Goal: Task Accomplishment & Management: Manage account settings

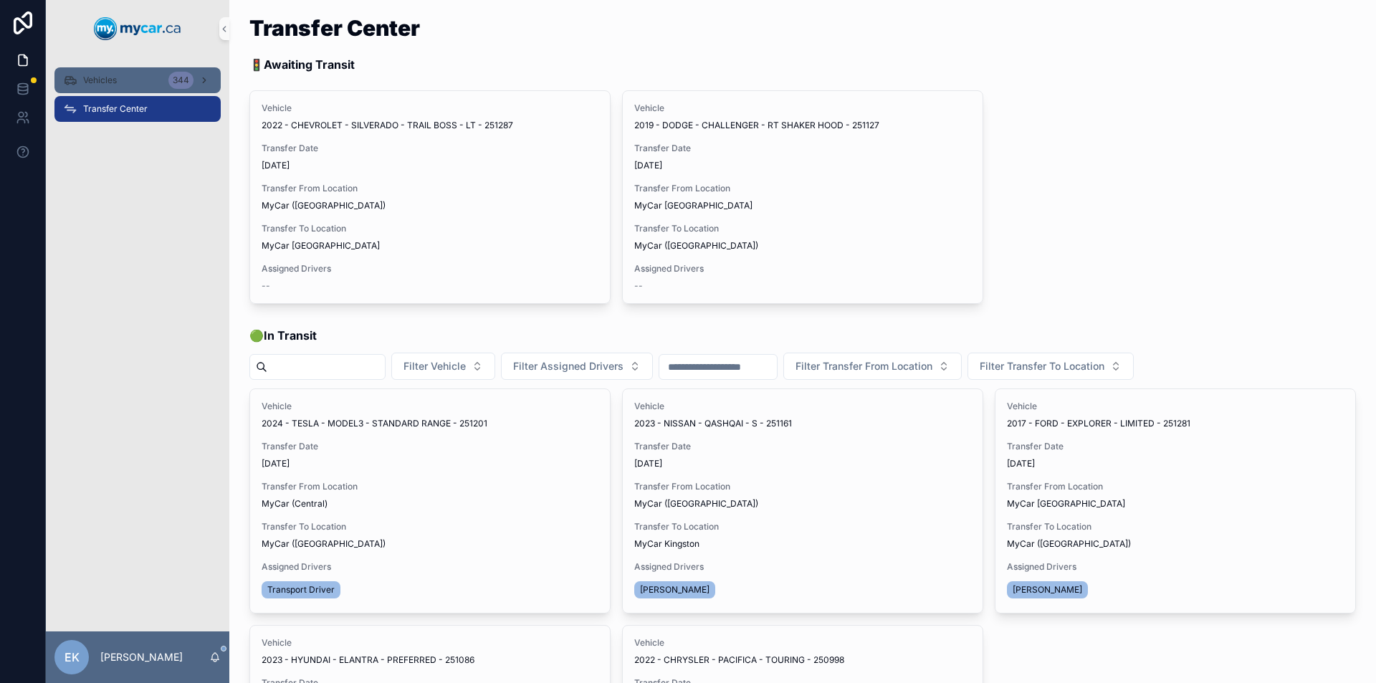
click at [154, 80] on div "Vehicles 344" at bounding box center [137, 80] width 149 height 23
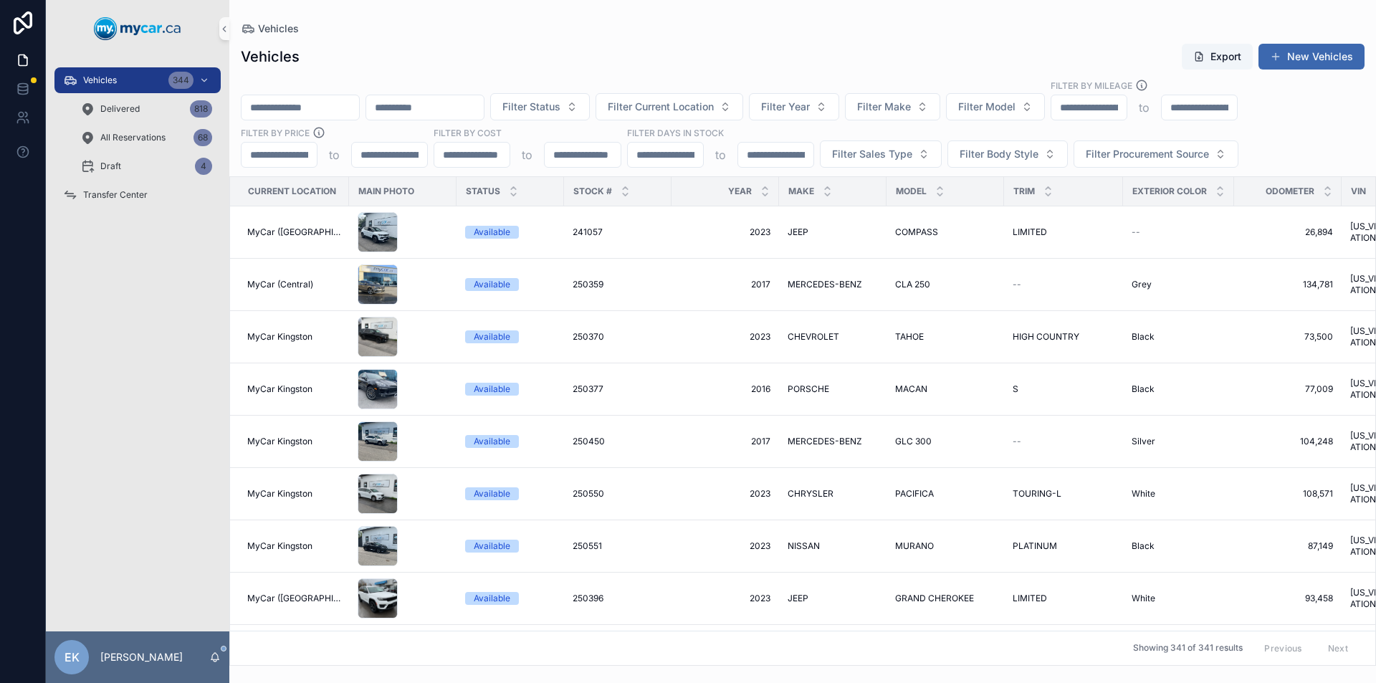
click at [318, 105] on input "scrollable content" at bounding box center [300, 107] width 118 height 20
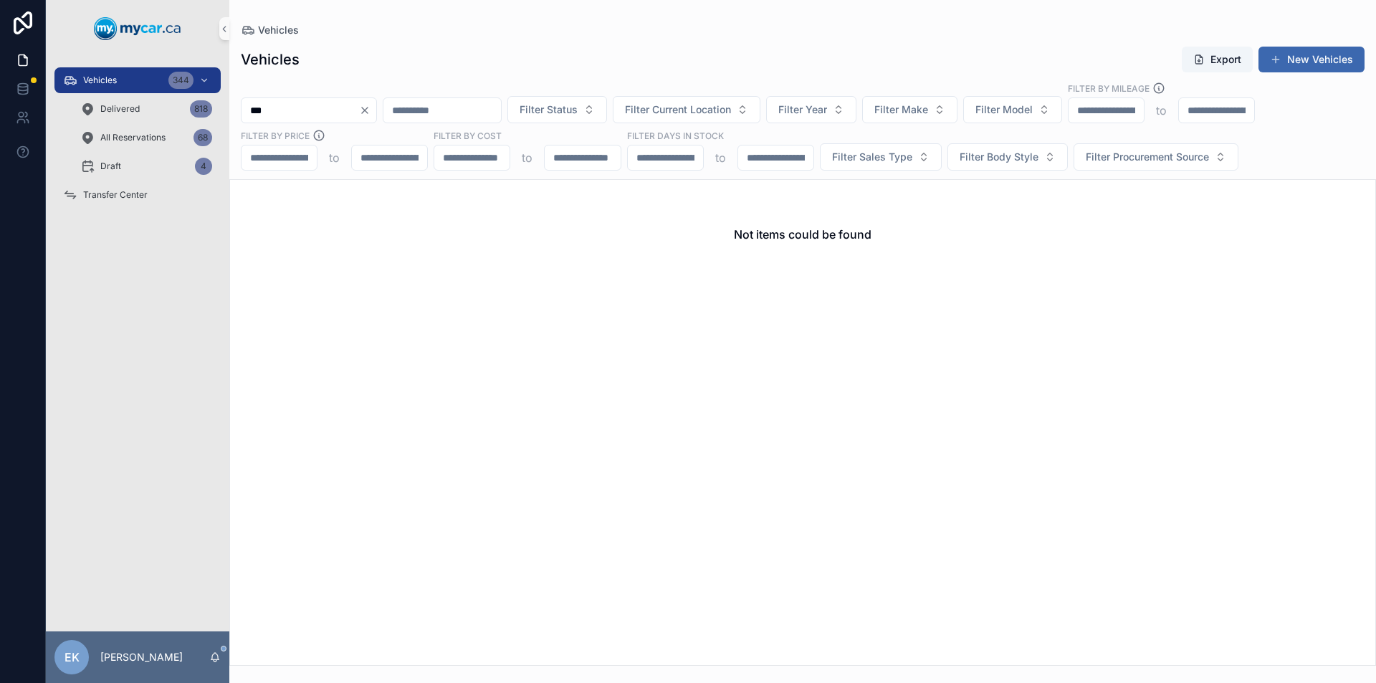
type input "***"
click at [370, 108] on icon "Clear" at bounding box center [364, 110] width 11 height 11
click at [341, 109] on input "scrollable content" at bounding box center [300, 110] width 118 height 20
type input "***"
click at [370, 110] on icon "Clear" at bounding box center [364, 110] width 11 height 11
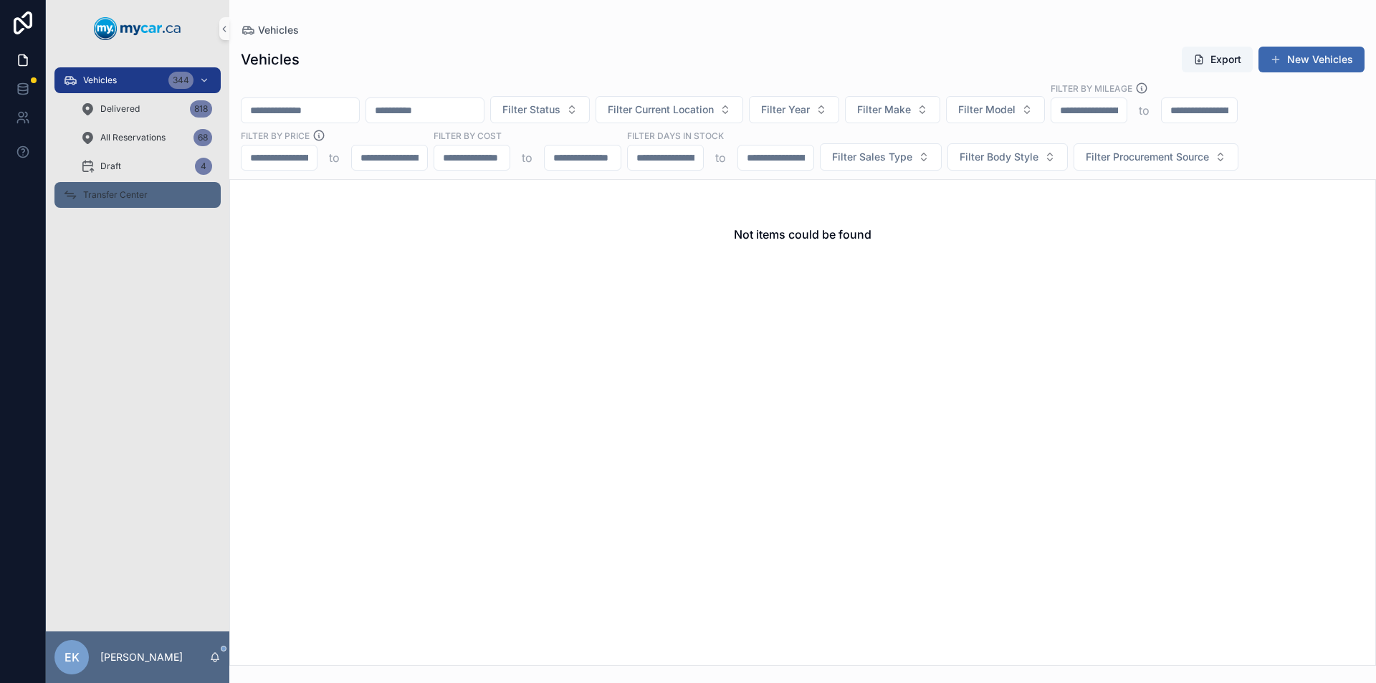
click at [123, 197] on span "Transfer Center" at bounding box center [115, 194] width 64 height 11
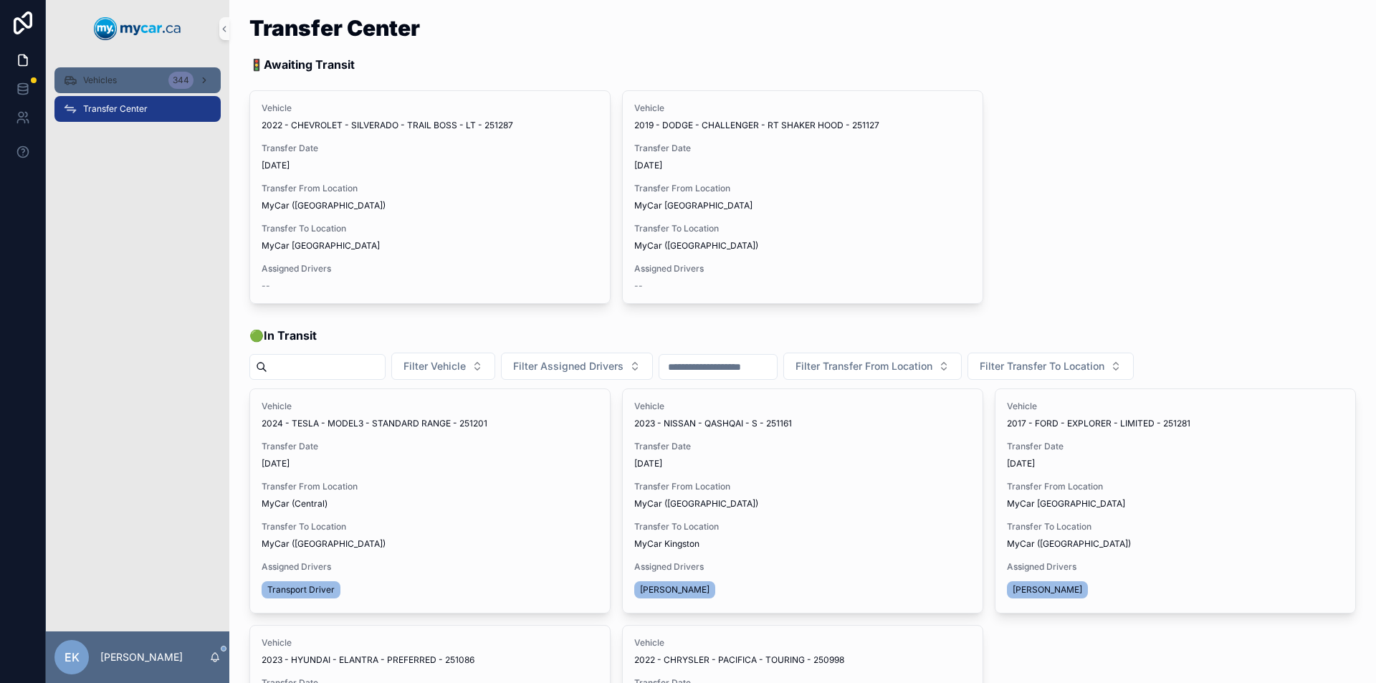
click at [171, 83] on div "344" at bounding box center [180, 80] width 25 height 17
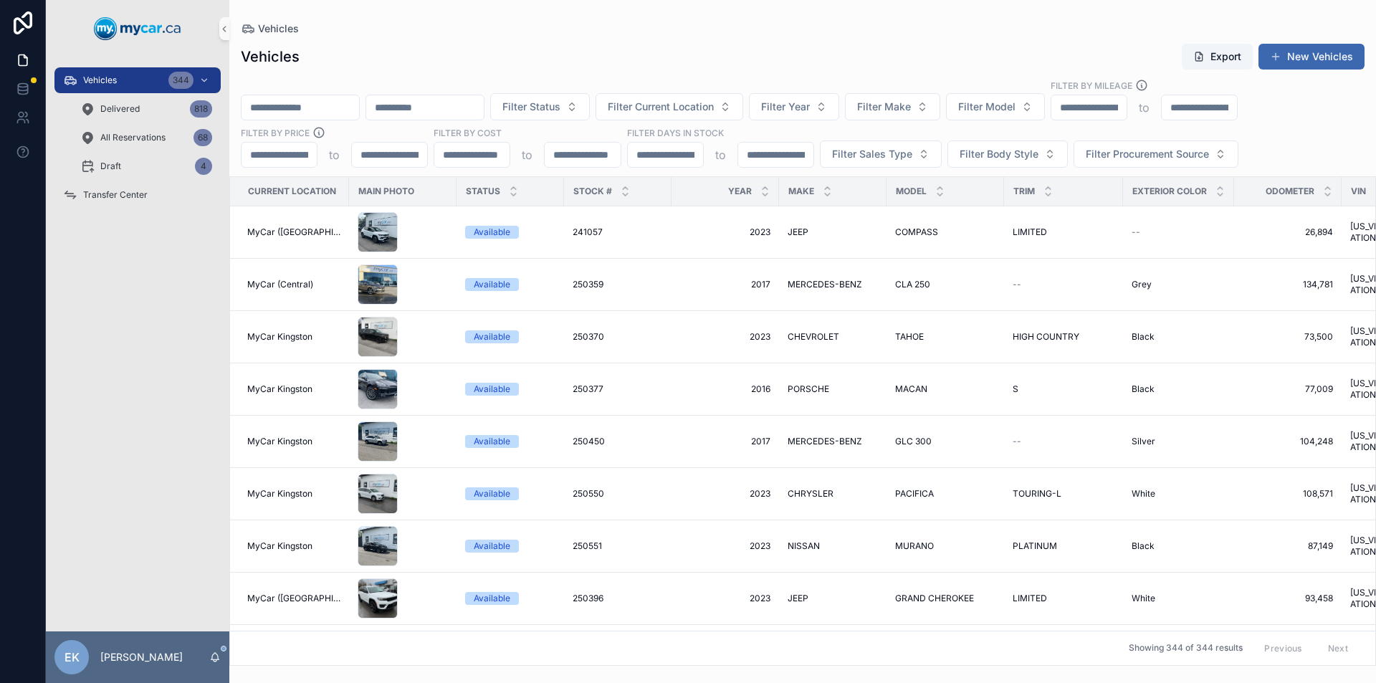
click at [297, 110] on input "scrollable content" at bounding box center [300, 107] width 118 height 20
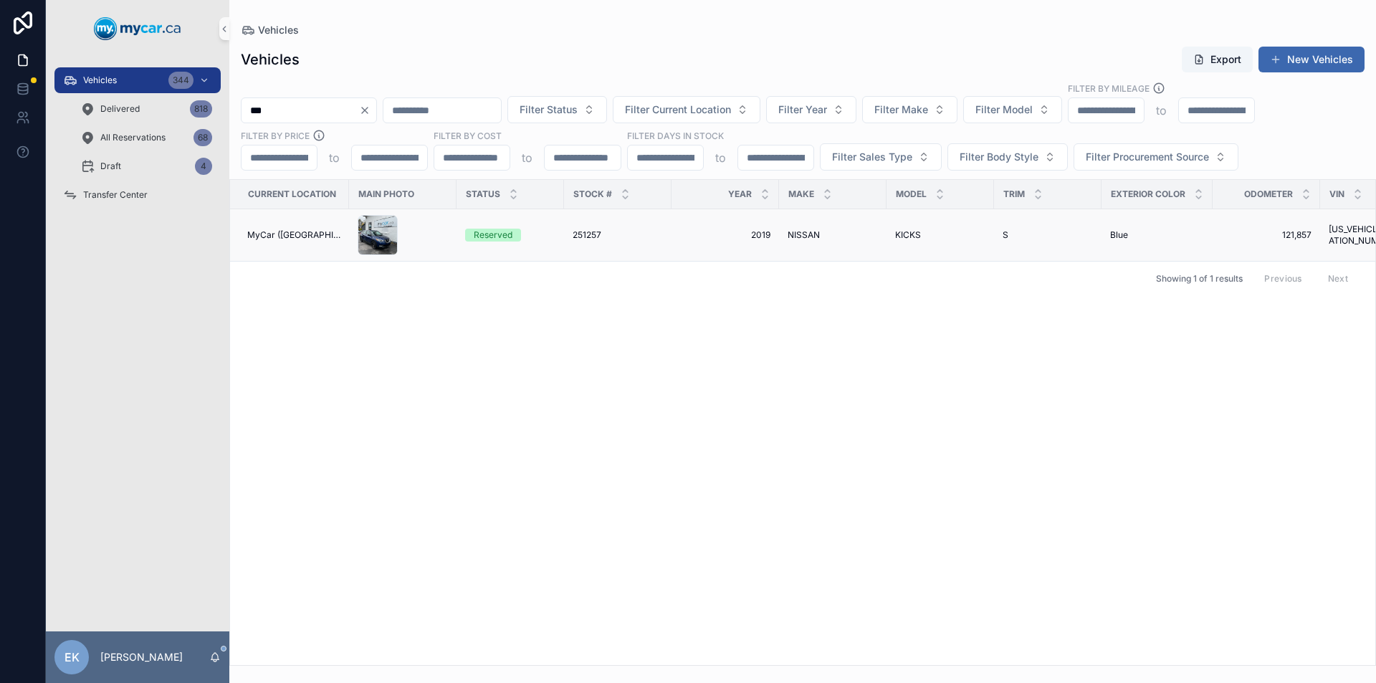
type input "***"
click at [585, 231] on span "251257" at bounding box center [587, 234] width 29 height 11
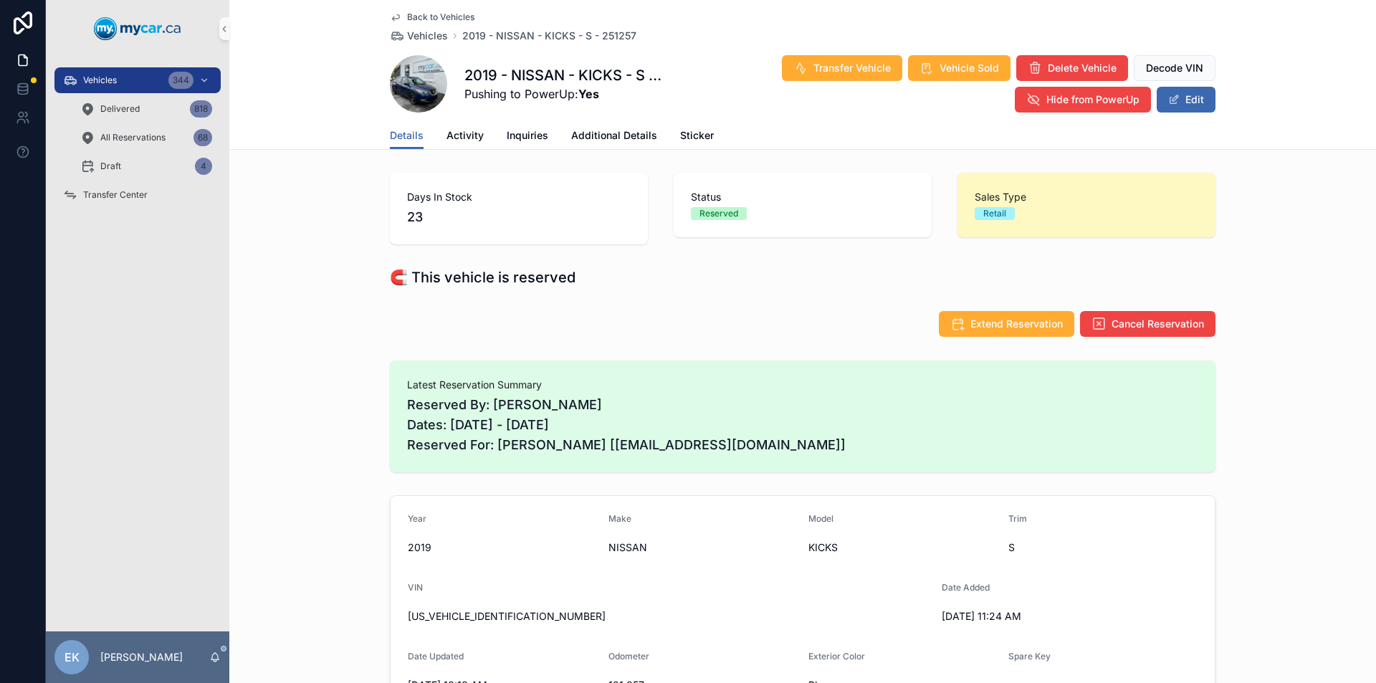
scroll to position [67, 0]
click at [447, 136] on span "Activity" at bounding box center [464, 135] width 37 height 14
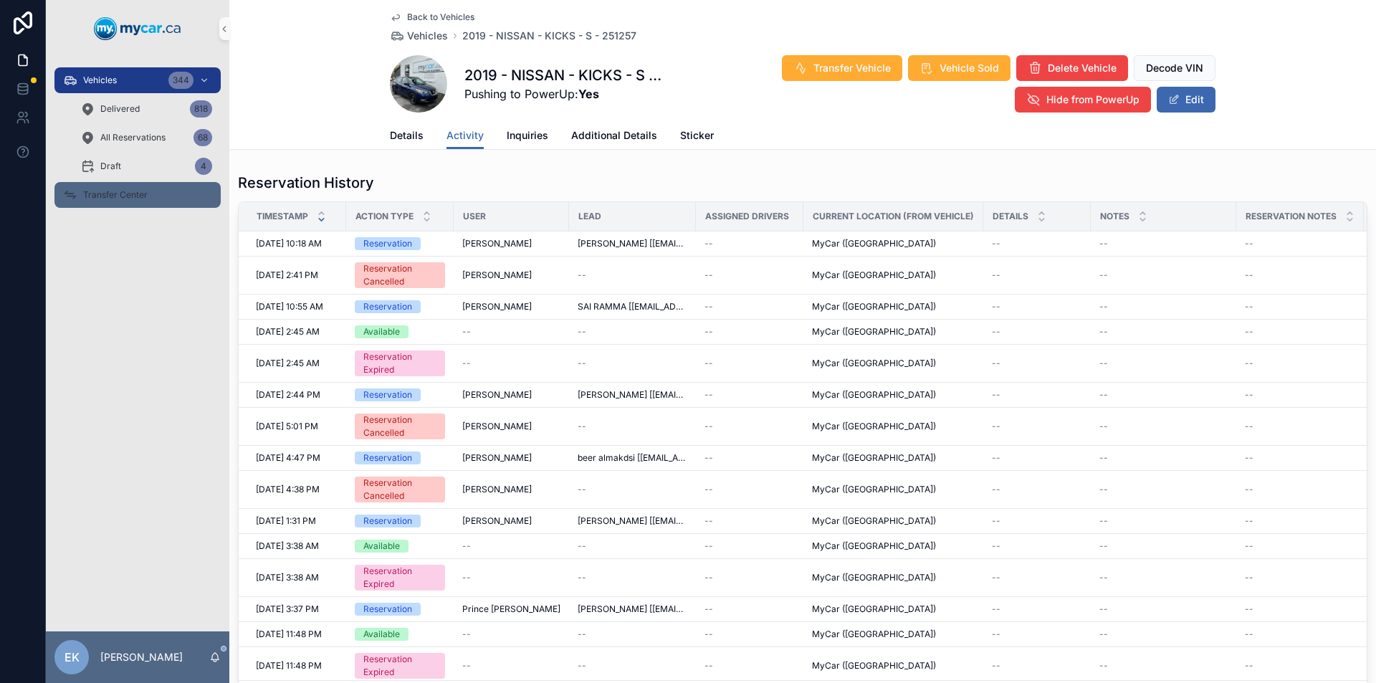
click at [117, 190] on span "Transfer Center" at bounding box center [115, 194] width 64 height 11
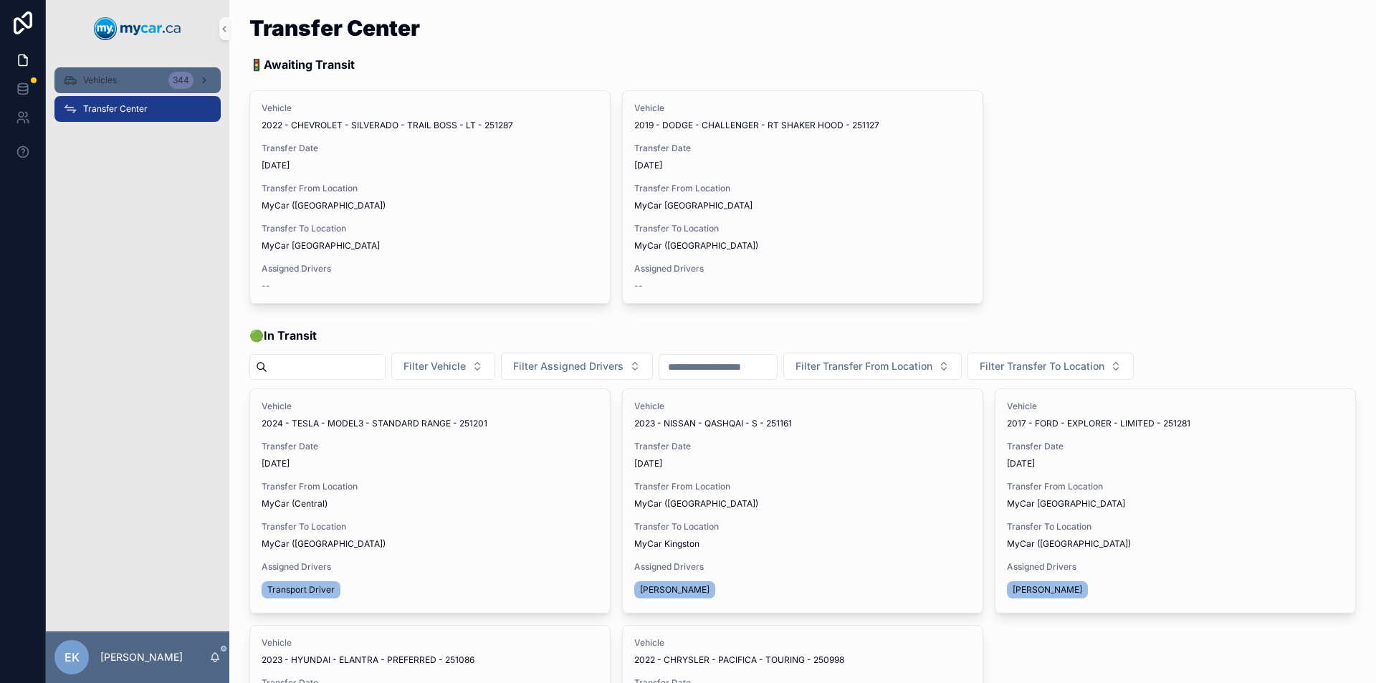
click at [112, 80] on span "Vehicles" at bounding box center [100, 80] width 34 height 11
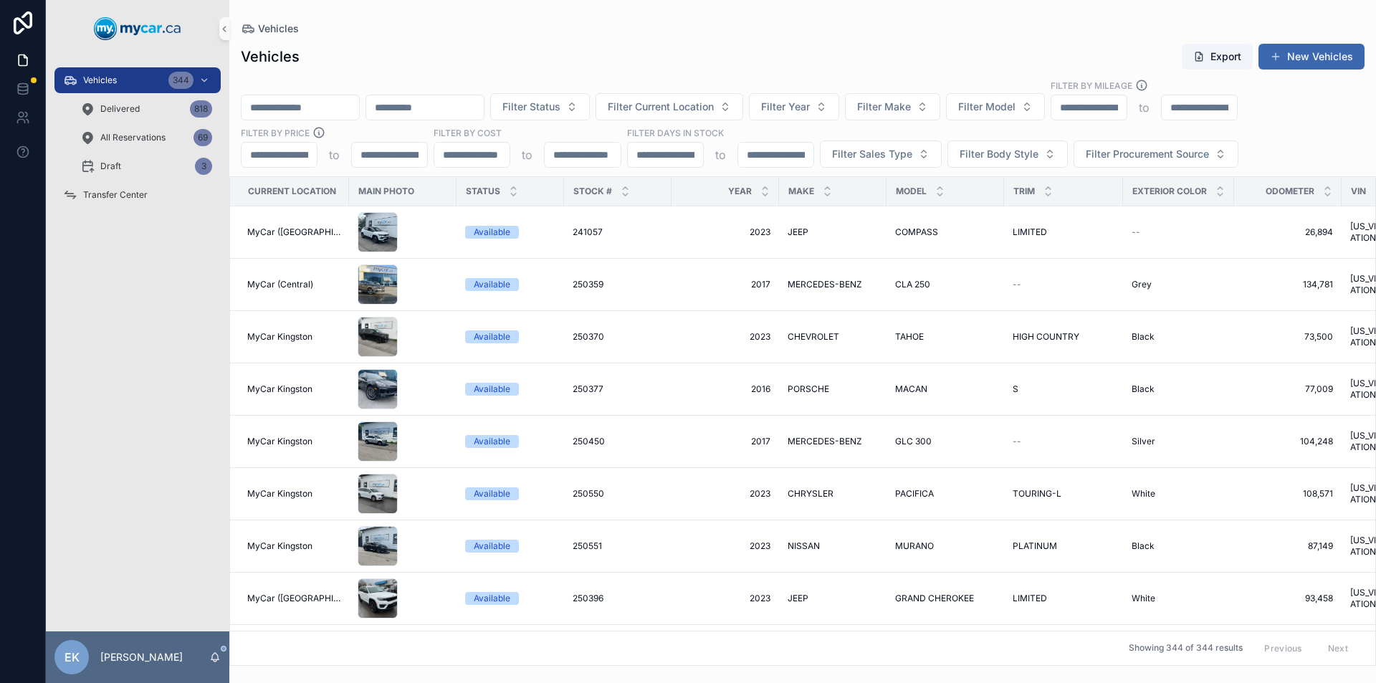
click at [305, 101] on input "scrollable content" at bounding box center [300, 107] width 118 height 20
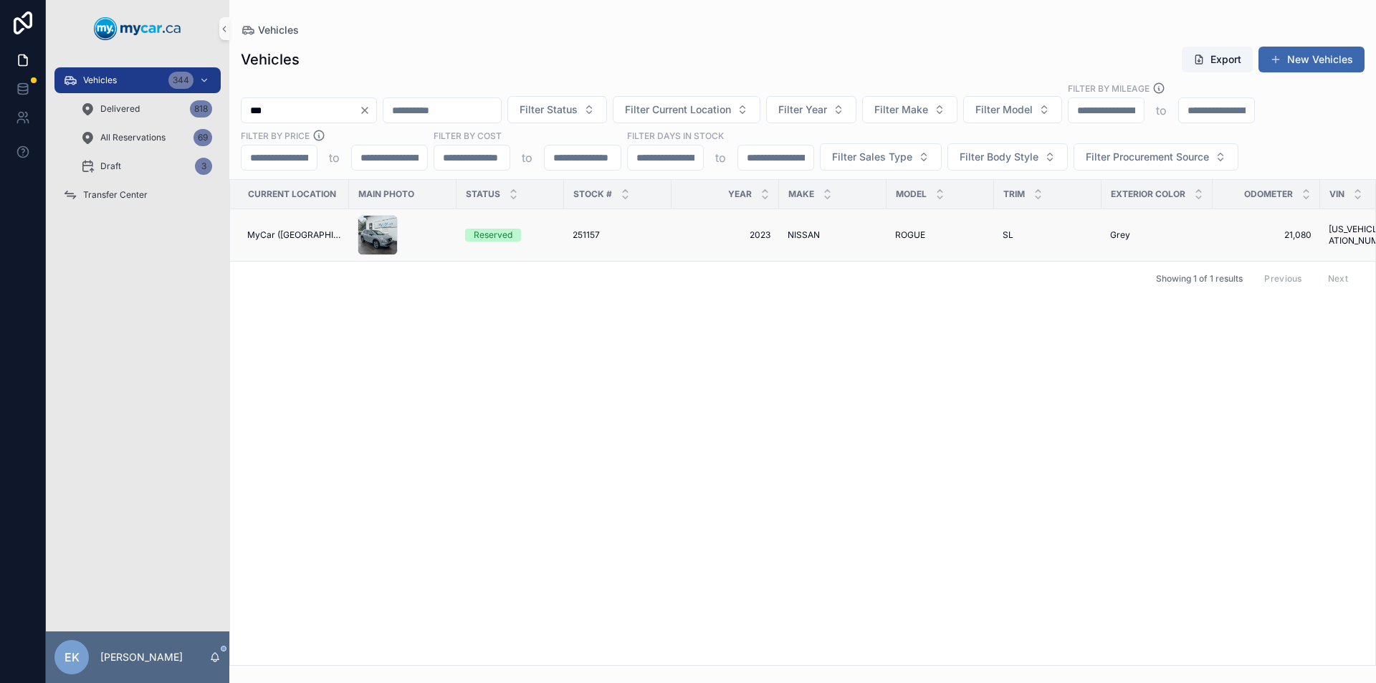
type input "***"
click at [587, 233] on span "251157" at bounding box center [586, 234] width 27 height 11
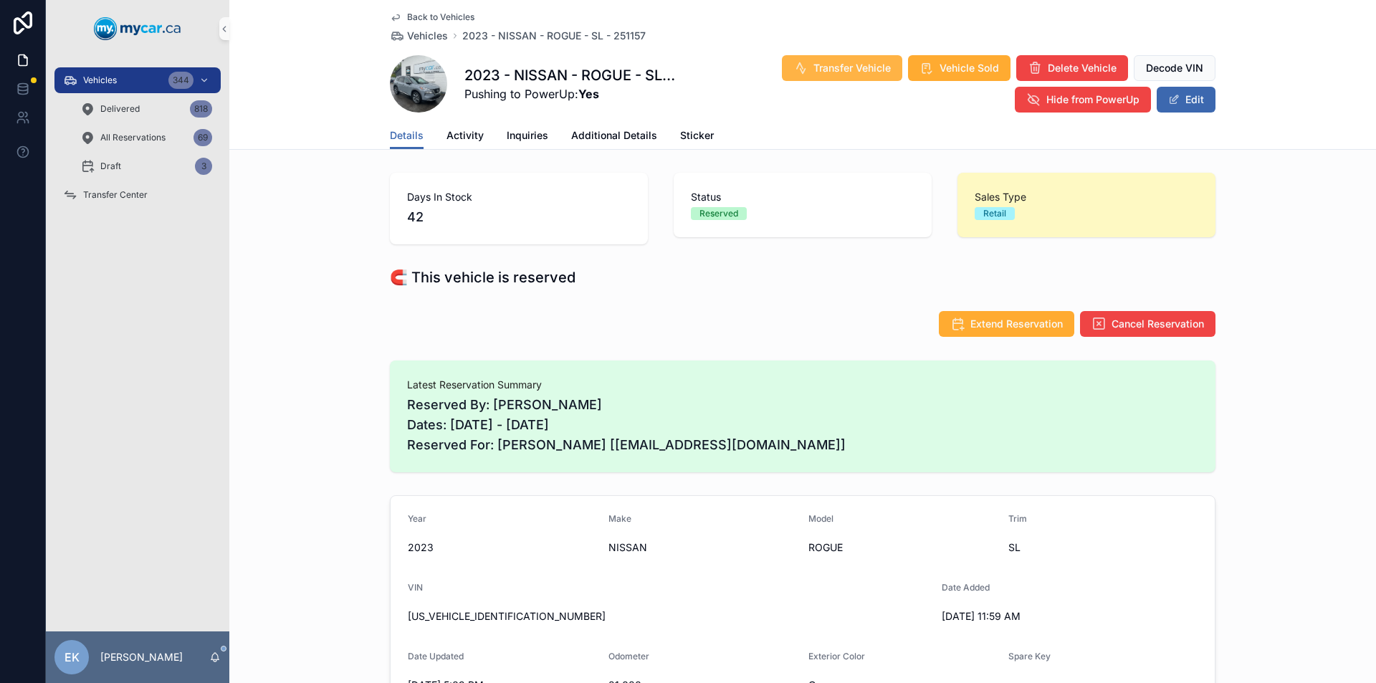
click at [837, 70] on span "Transfer Vehicle" at bounding box center [851, 68] width 77 height 14
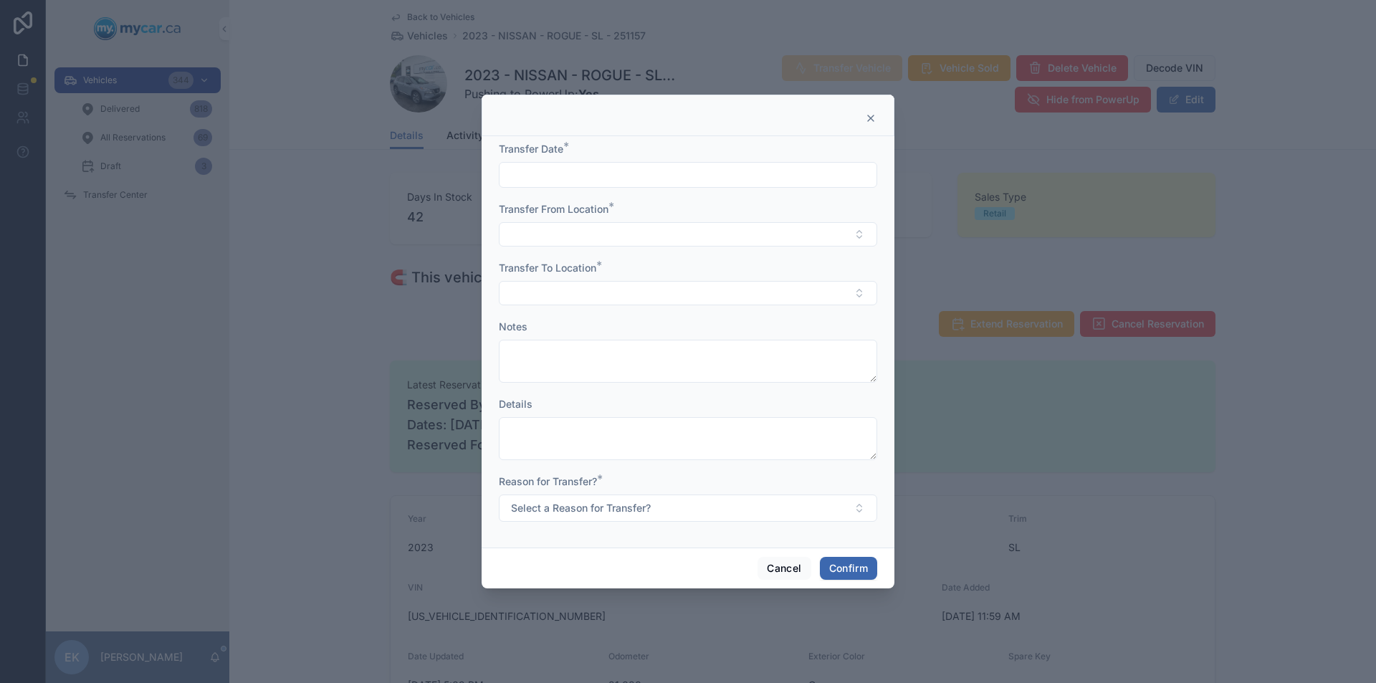
click at [593, 180] on input "text" at bounding box center [687, 175] width 377 height 20
click at [714, 294] on button "2" at bounding box center [714, 294] width 26 height 26
type input "*********"
click at [552, 236] on button "Select Button" at bounding box center [688, 234] width 378 height 24
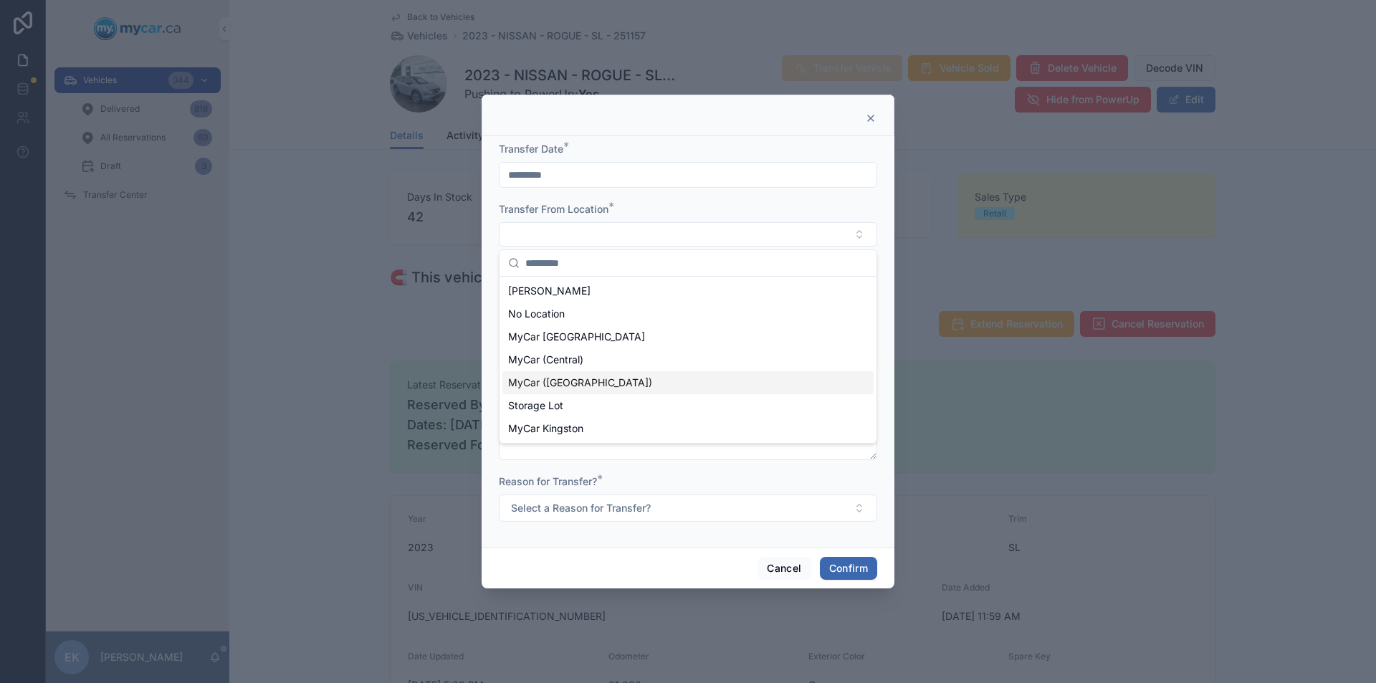
click at [543, 385] on span "MyCar ([GEOGRAPHIC_DATA])" at bounding box center [580, 382] width 144 height 14
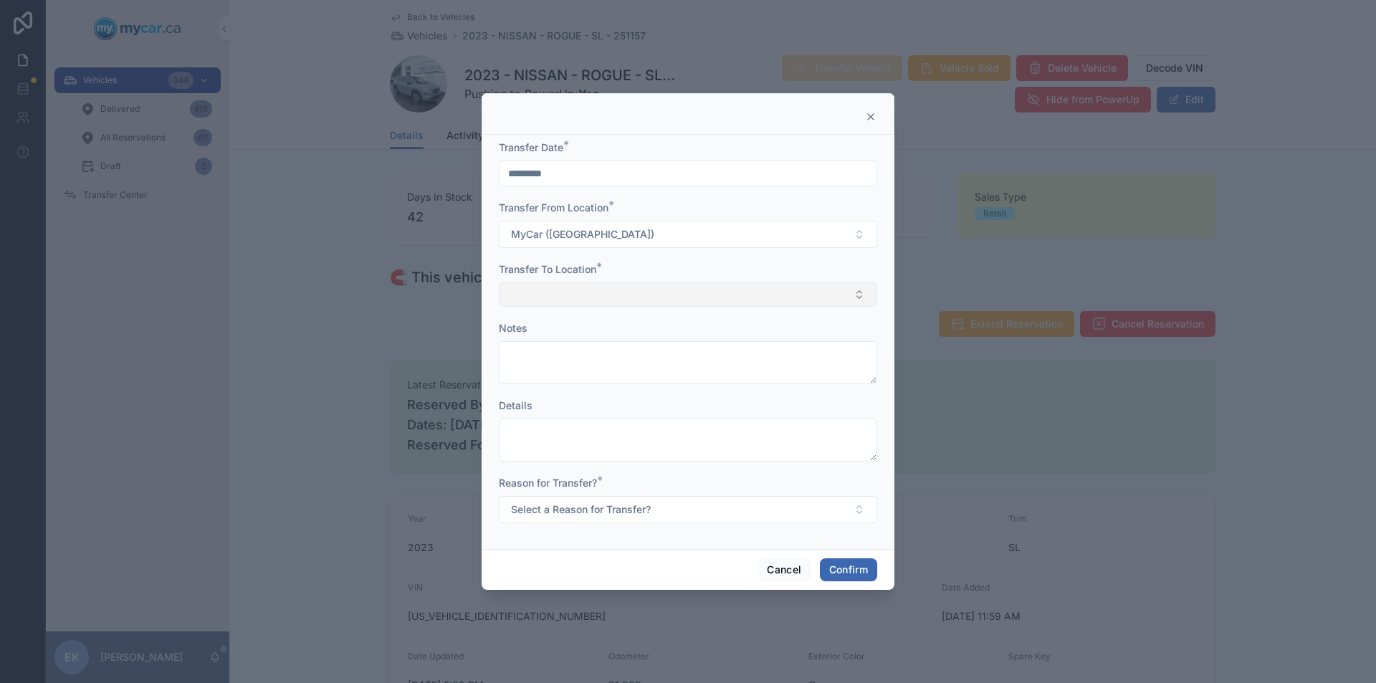
click at [544, 292] on button "Select Button" at bounding box center [688, 294] width 378 height 24
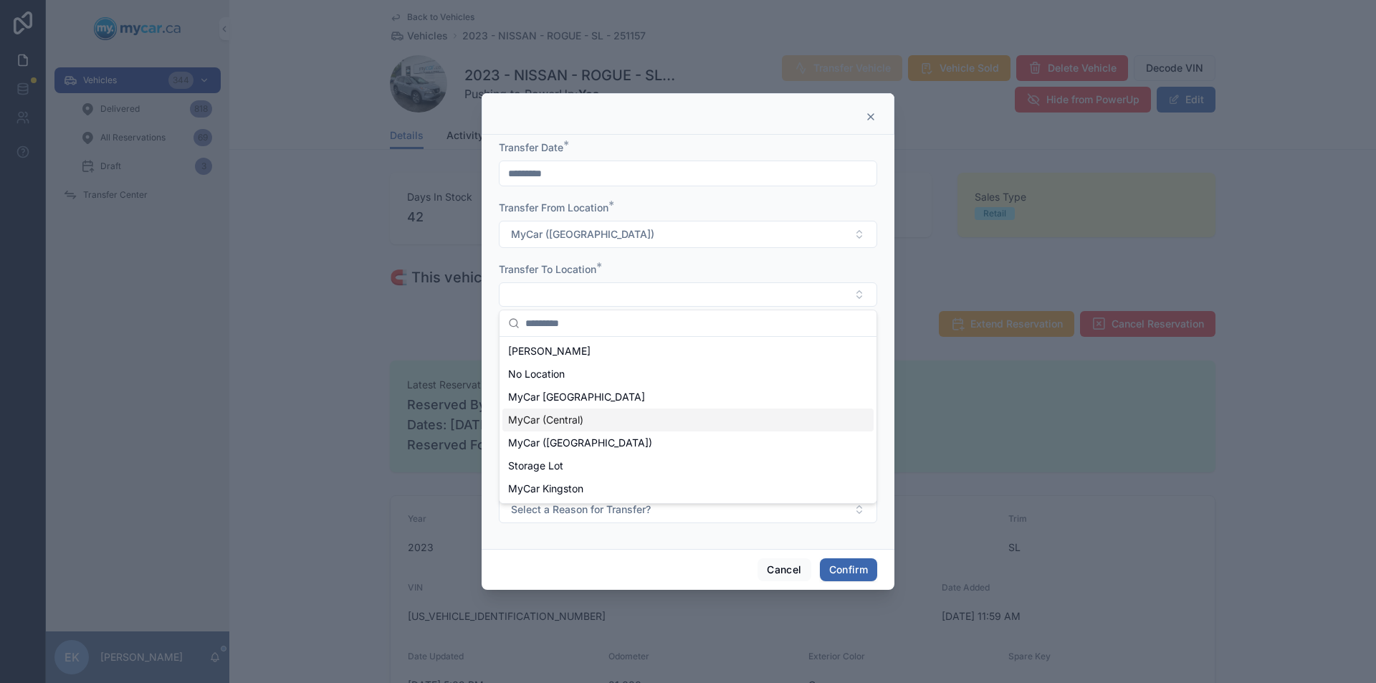
click at [543, 418] on span "MyCar (Central)" at bounding box center [545, 420] width 75 height 14
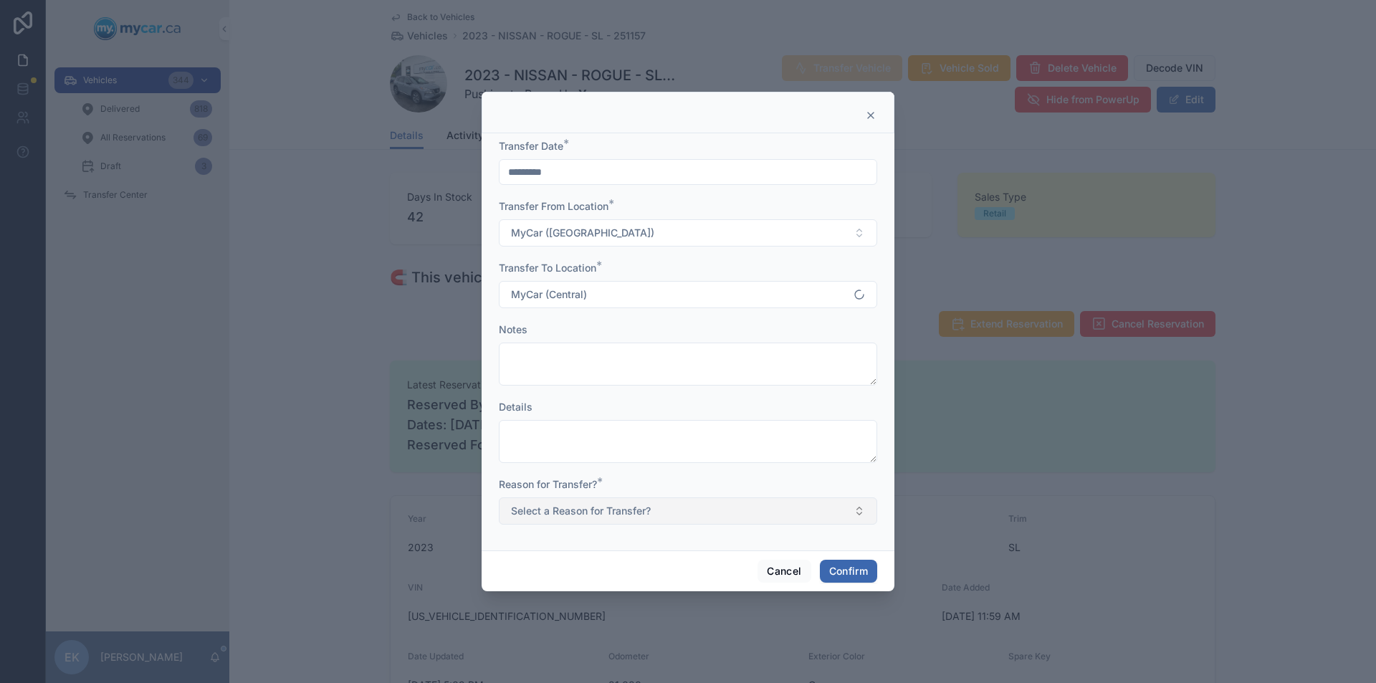
click at [578, 515] on span "Select a Reason for Transfer?" at bounding box center [581, 511] width 140 height 14
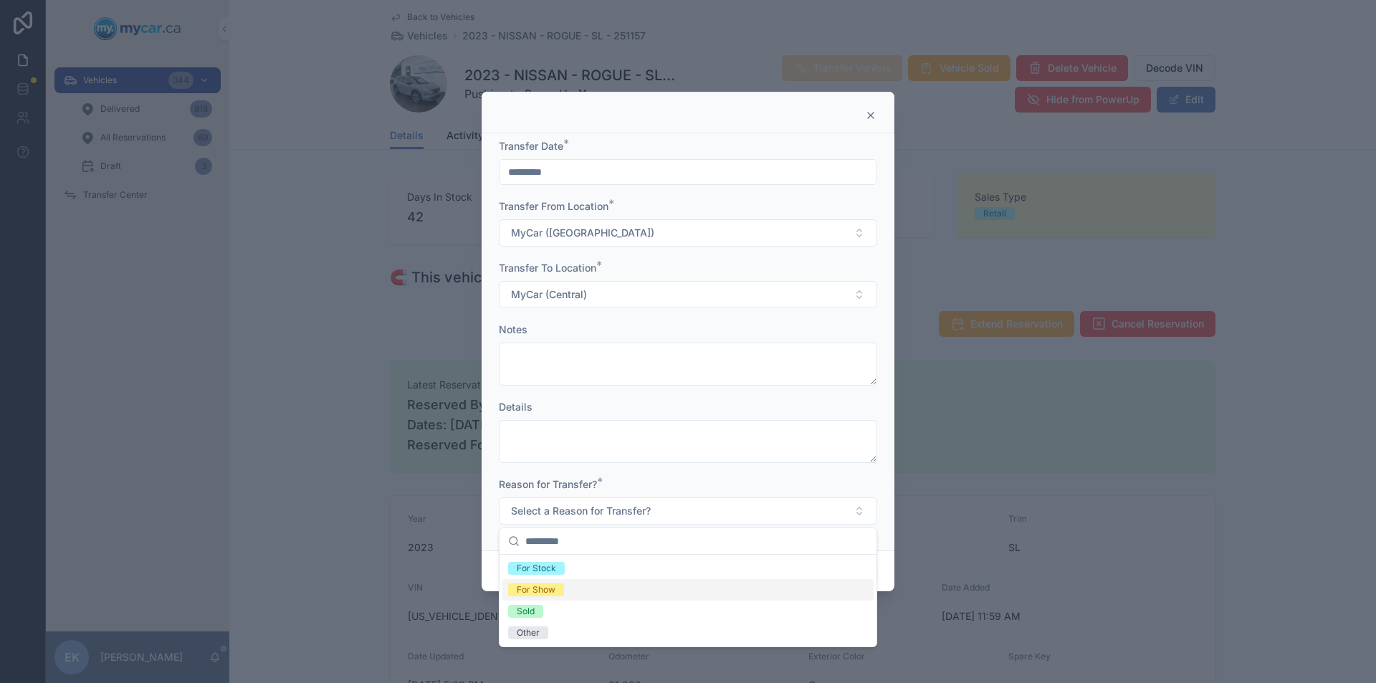
click at [541, 588] on div "For Show" at bounding box center [536, 589] width 39 height 13
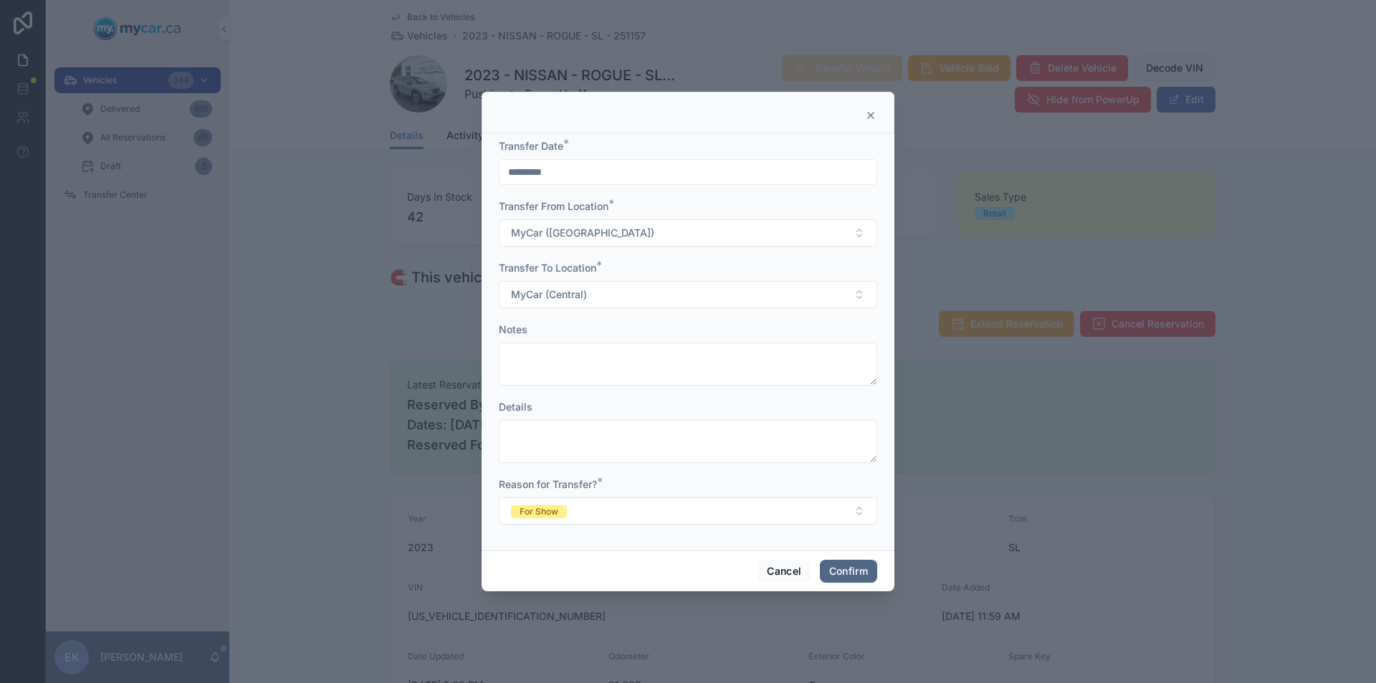
click at [864, 574] on button "Confirm" at bounding box center [848, 571] width 57 height 23
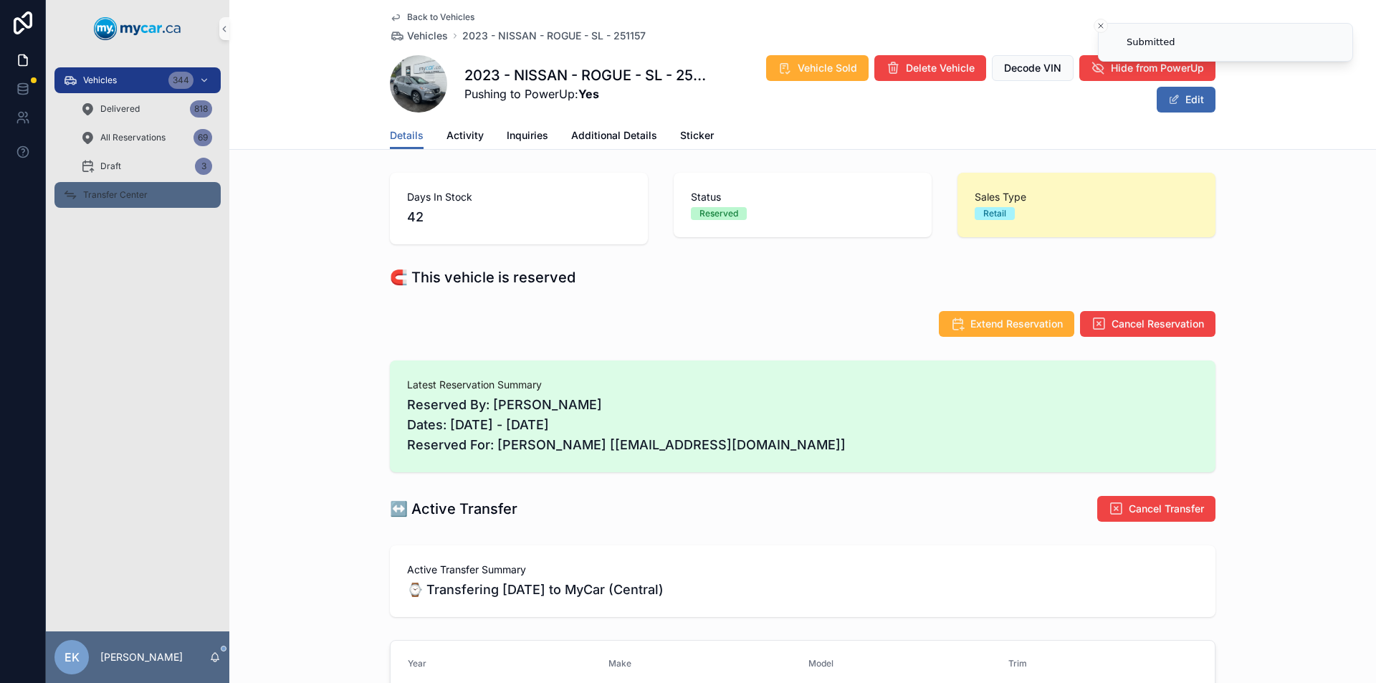
click at [143, 191] on span "Transfer Center" at bounding box center [115, 194] width 64 height 11
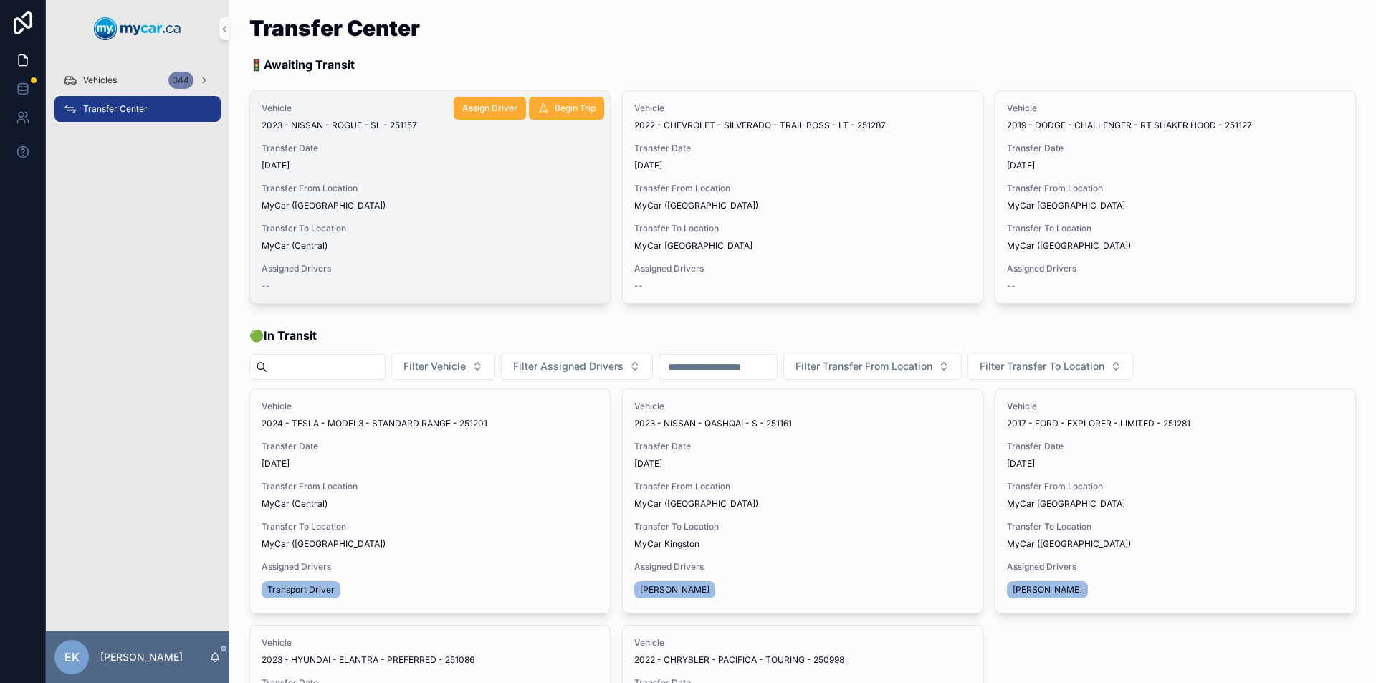
click at [396, 193] on span "Transfer From Location" at bounding box center [430, 188] width 337 height 11
click at [482, 108] on span "Assign Driver" at bounding box center [489, 107] width 55 height 11
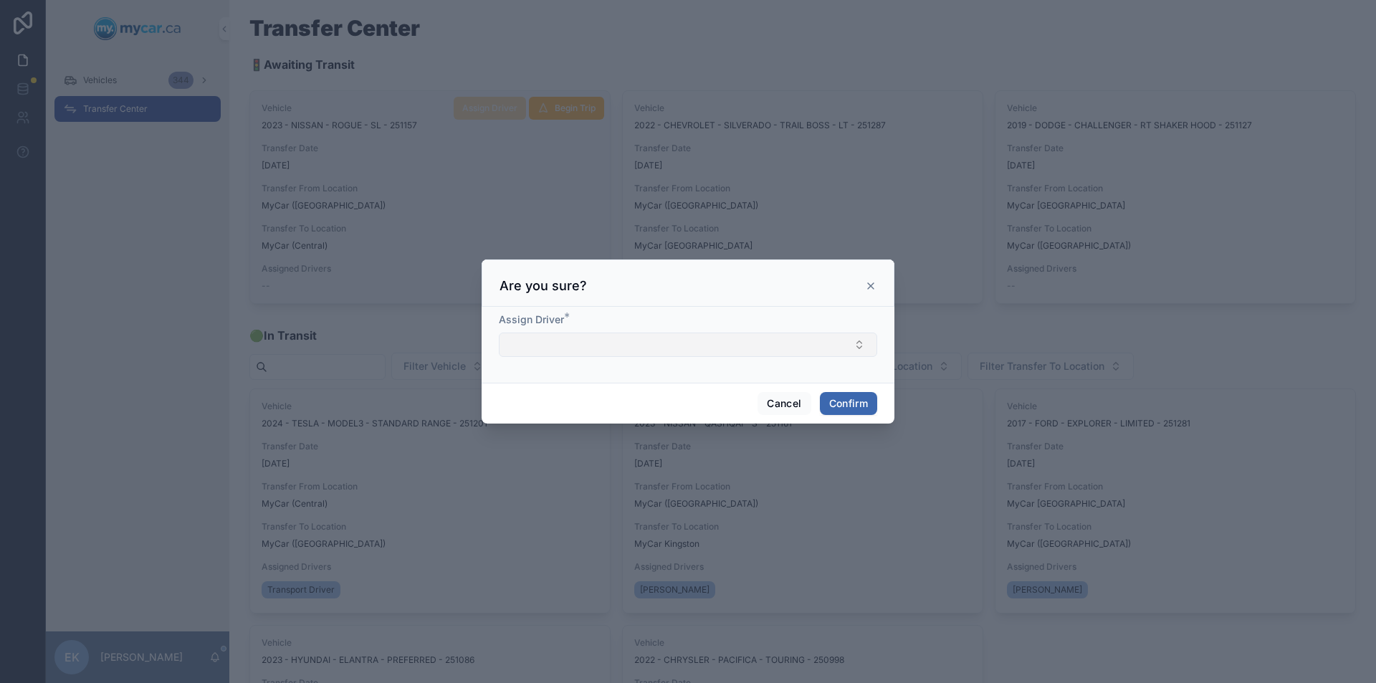
click at [792, 343] on button "Select Button" at bounding box center [688, 344] width 378 height 24
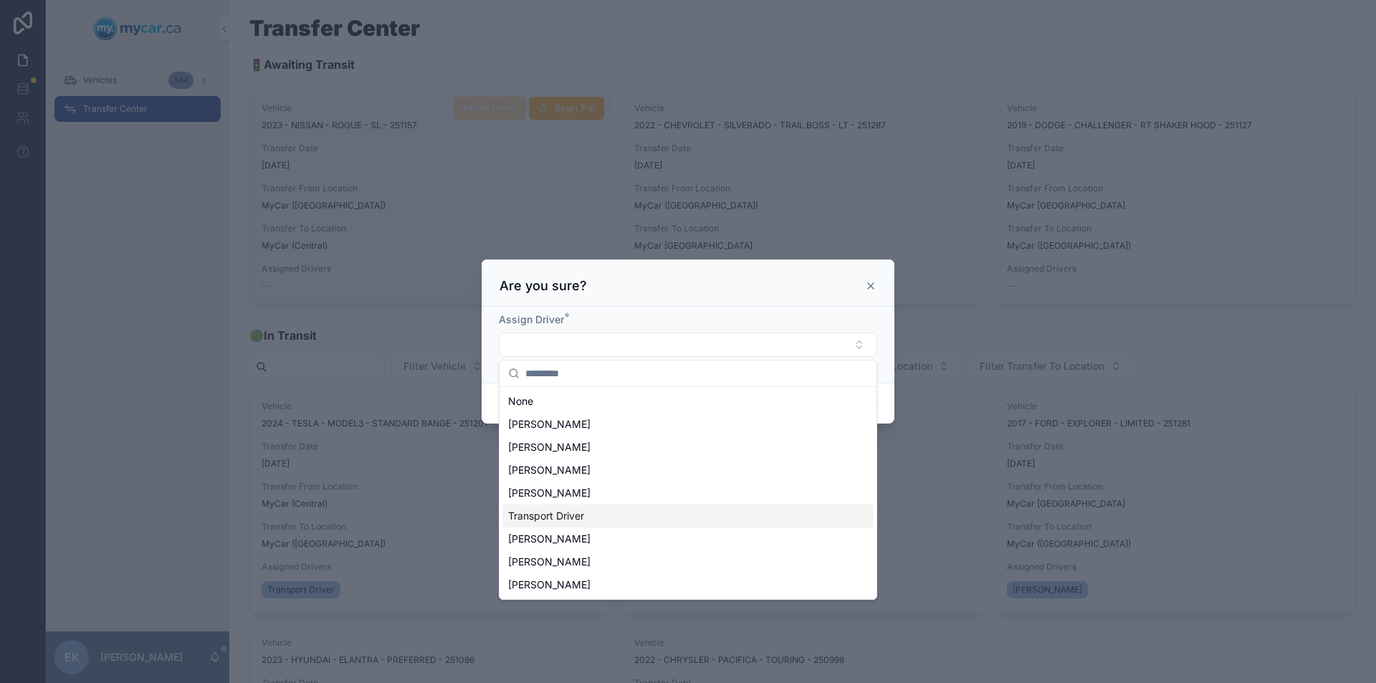
click at [557, 517] on span "Transport Driver" at bounding box center [546, 516] width 76 height 14
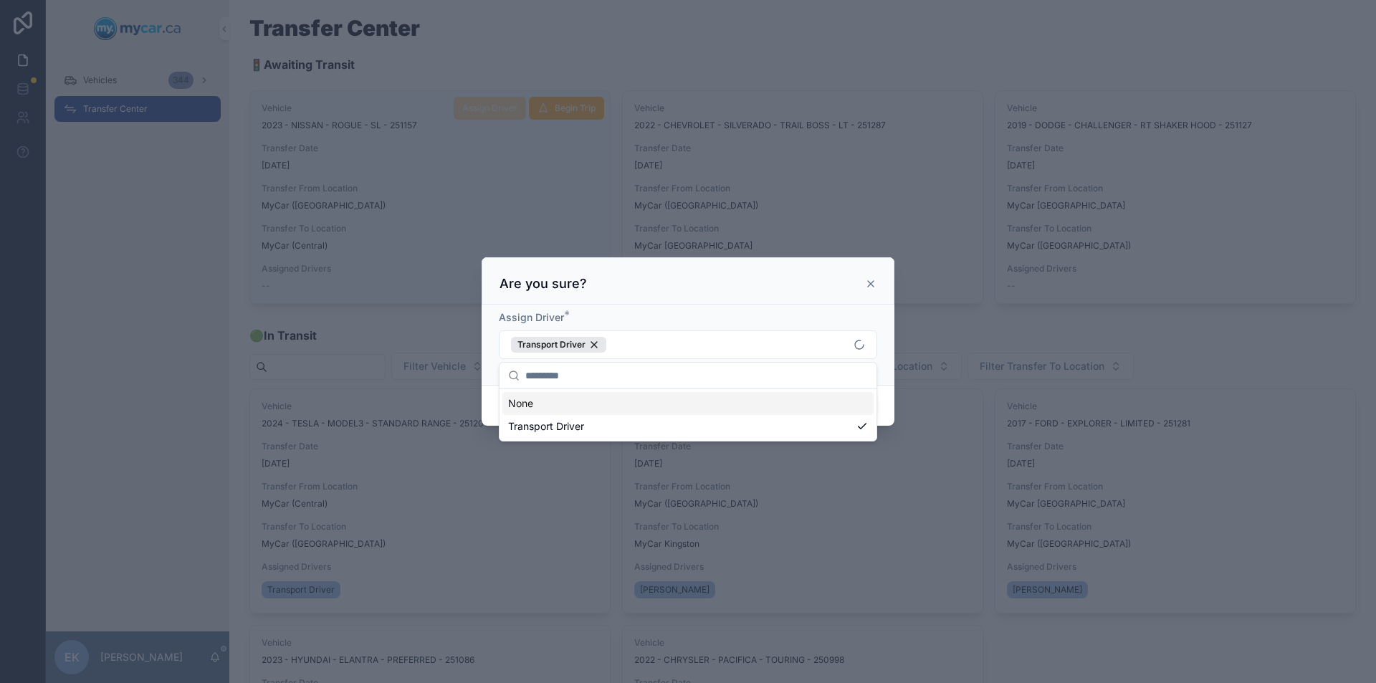
click at [883, 403] on div "Cancel Confirm" at bounding box center [688, 405] width 413 height 41
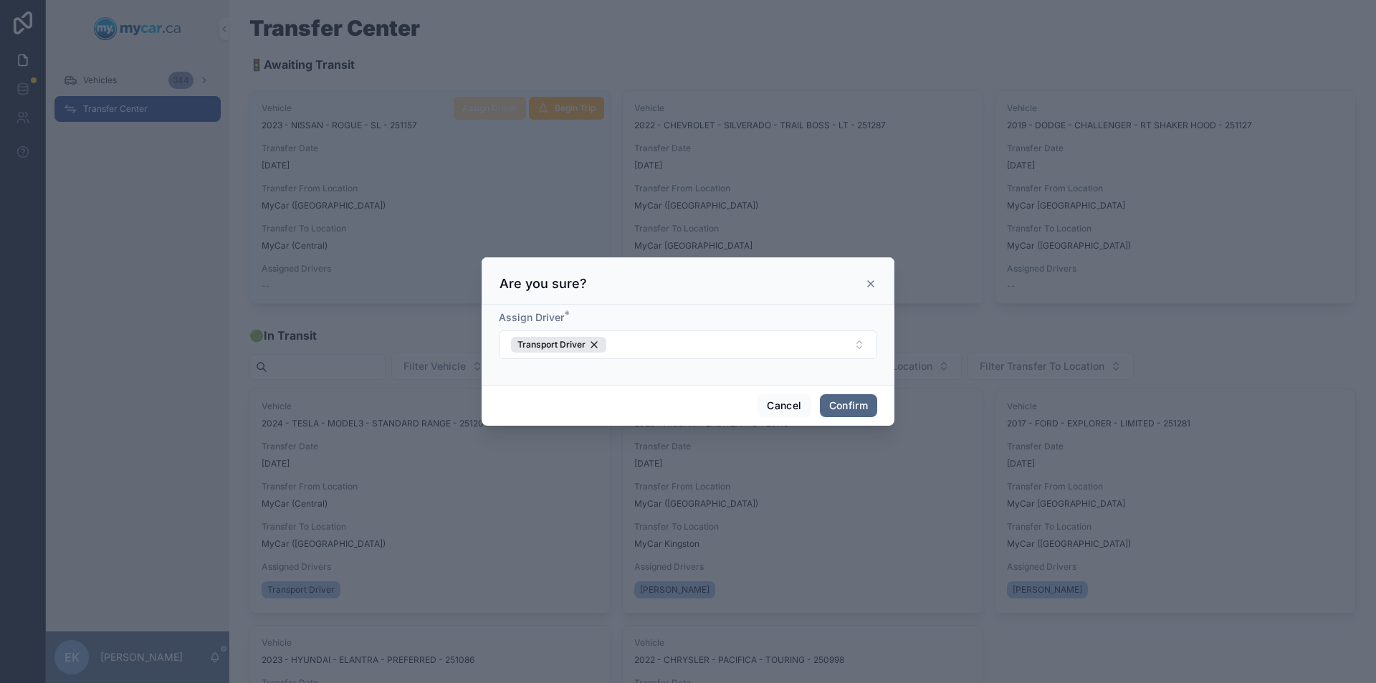
click at [865, 406] on button "Confirm" at bounding box center [848, 405] width 57 height 23
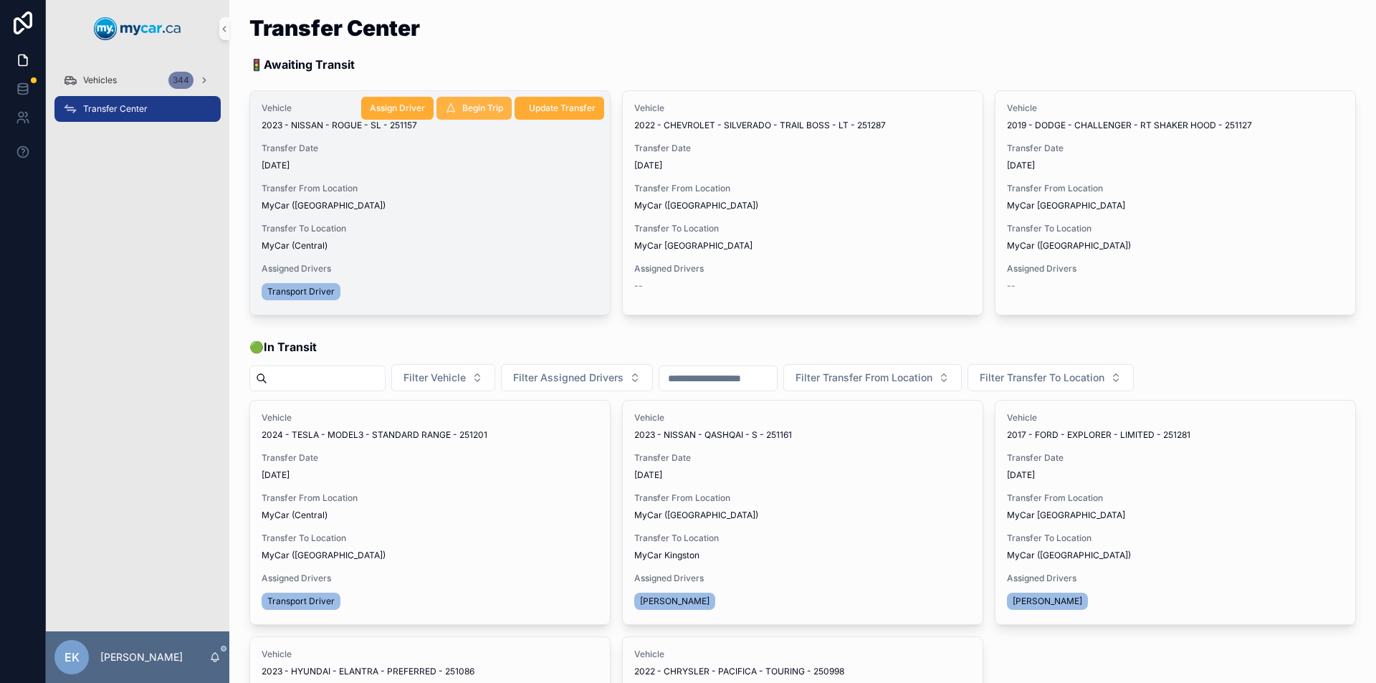
click at [455, 105] on button "Begin Trip" at bounding box center [473, 108] width 75 height 23
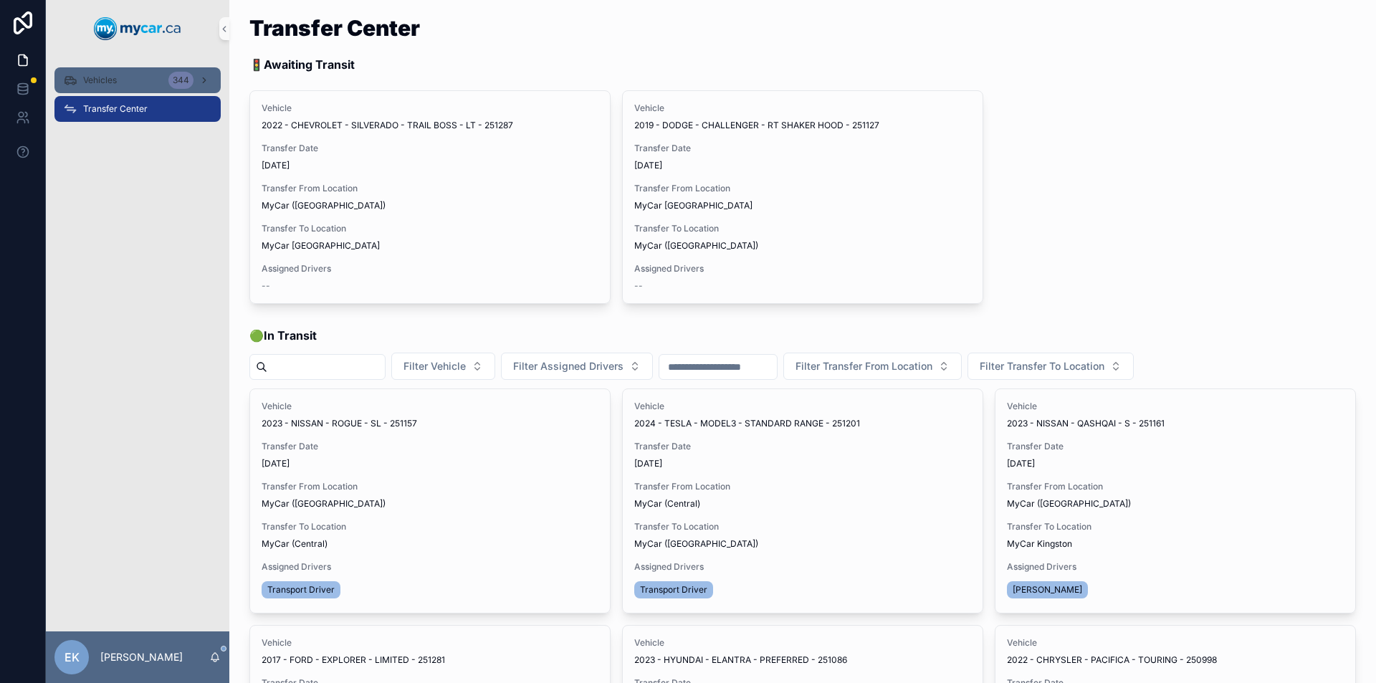
click at [110, 73] on div "Vehicles 344" at bounding box center [137, 80] width 149 height 23
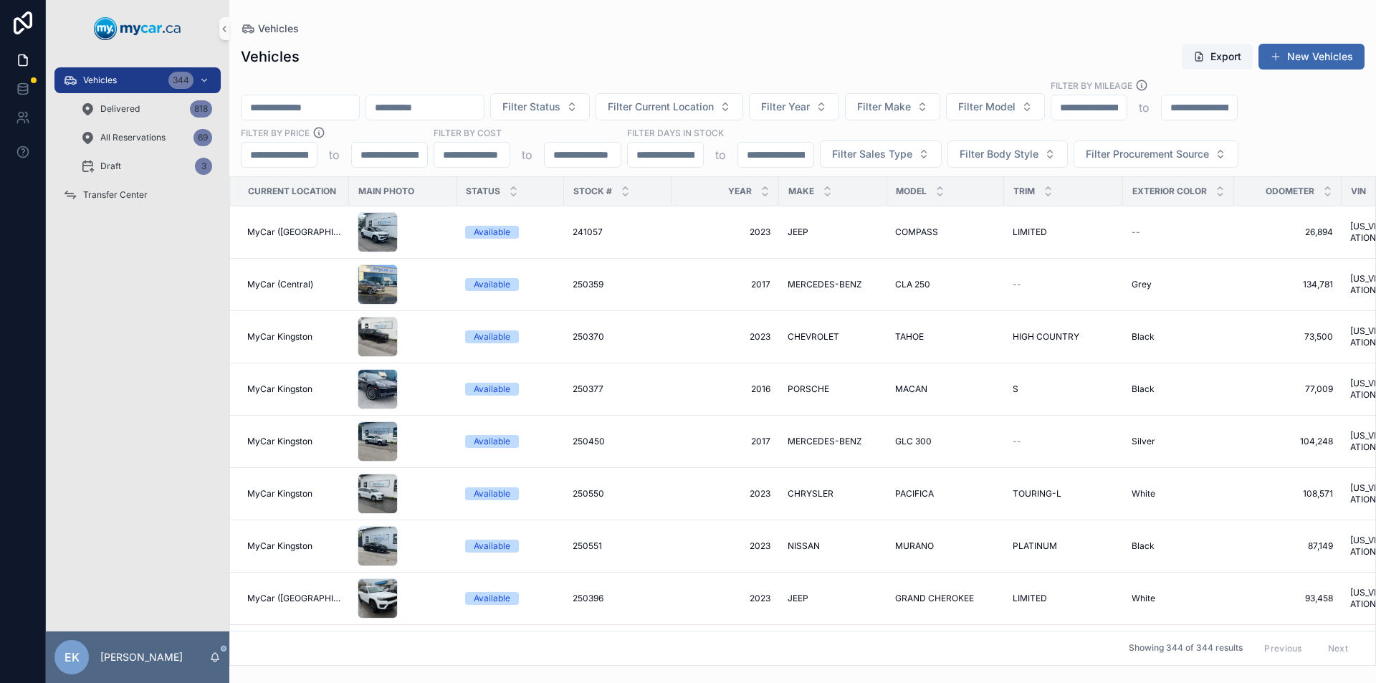
click at [277, 101] on input "scrollable content" at bounding box center [300, 107] width 118 height 20
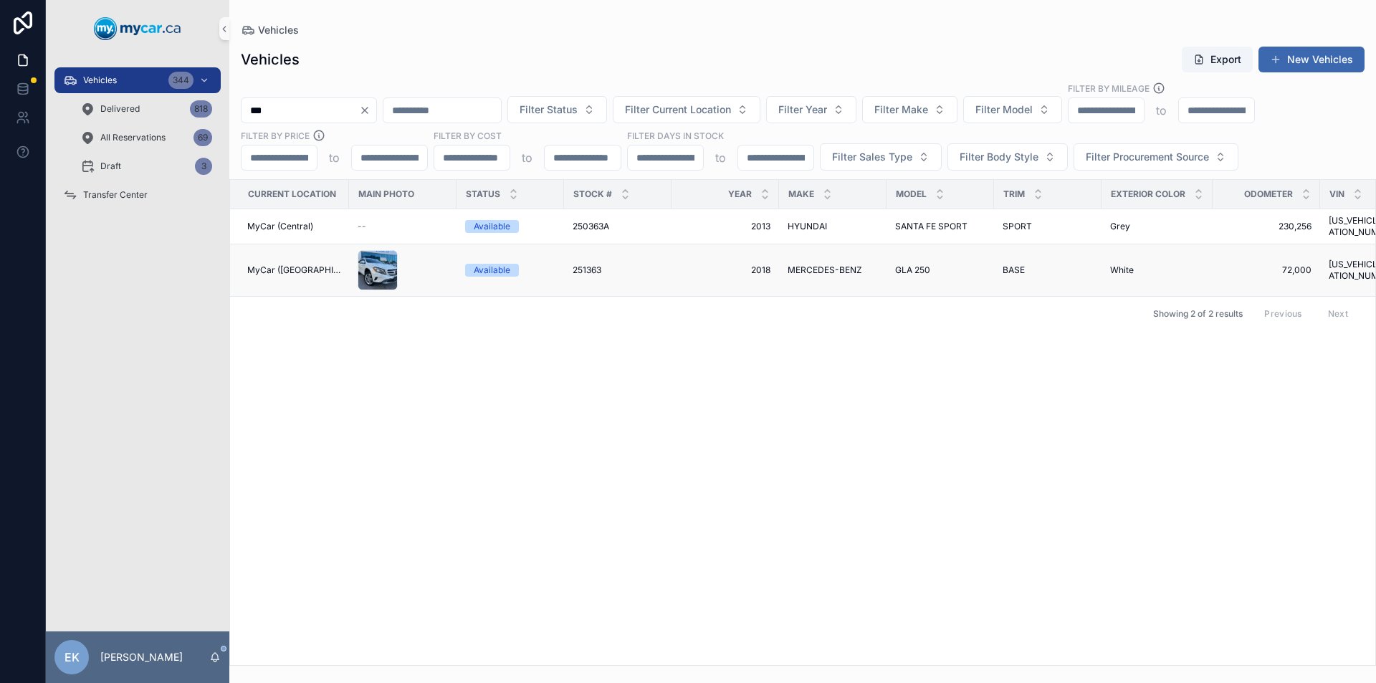
type input "***"
click at [588, 264] on span "251363" at bounding box center [587, 269] width 29 height 11
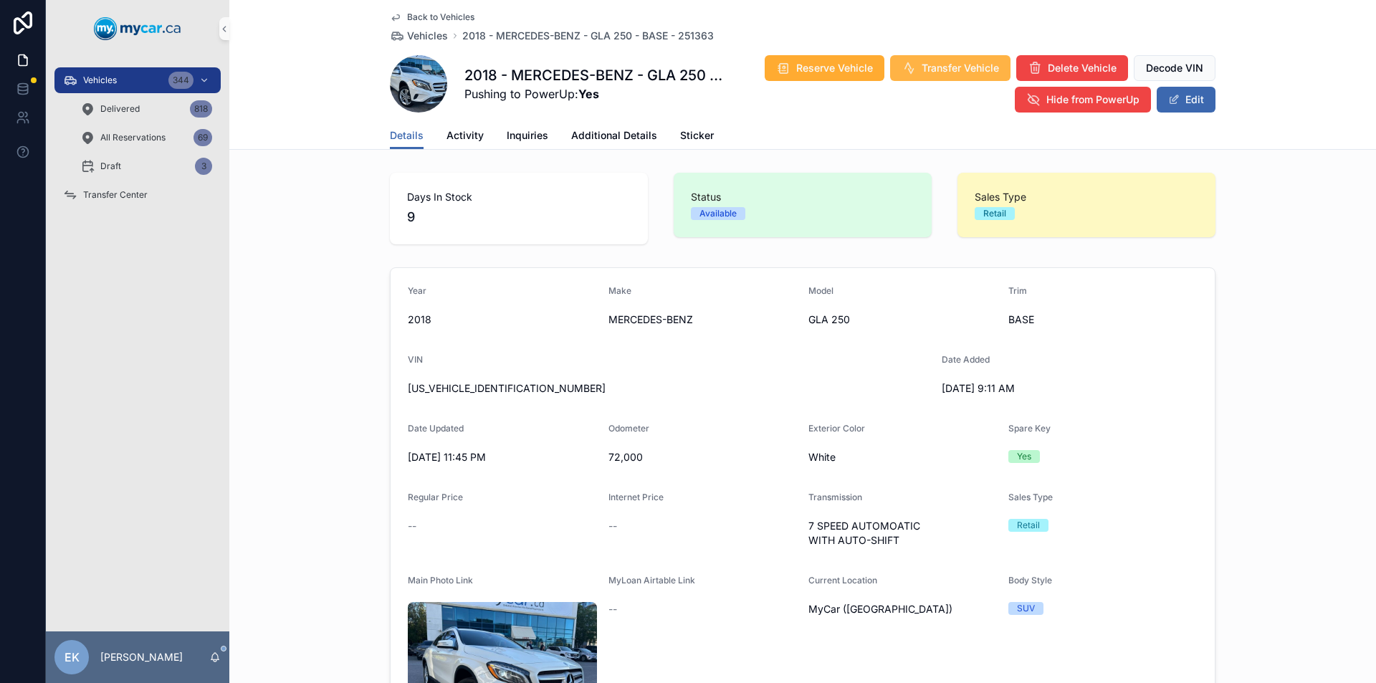
click at [924, 68] on span "Transfer Vehicle" at bounding box center [959, 68] width 77 height 14
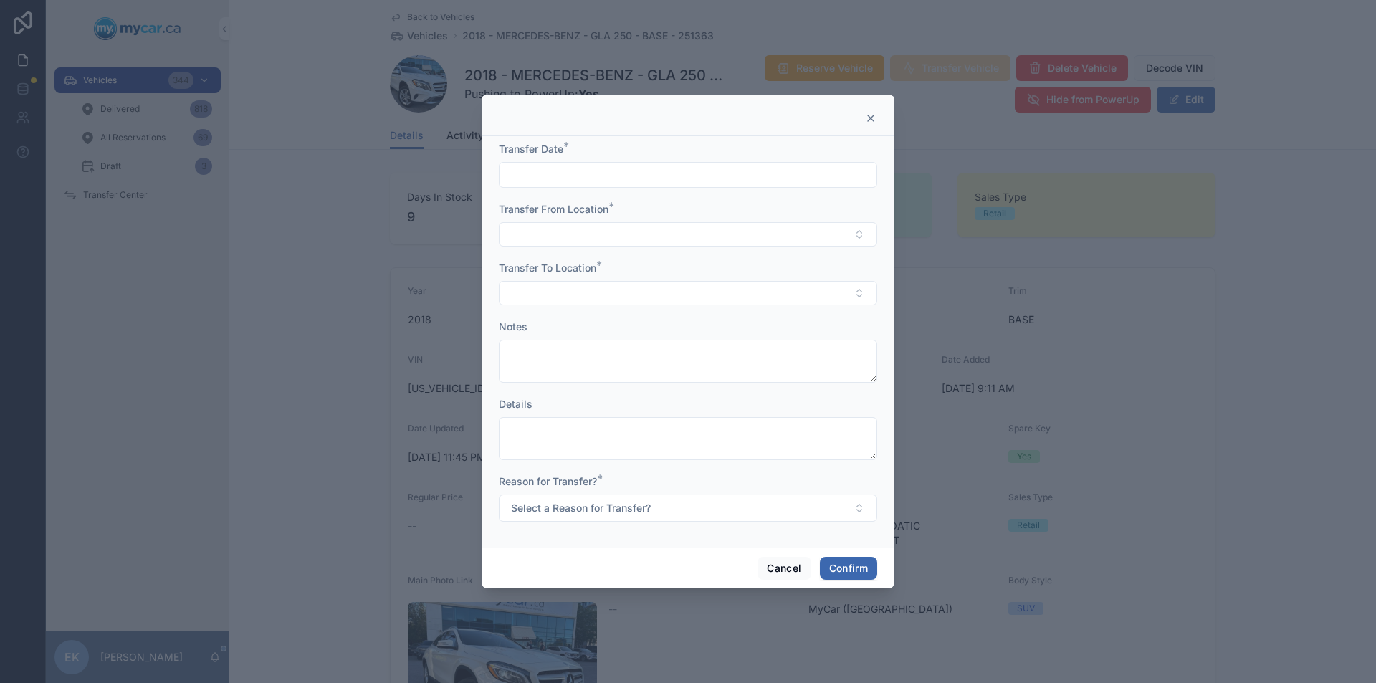
click at [607, 180] on input "text" at bounding box center [687, 175] width 377 height 20
click at [717, 290] on button "2" at bounding box center [714, 294] width 26 height 26
type input "*********"
click at [535, 236] on button "Select Button" at bounding box center [688, 234] width 378 height 24
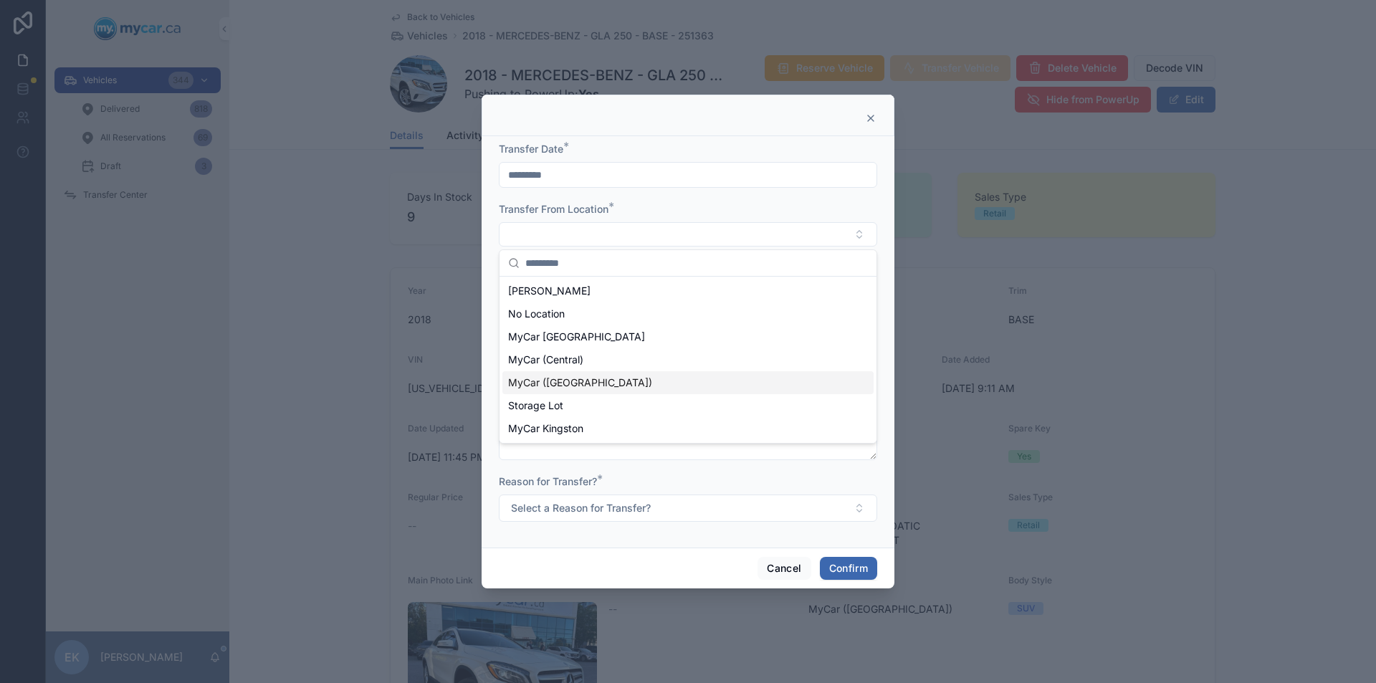
click at [540, 379] on span "MyCar ([GEOGRAPHIC_DATA])" at bounding box center [580, 382] width 144 height 14
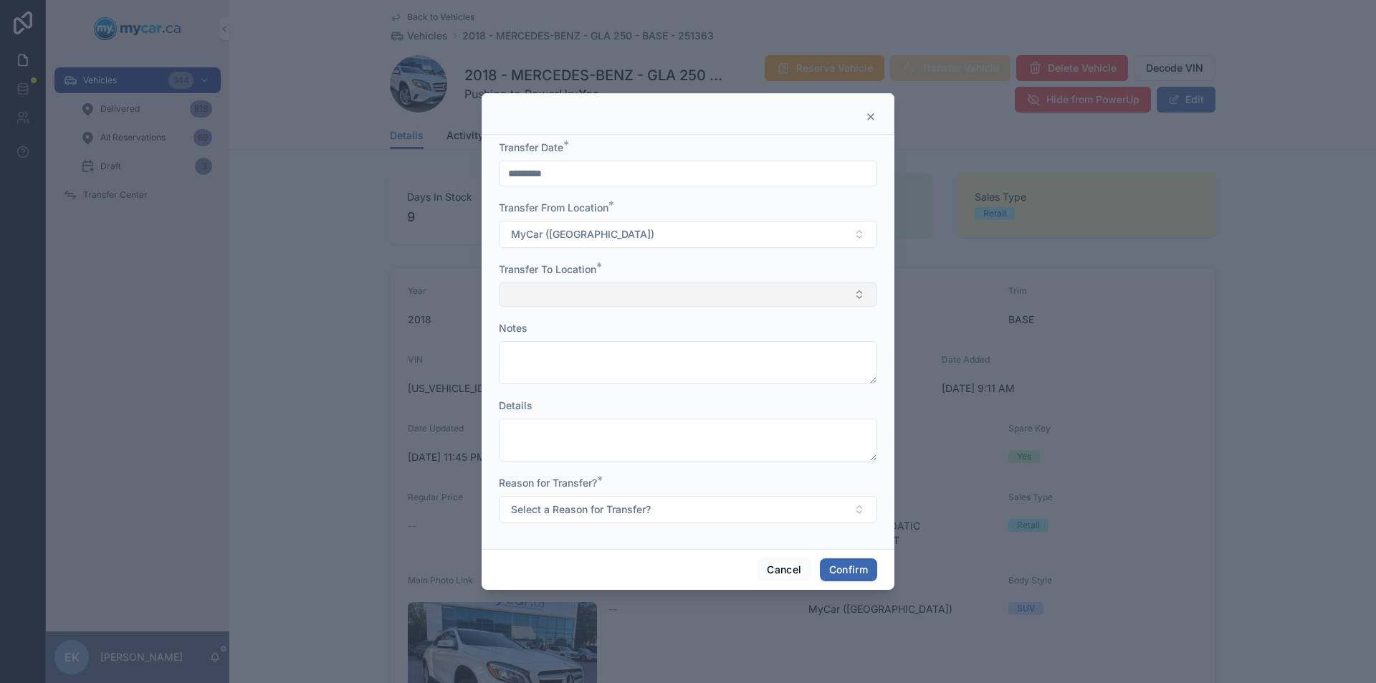
click at [540, 288] on button "Select Button" at bounding box center [688, 294] width 378 height 24
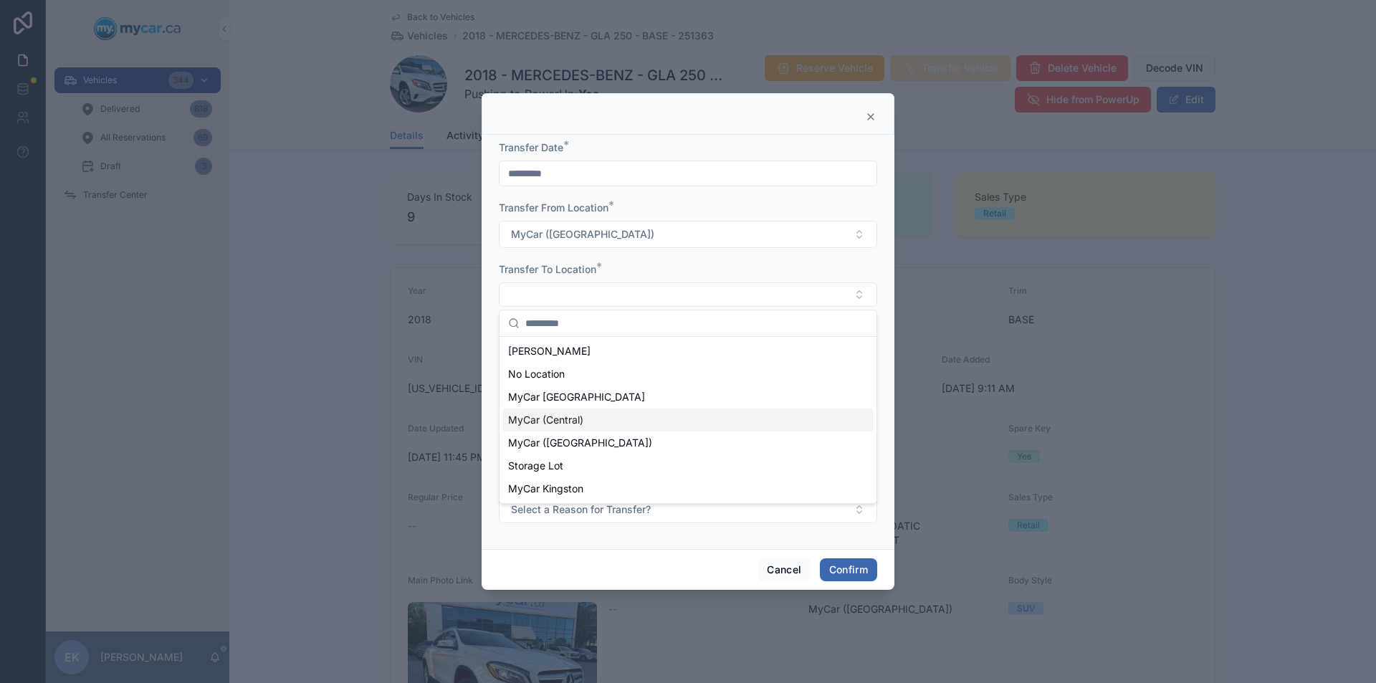
click at [551, 419] on span "MyCar (Central)" at bounding box center [545, 420] width 75 height 14
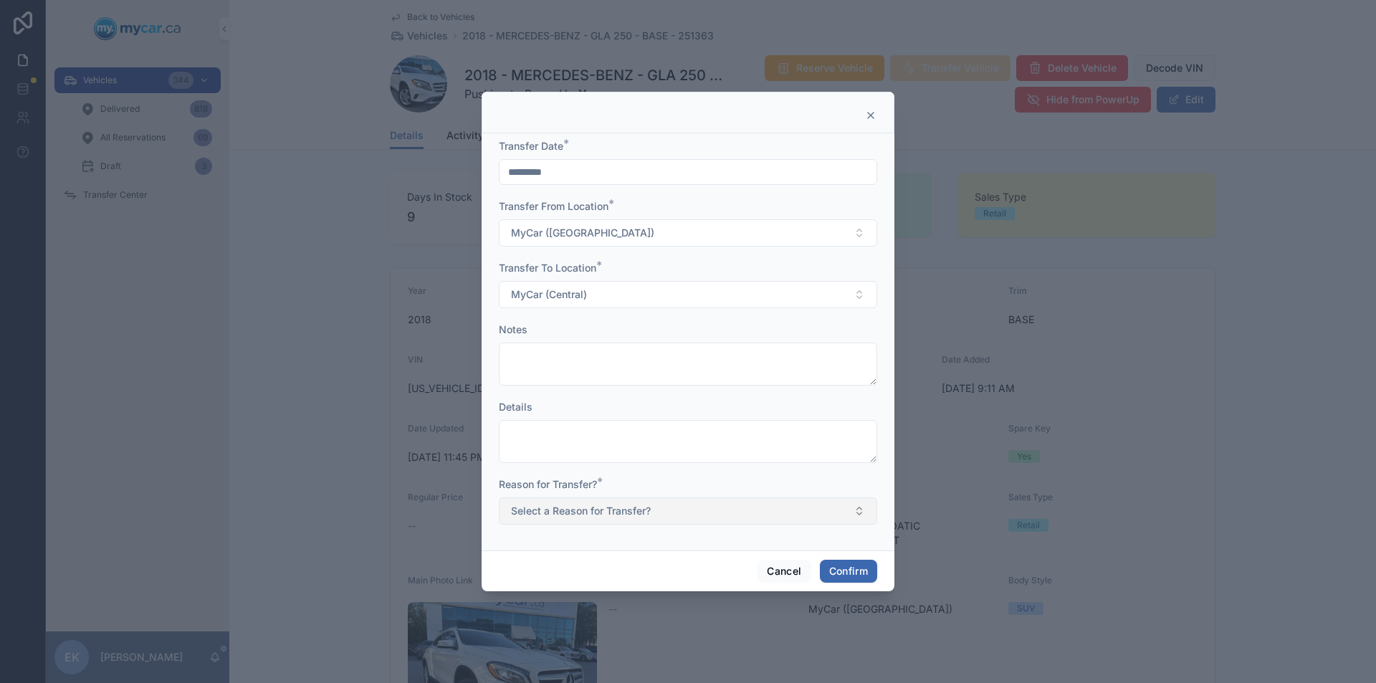
click at [676, 512] on button "Select a Reason for Transfer?" at bounding box center [688, 510] width 378 height 27
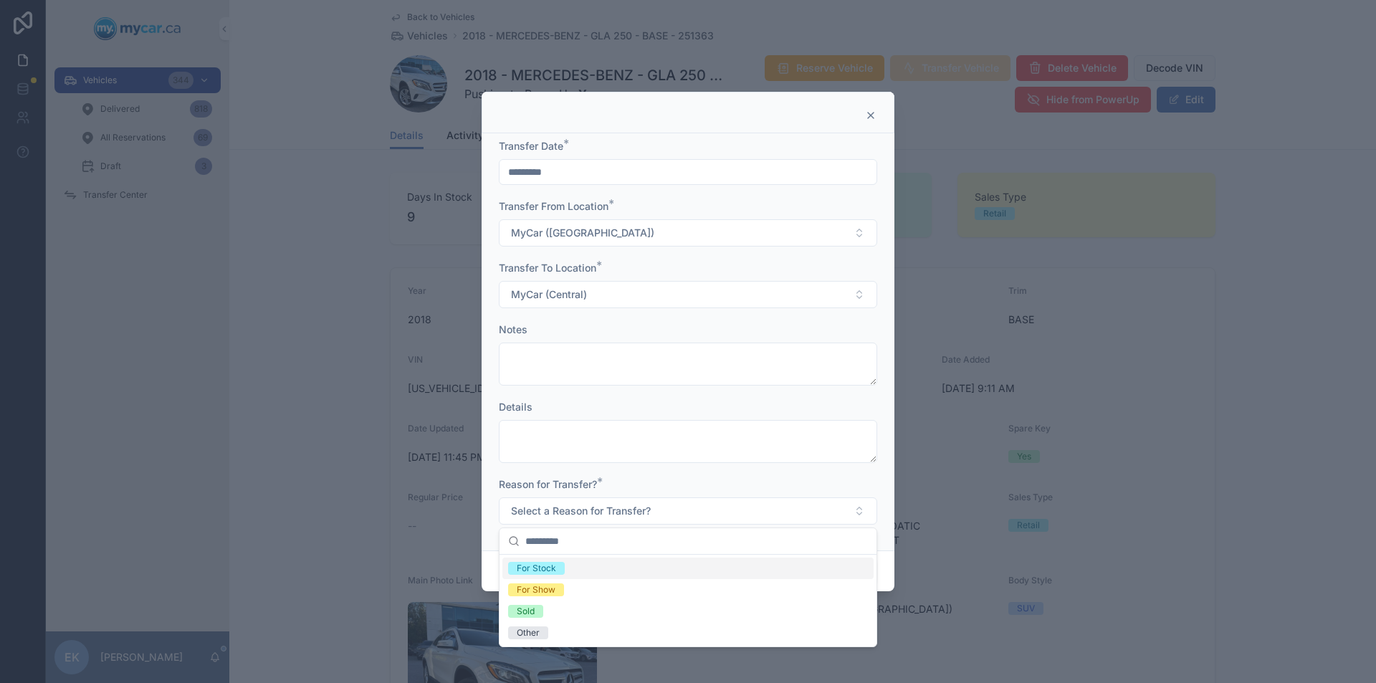
click at [532, 568] on div "For Stock" at bounding box center [536, 568] width 39 height 13
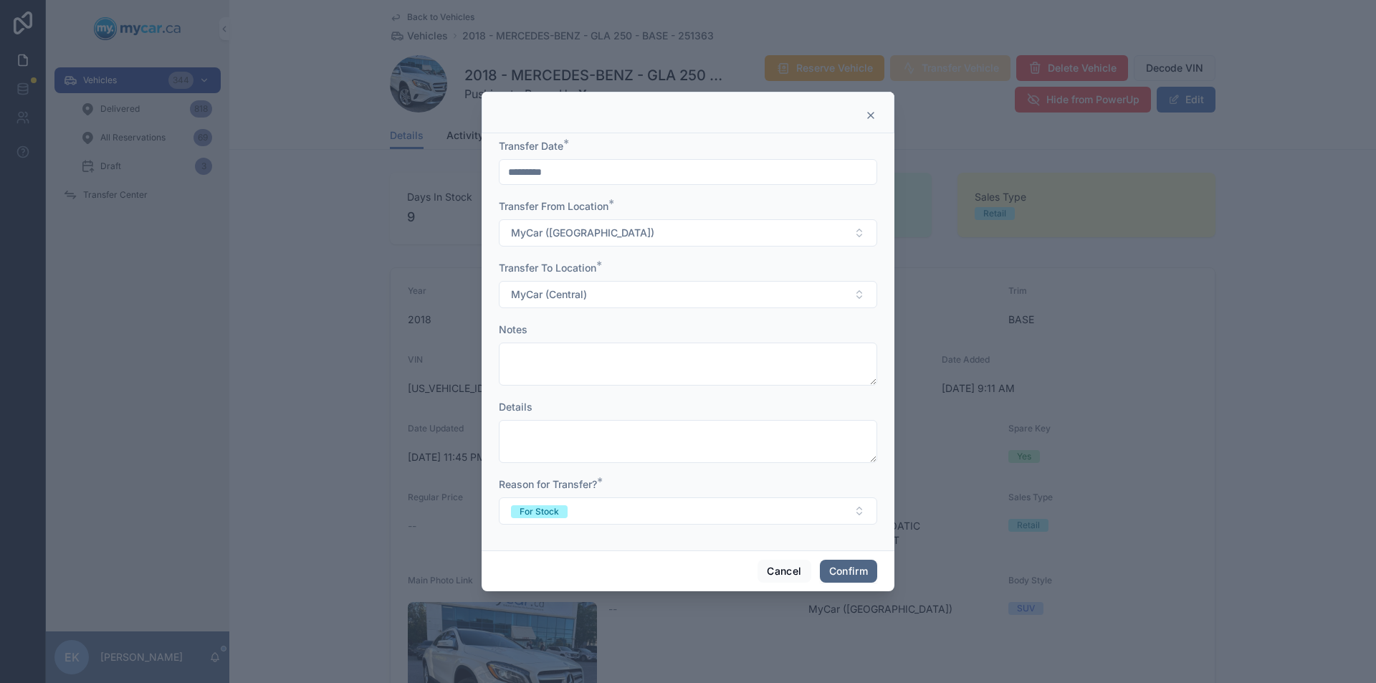
click at [843, 573] on button "Confirm" at bounding box center [848, 571] width 57 height 23
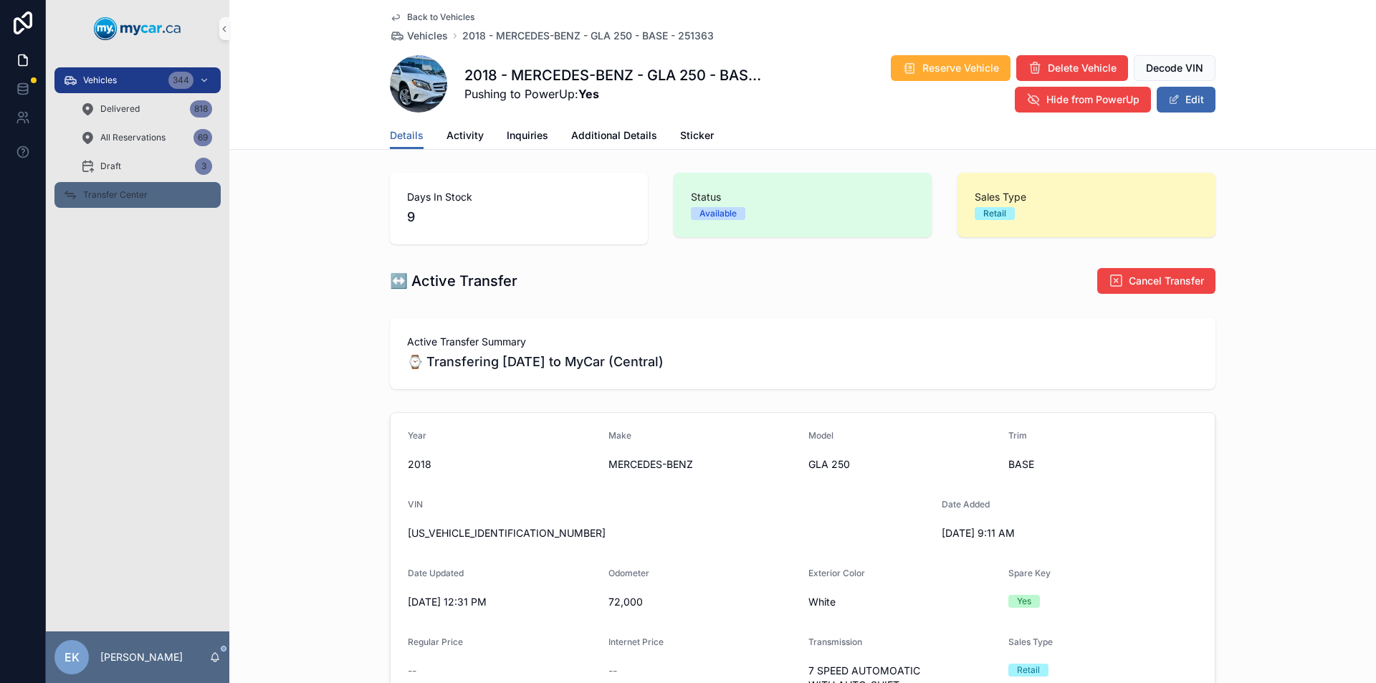
click at [107, 195] on span "Transfer Center" at bounding box center [115, 194] width 64 height 11
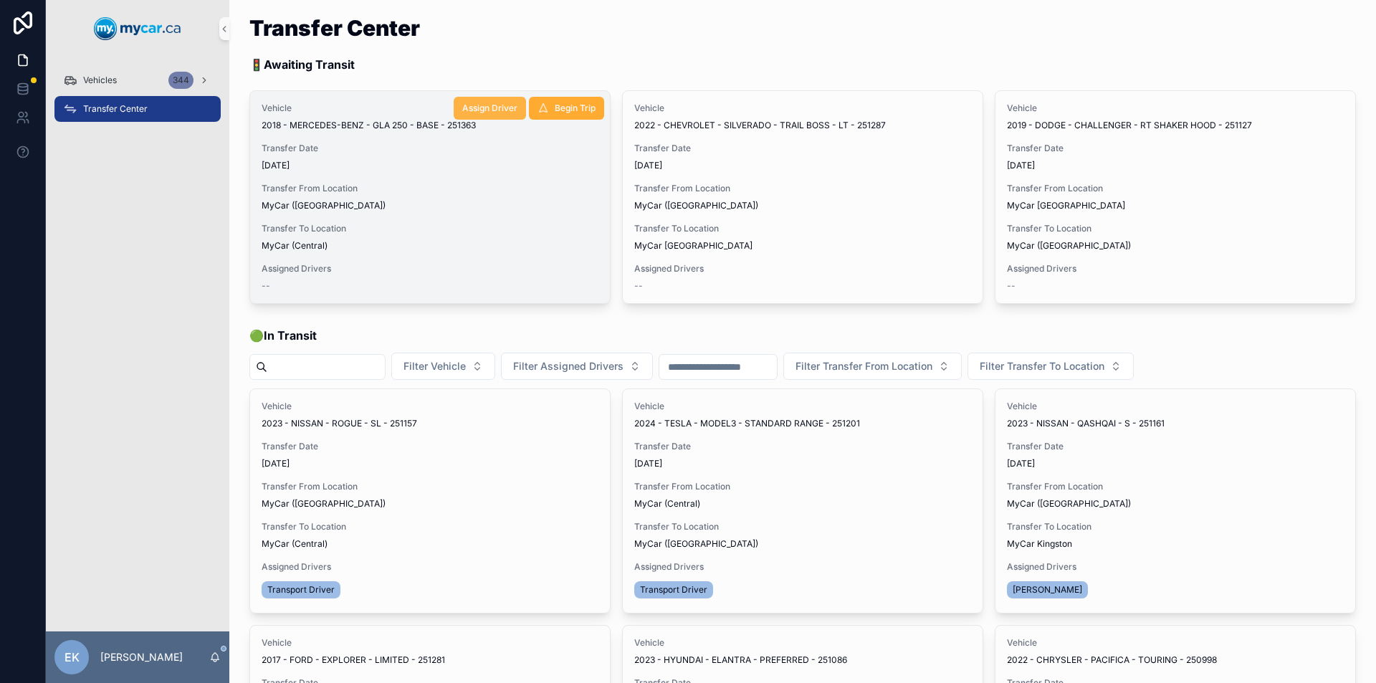
click at [489, 107] on span "Assign Driver" at bounding box center [489, 107] width 55 height 11
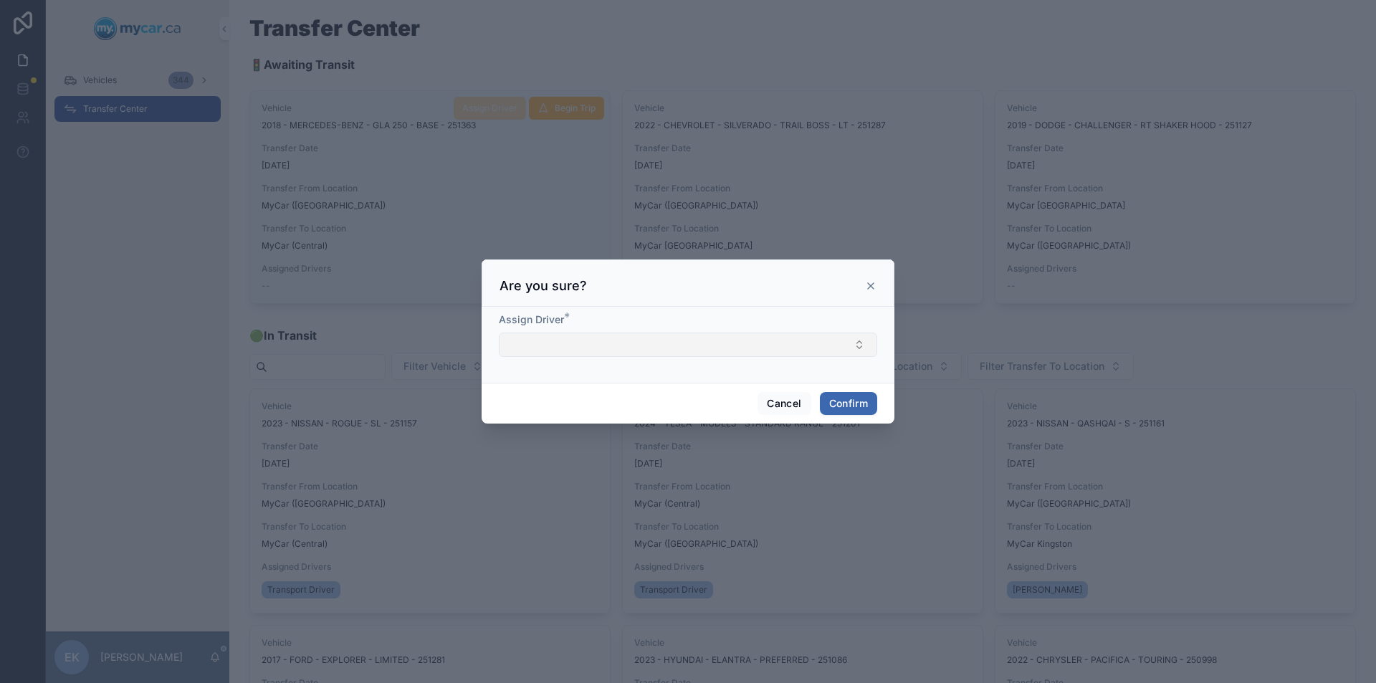
click at [760, 340] on button "Select Button" at bounding box center [688, 344] width 378 height 24
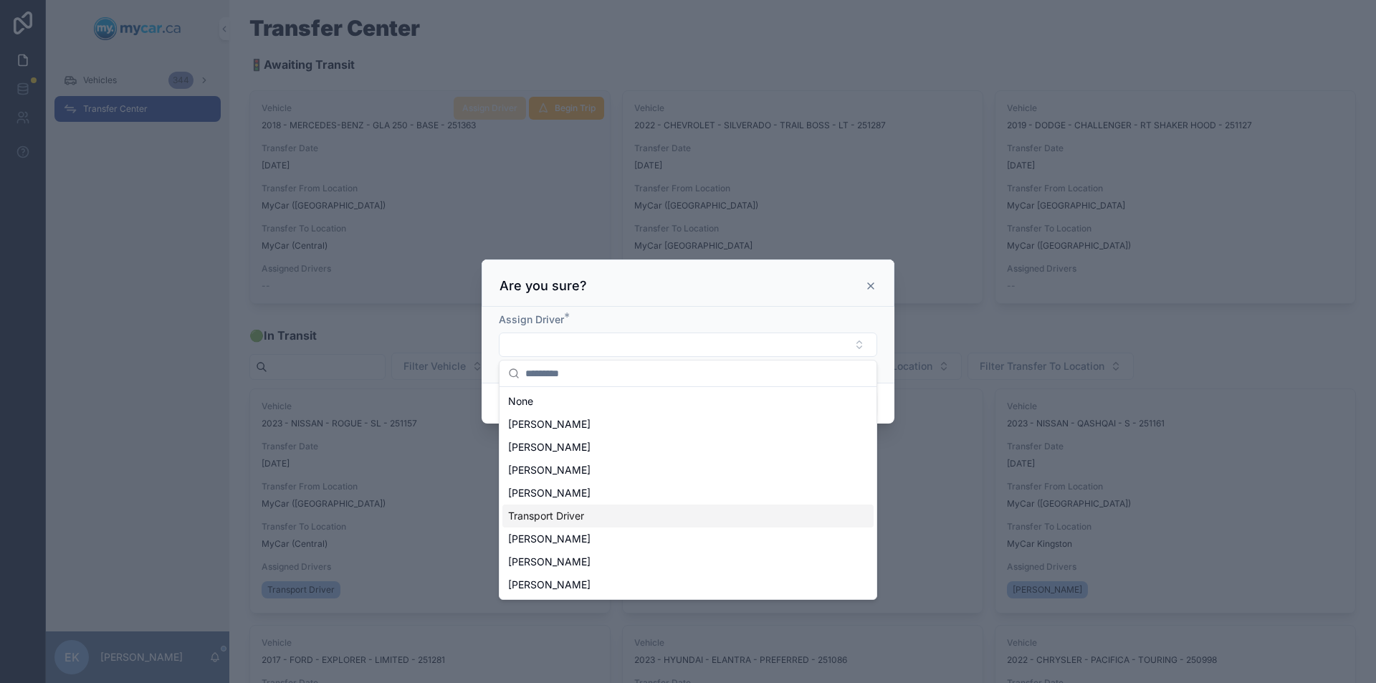
click at [560, 515] on span "Transport Driver" at bounding box center [546, 516] width 76 height 14
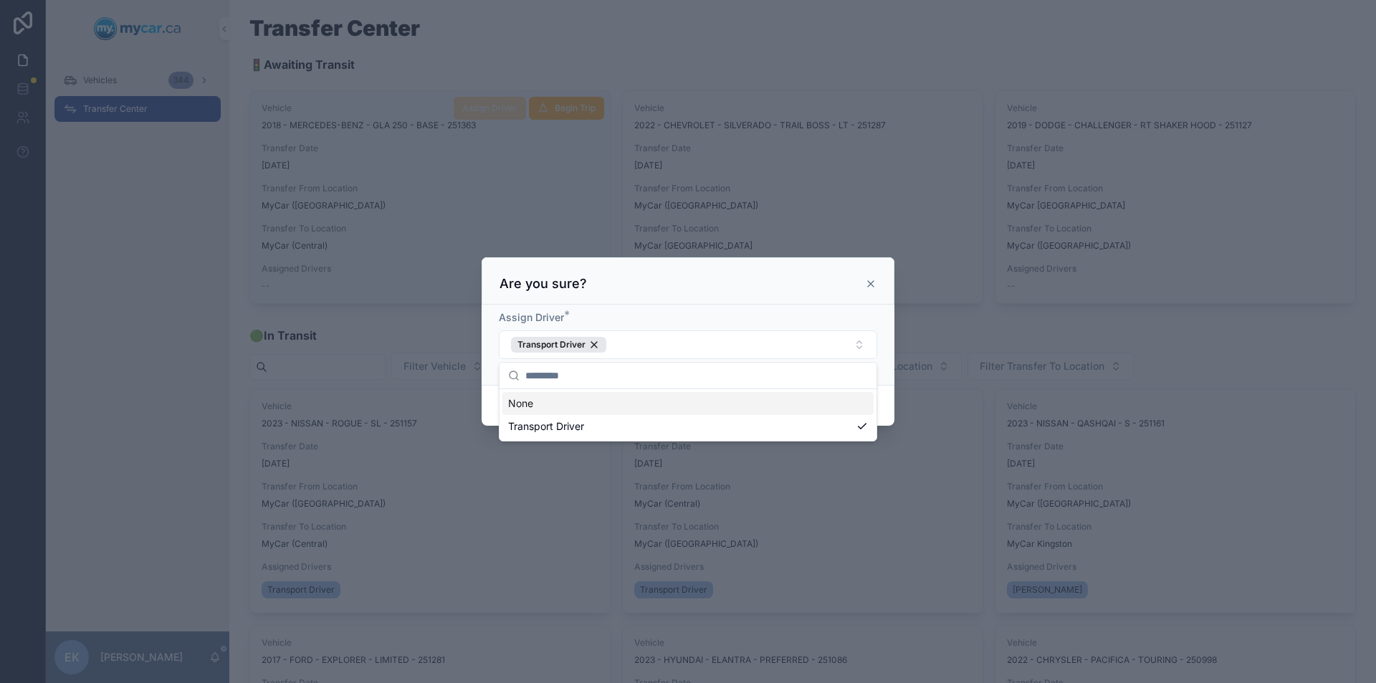
click at [892, 399] on div "Cancel Confirm" at bounding box center [688, 405] width 413 height 41
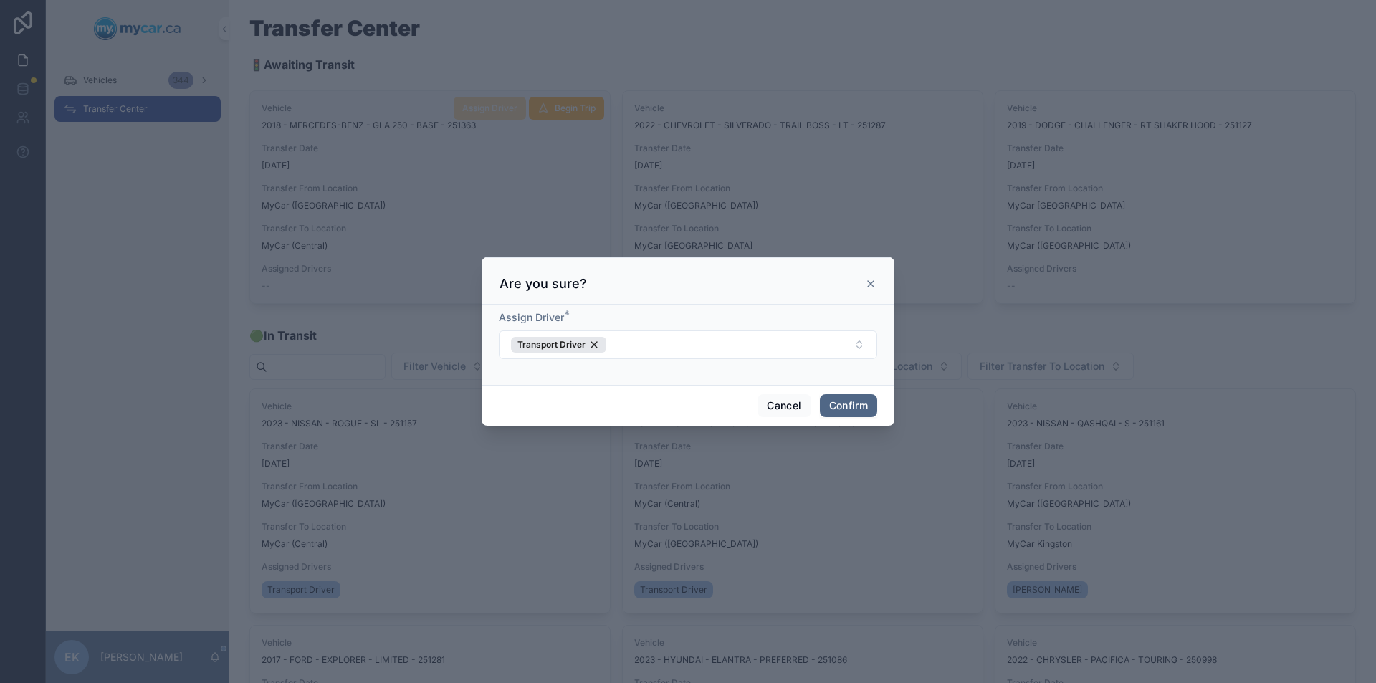
click at [844, 408] on button "Confirm" at bounding box center [848, 405] width 57 height 23
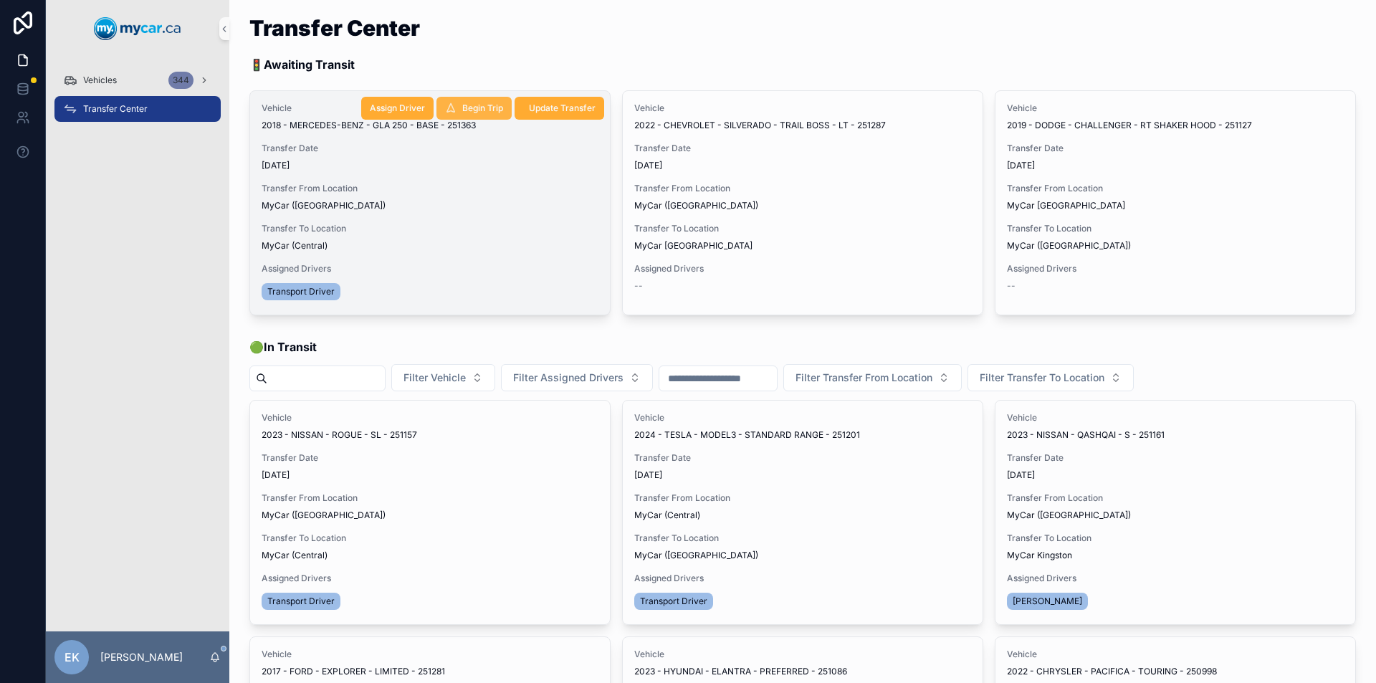
click at [471, 104] on span "Begin Trip" at bounding box center [482, 107] width 41 height 11
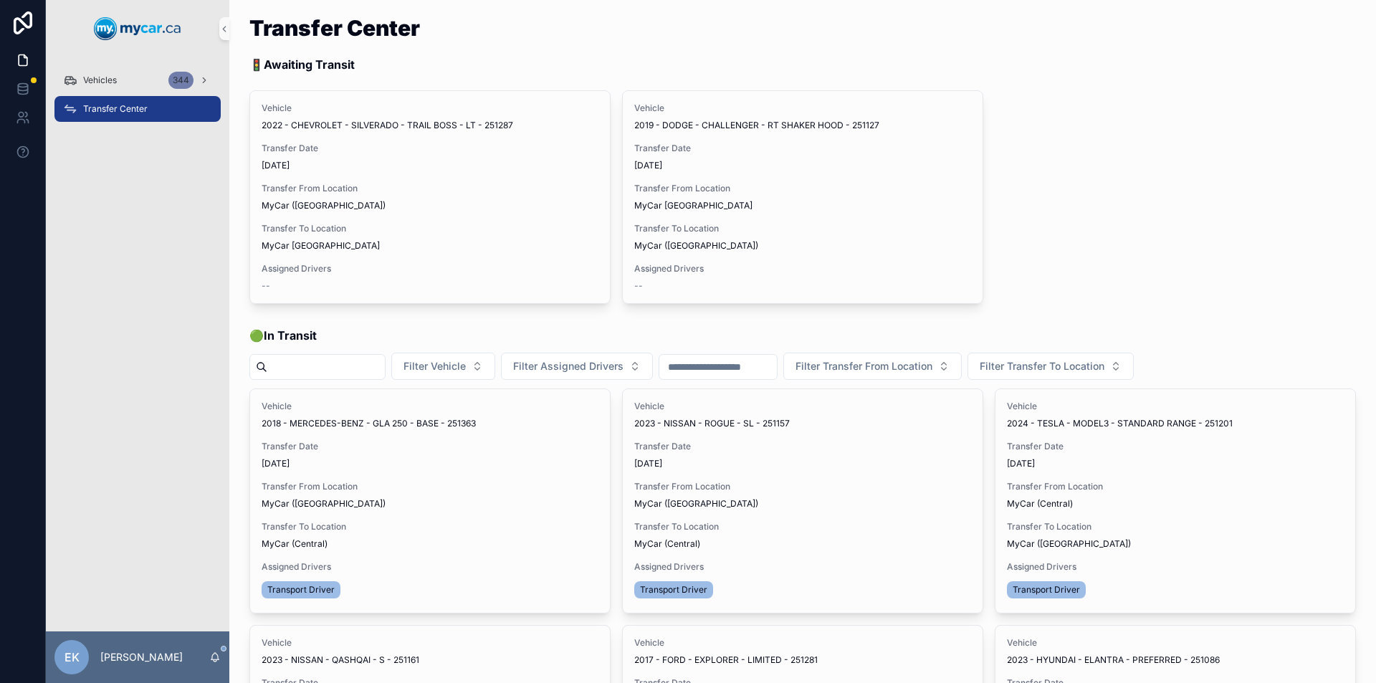
click at [0, 0] on span "Transfer Done" at bounding box center [0, 0] width 0 height 0
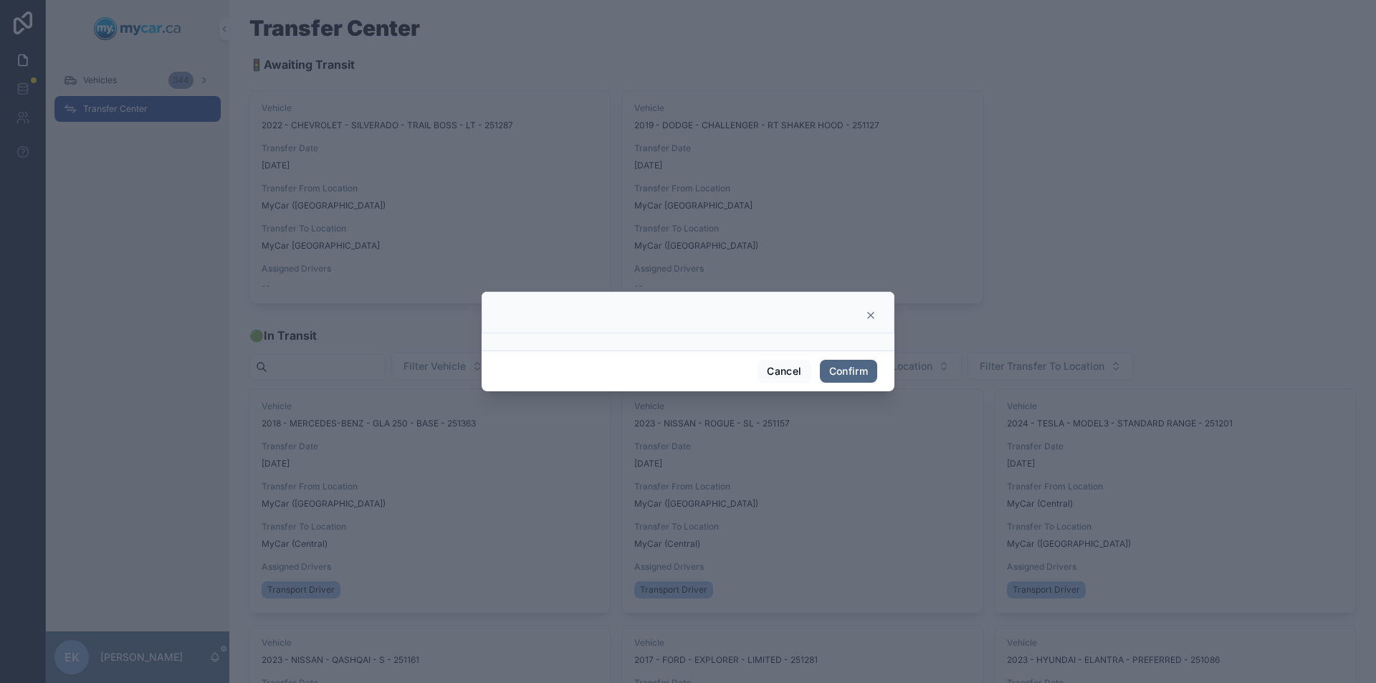
click at [838, 370] on button "Confirm" at bounding box center [848, 371] width 57 height 23
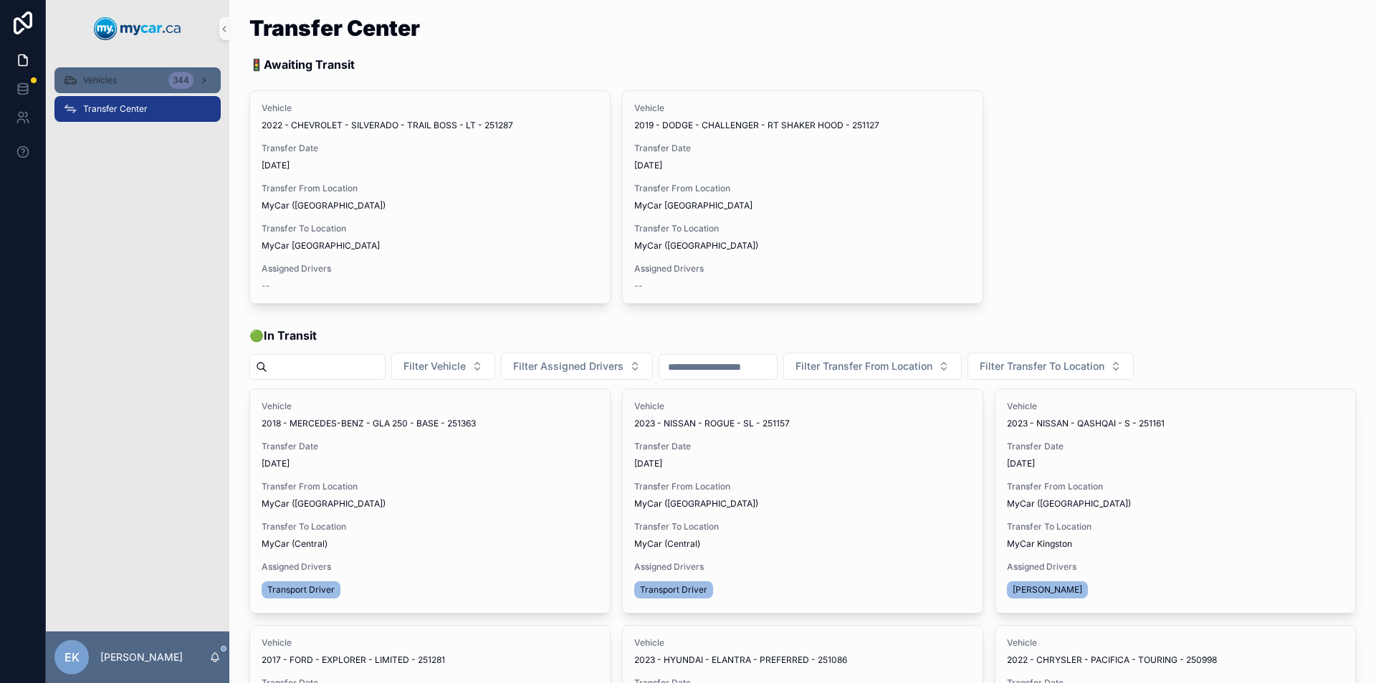
click at [118, 79] on div "Vehicles 344" at bounding box center [137, 80] width 149 height 23
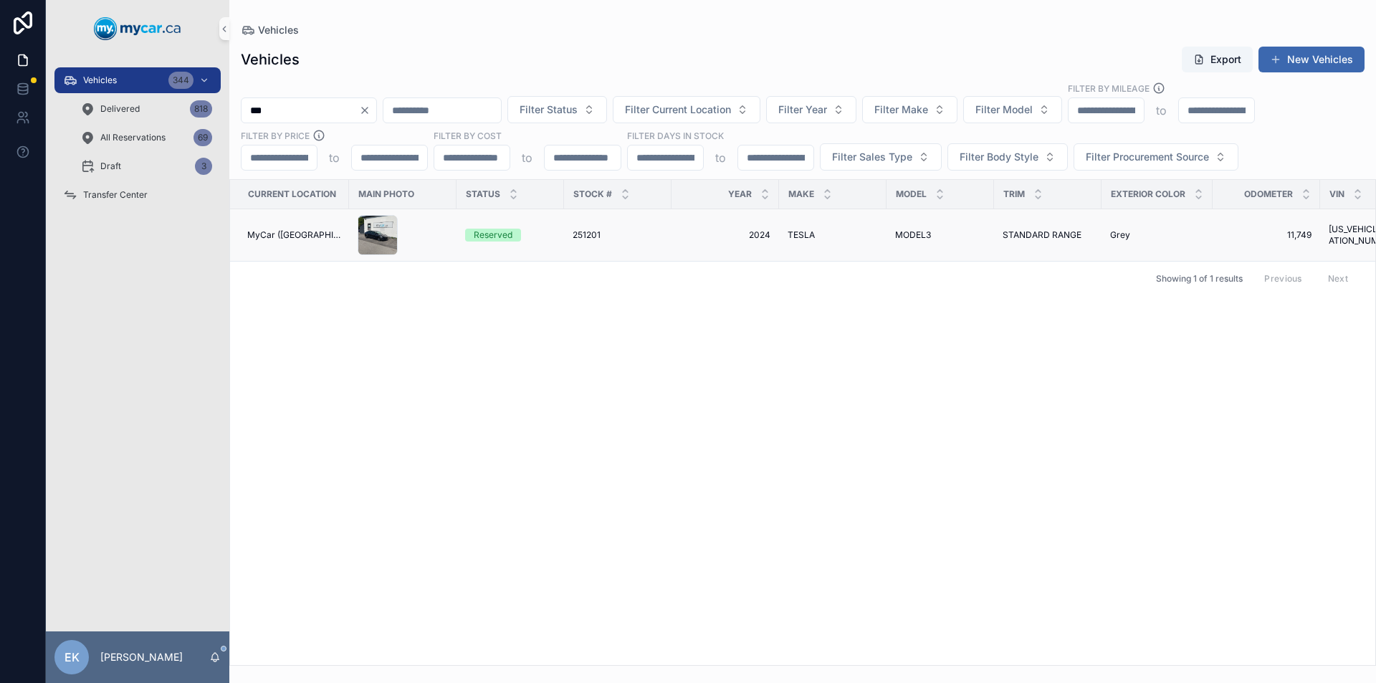
type input "***"
click at [587, 236] on span "251201" at bounding box center [587, 234] width 28 height 11
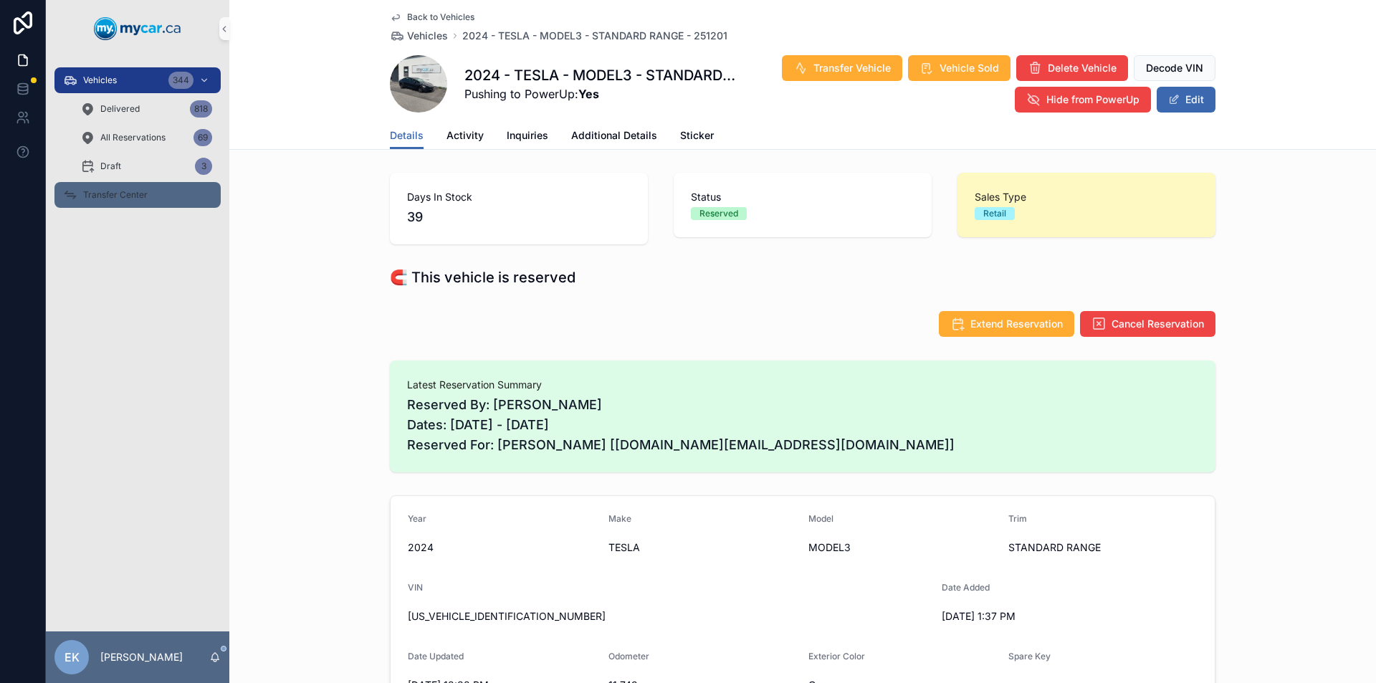
click at [113, 198] on span "Transfer Center" at bounding box center [115, 194] width 64 height 11
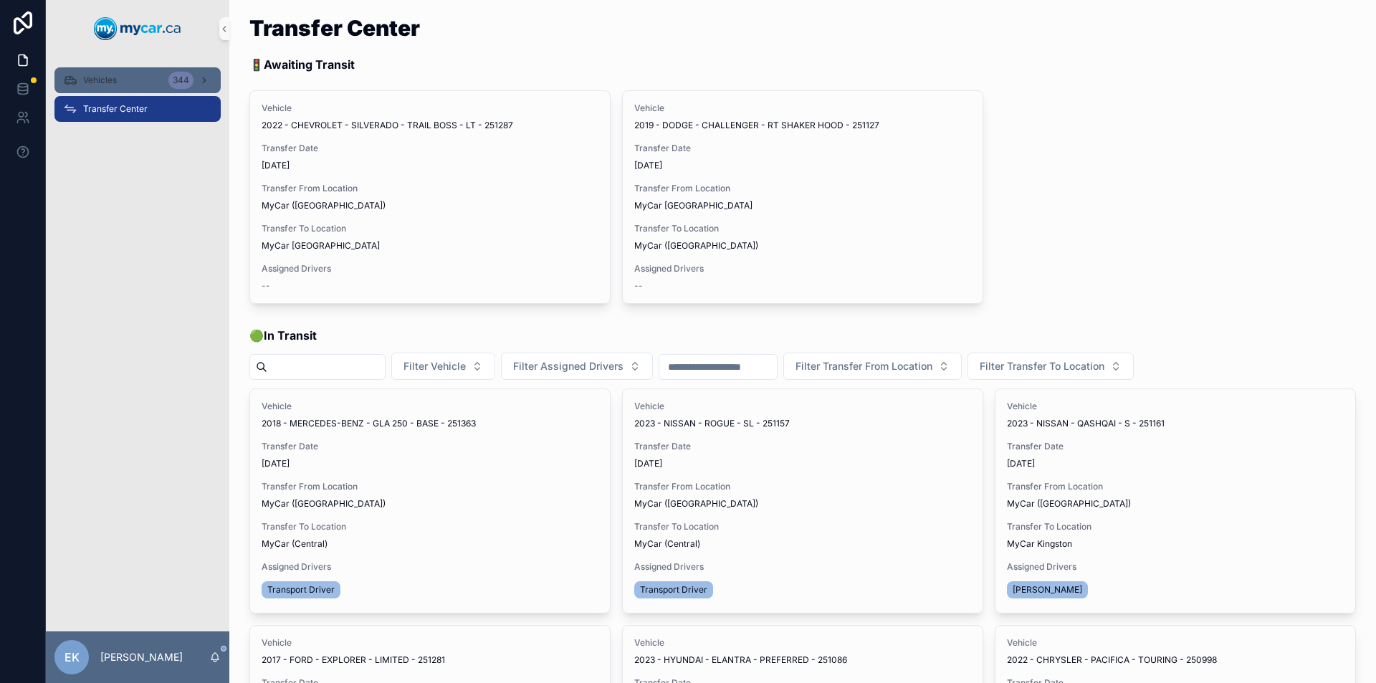
click at [120, 76] on div "Vehicles 344" at bounding box center [137, 80] width 149 height 23
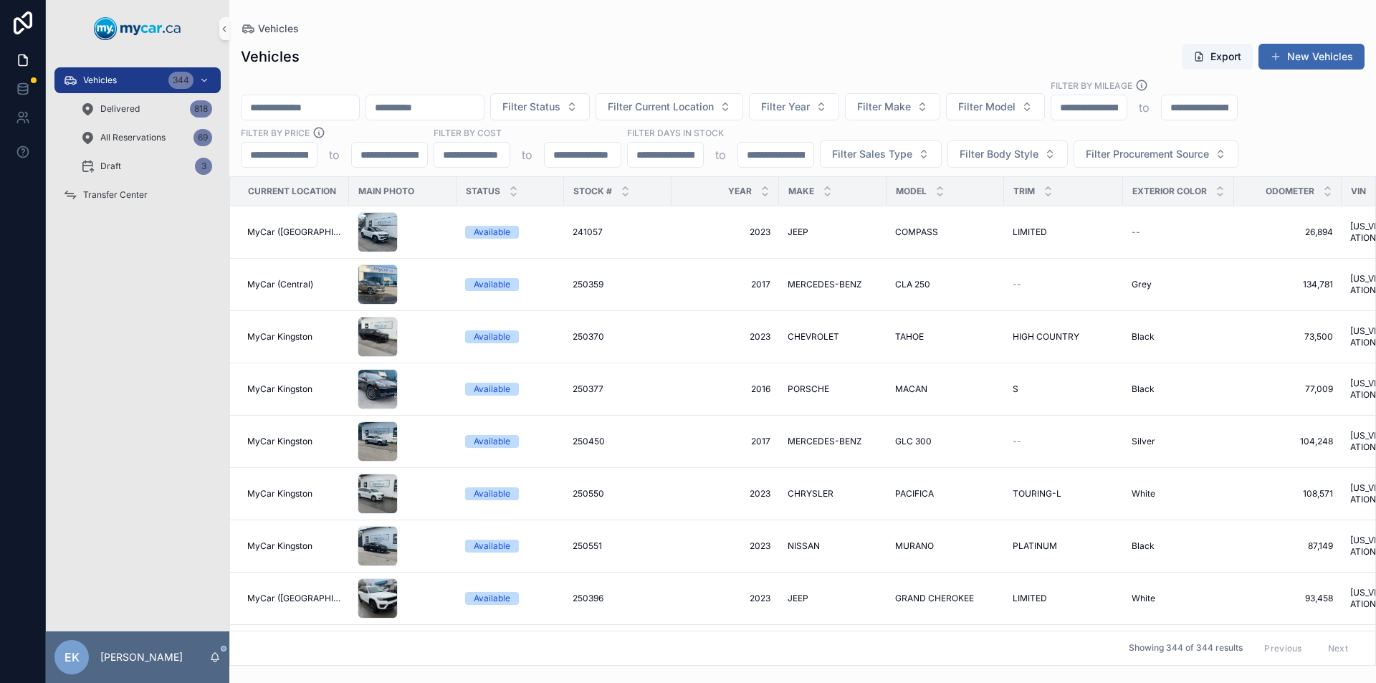
drag, startPoint x: 120, startPoint y: 76, endPoint x: 265, endPoint y: 102, distance: 147.2
click at [265, 102] on input "scrollable content" at bounding box center [300, 107] width 118 height 20
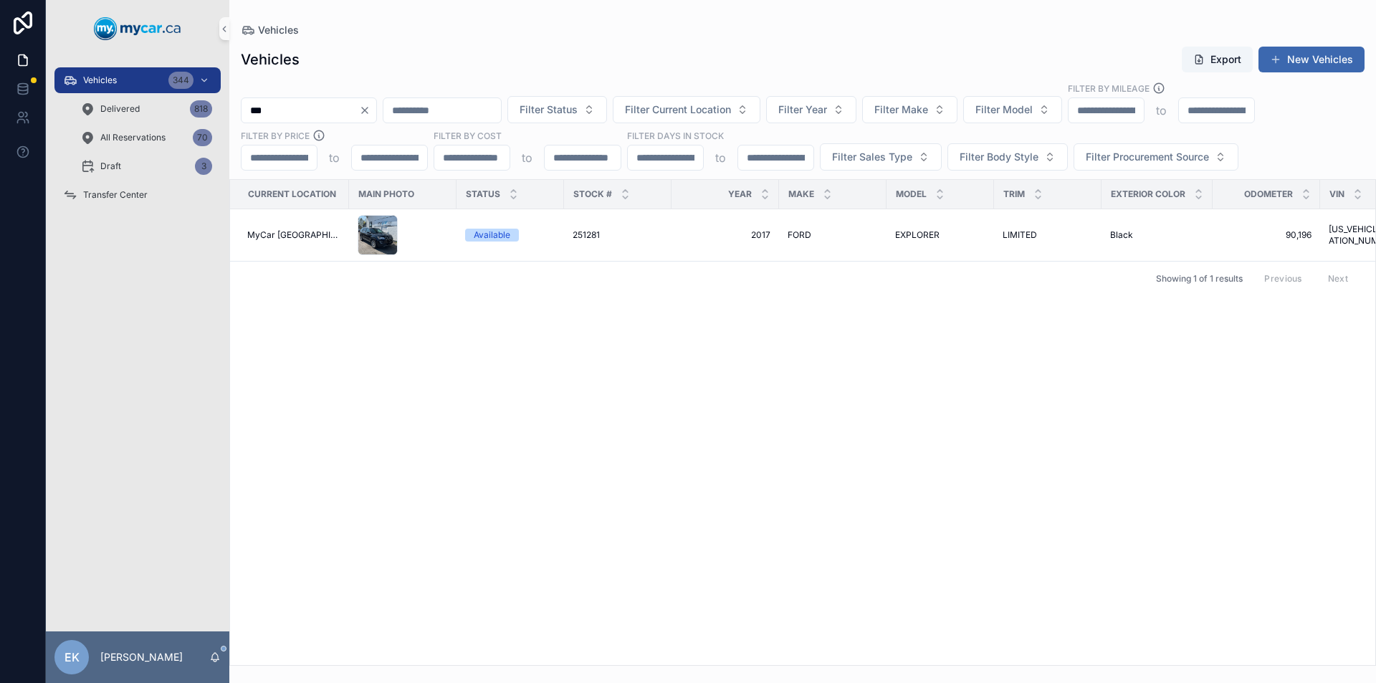
type input "***"
click at [373, 235] on div "scrollable content" at bounding box center [378, 235] width 40 height 40
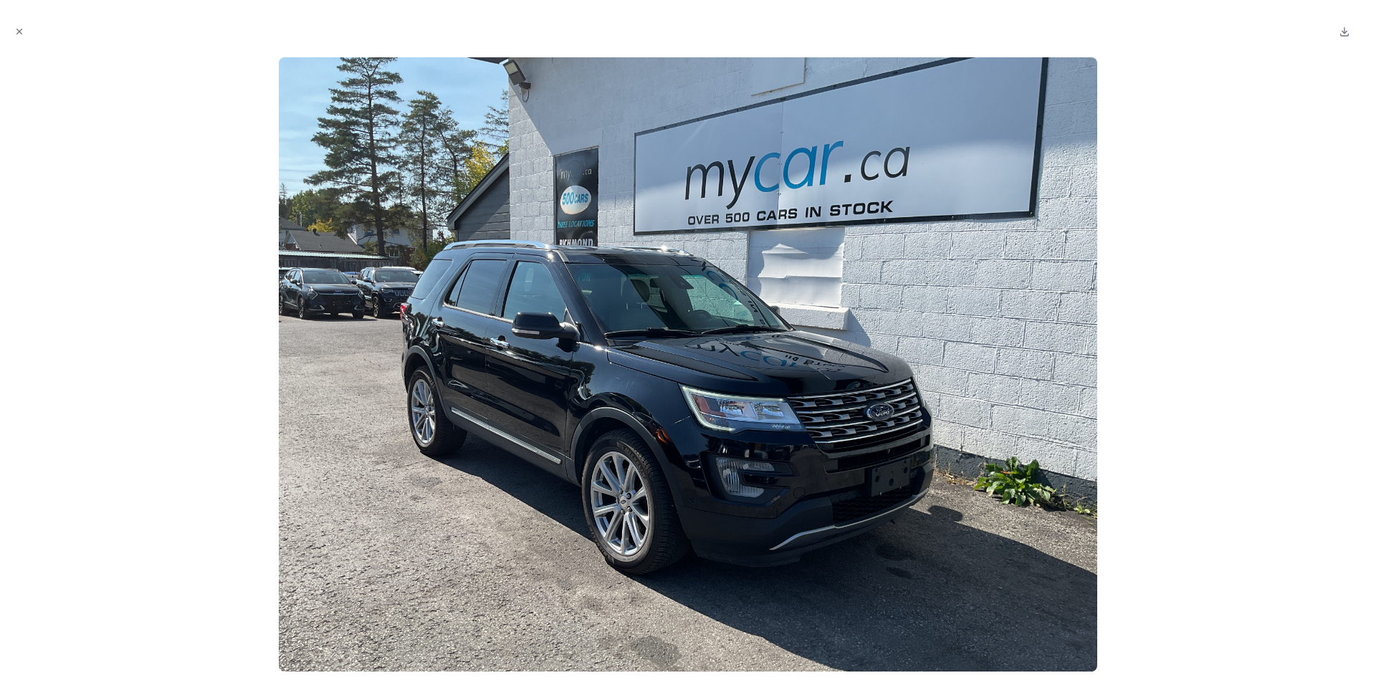
click at [17, 29] on icon "Close modal" at bounding box center [19, 32] width 10 height 10
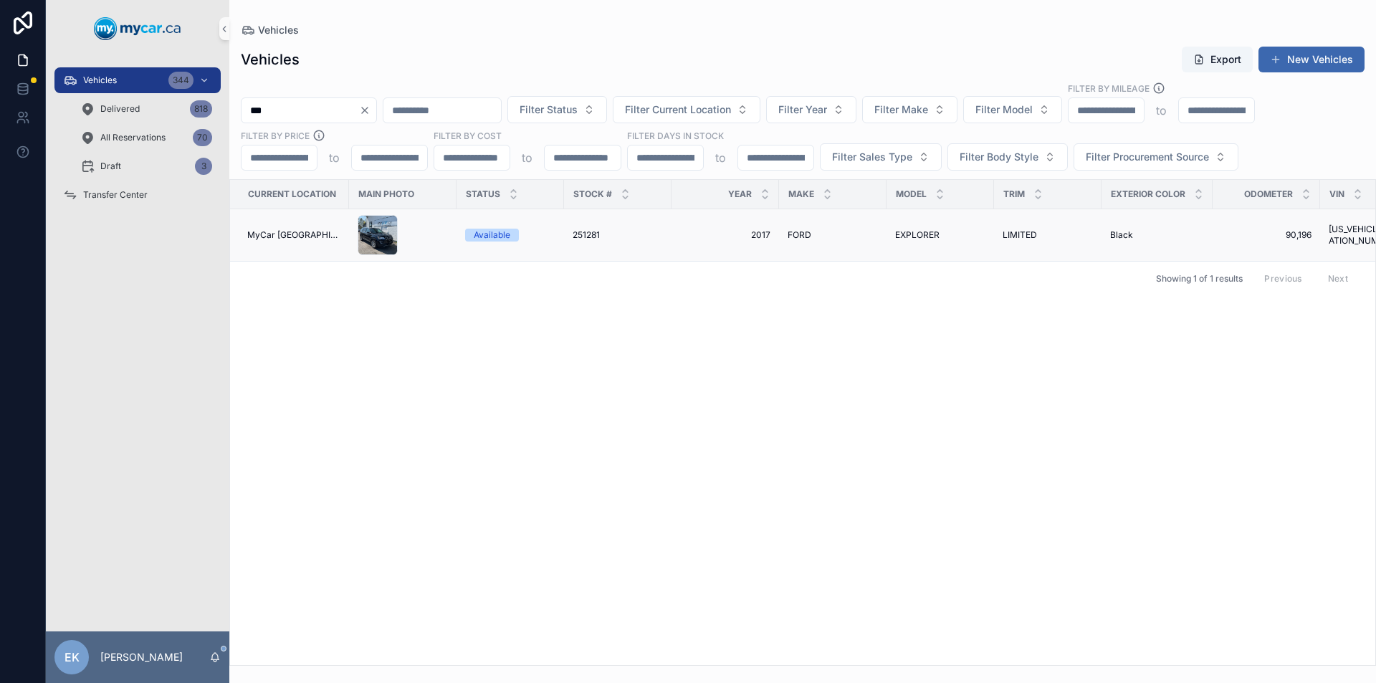
click at [573, 231] on span "251281" at bounding box center [586, 234] width 27 height 11
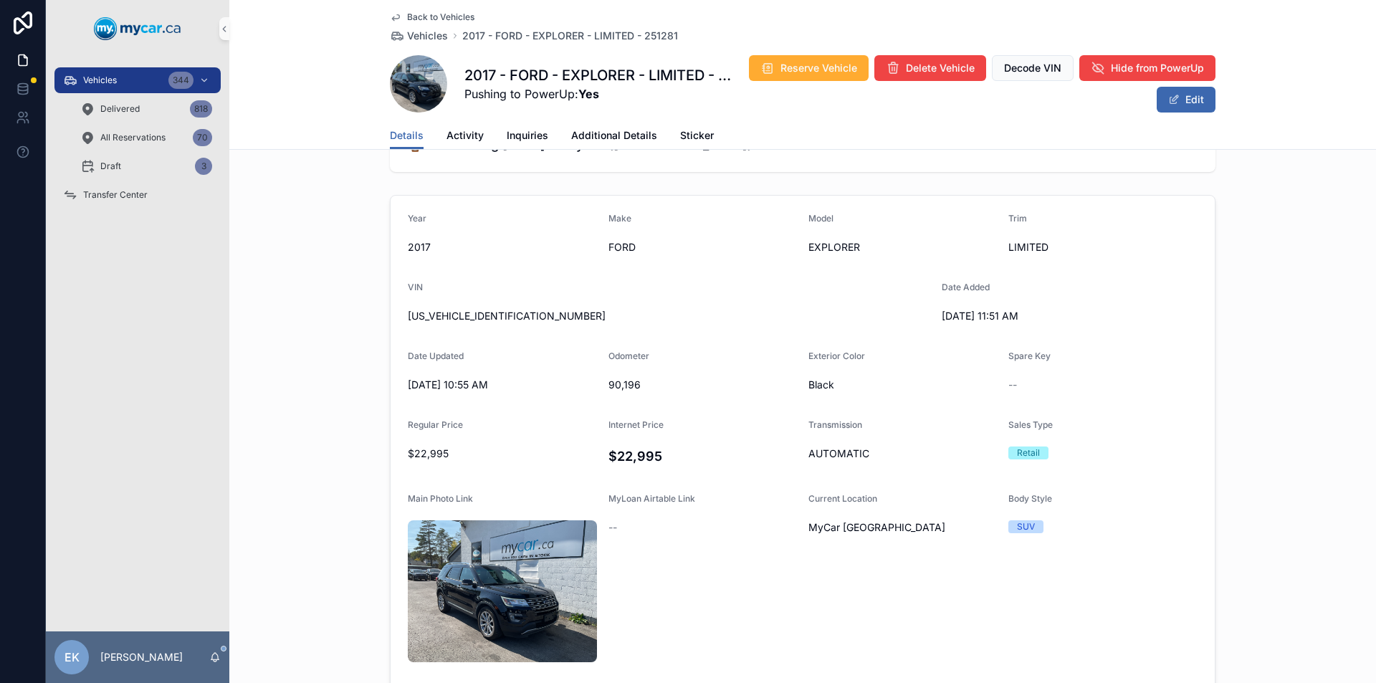
scroll to position [216, 0]
click at [613, 133] on span "Additional Details" at bounding box center [614, 135] width 86 height 14
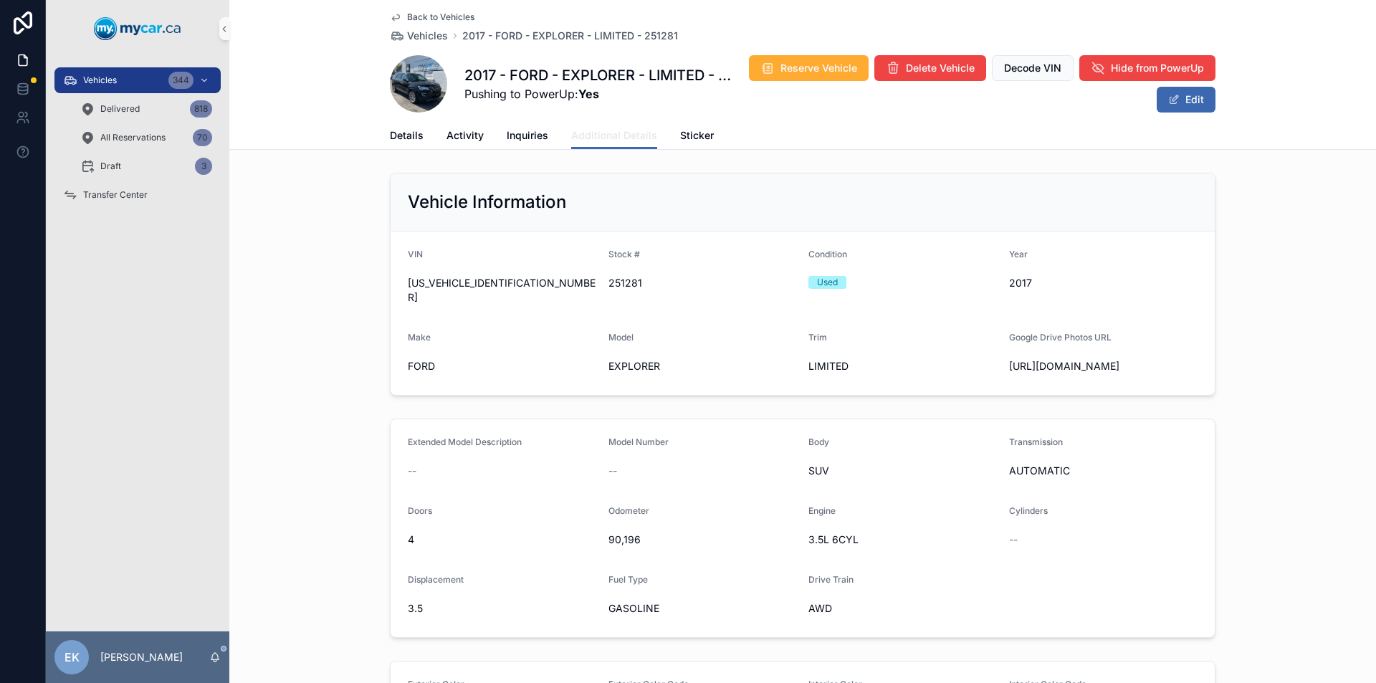
scroll to position [430, 0]
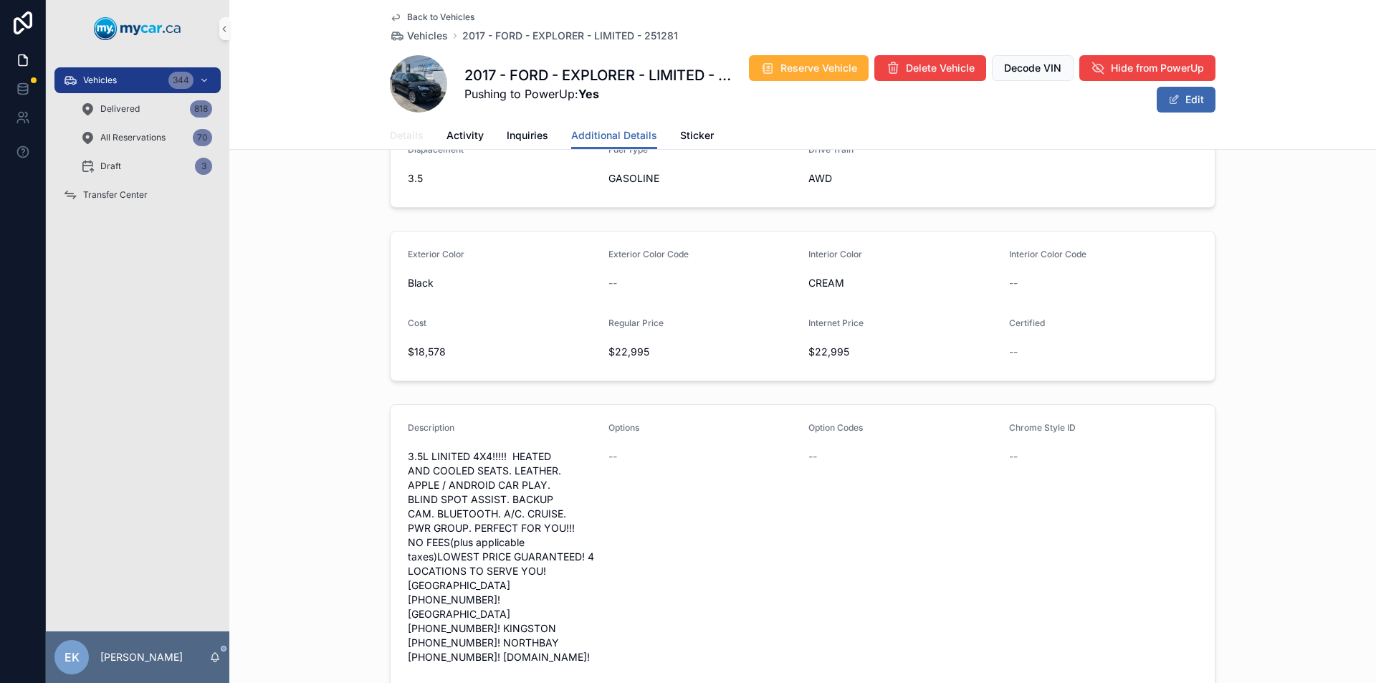
click at [398, 135] on span "Details" at bounding box center [407, 135] width 34 height 14
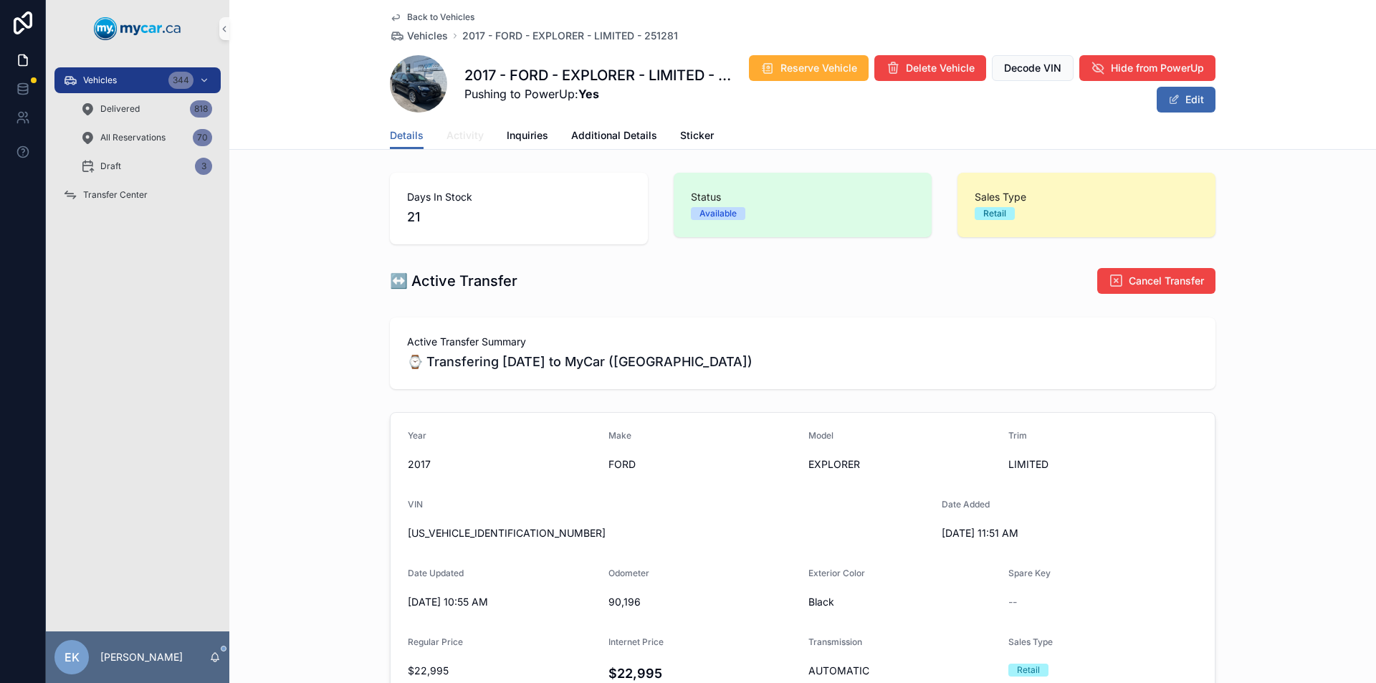
click at [461, 135] on span "Activity" at bounding box center [464, 135] width 37 height 14
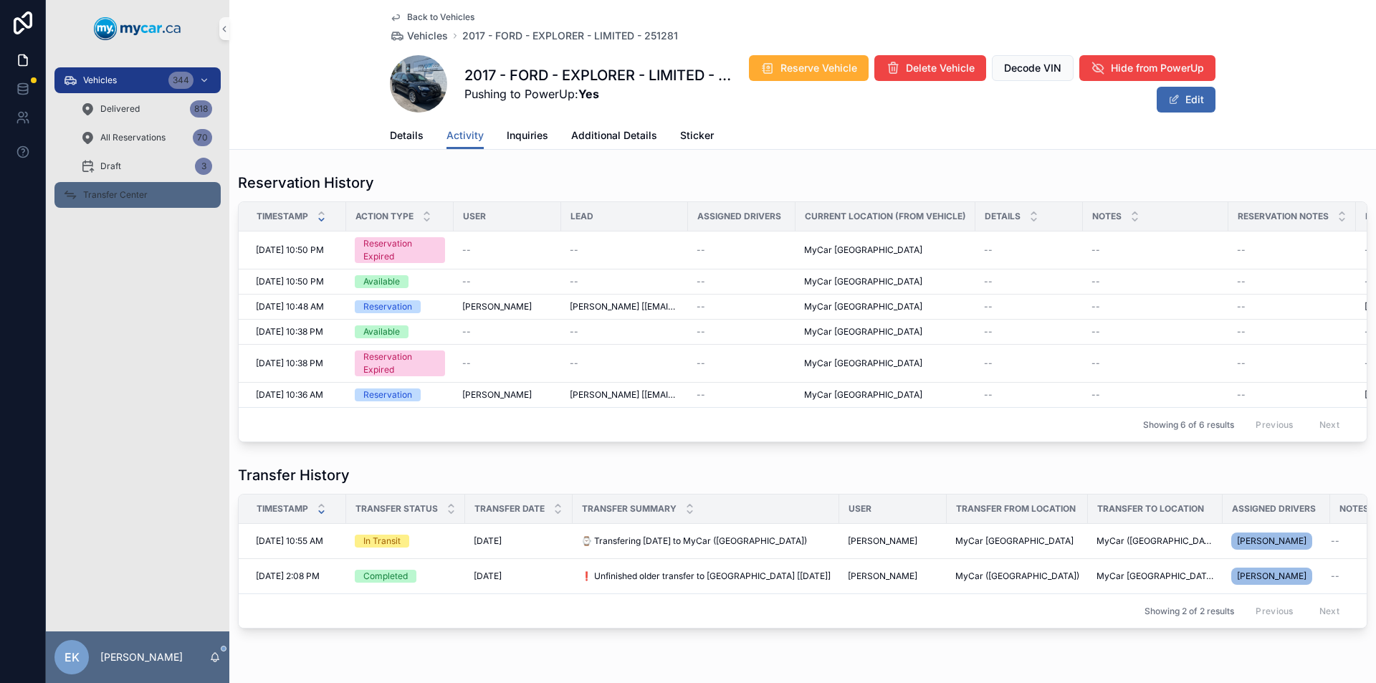
click at [126, 193] on span "Transfer Center" at bounding box center [115, 194] width 64 height 11
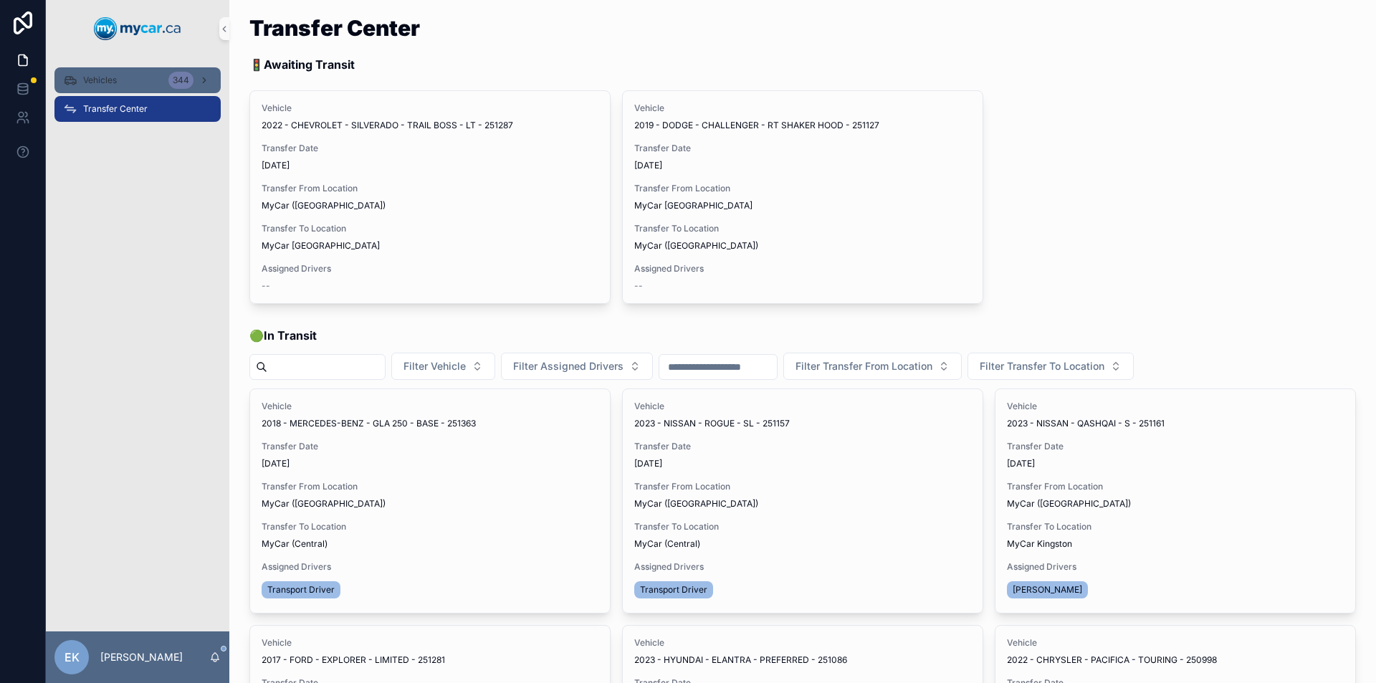
click at [138, 80] on div "Vehicles 344" at bounding box center [137, 80] width 149 height 23
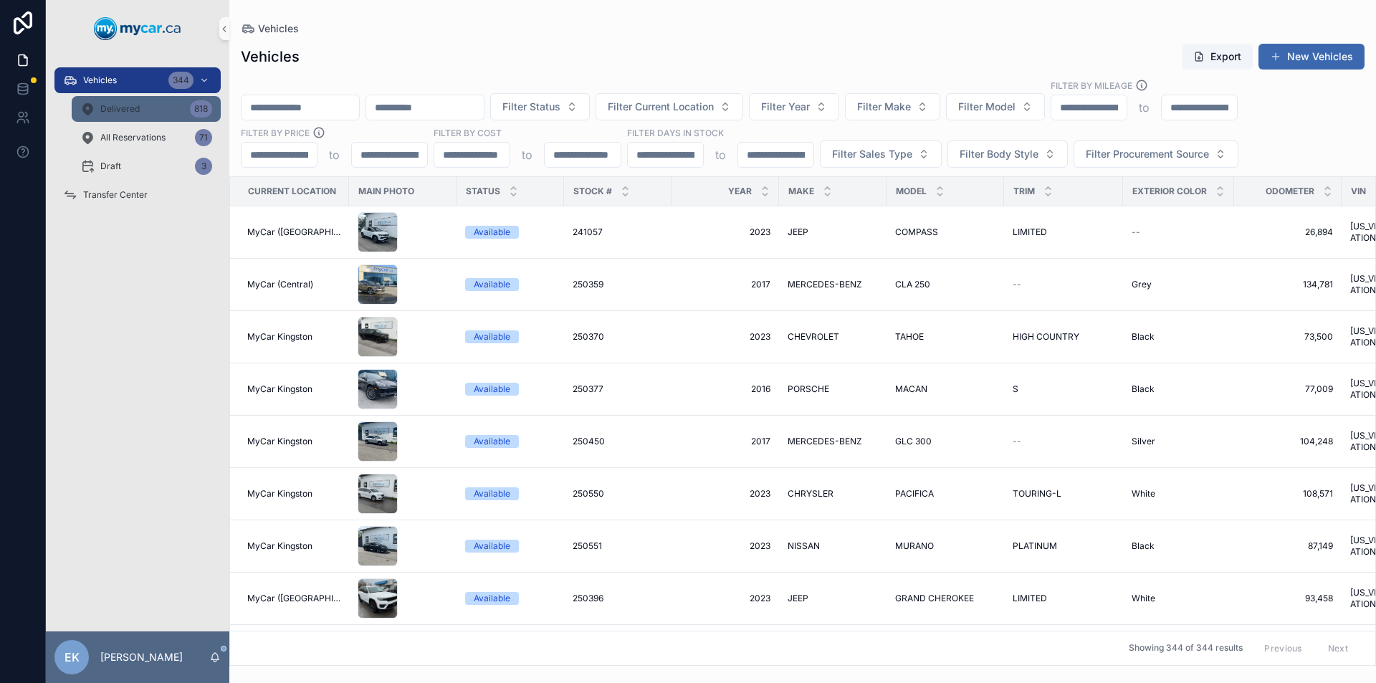
click at [128, 110] on span "Delivered" at bounding box center [119, 108] width 39 height 11
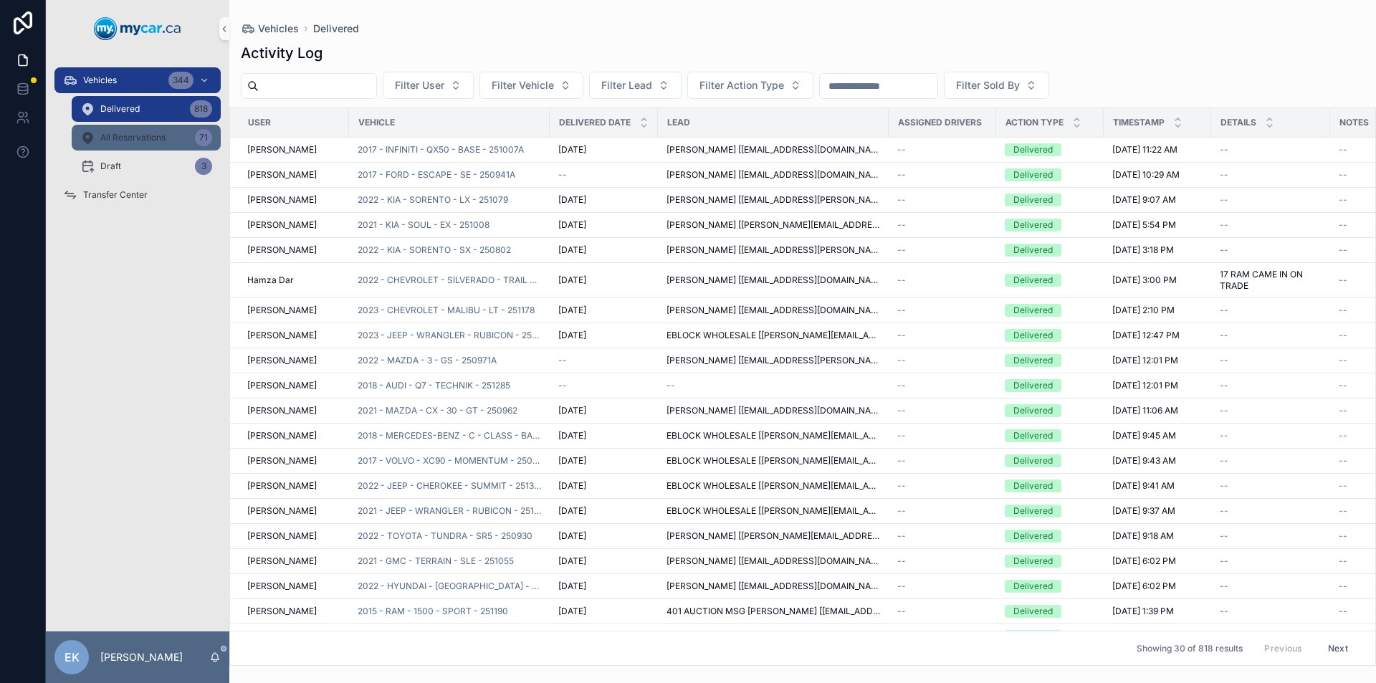
click at [140, 141] on span "All Reservations" at bounding box center [132, 137] width 65 height 11
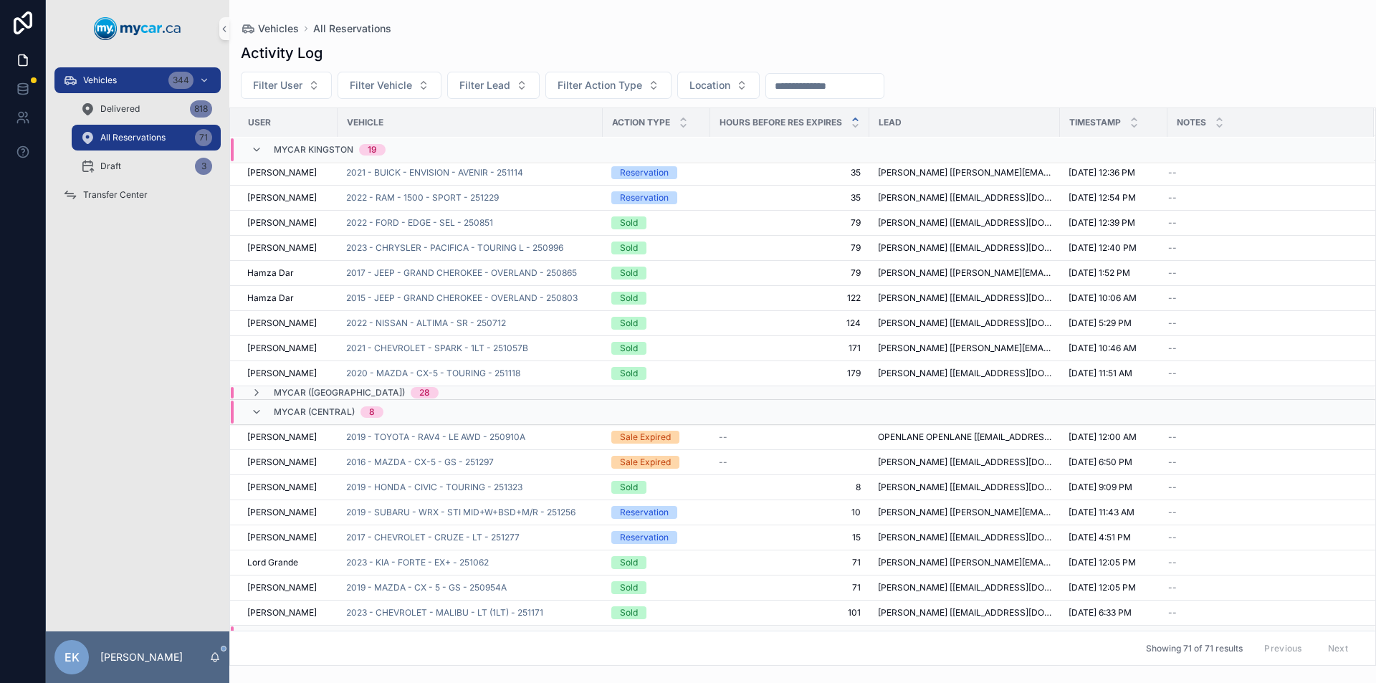
scroll to position [313, 0]
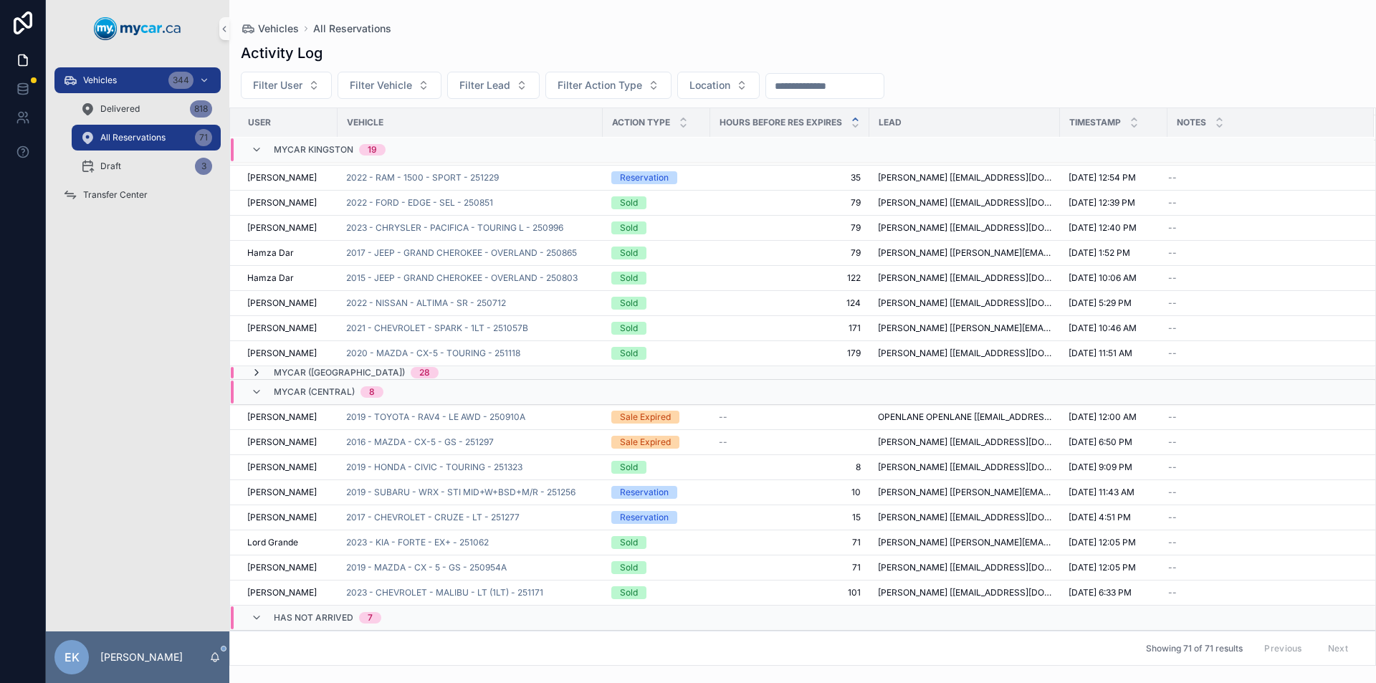
click at [257, 370] on icon "scrollable content" at bounding box center [256, 372] width 11 height 11
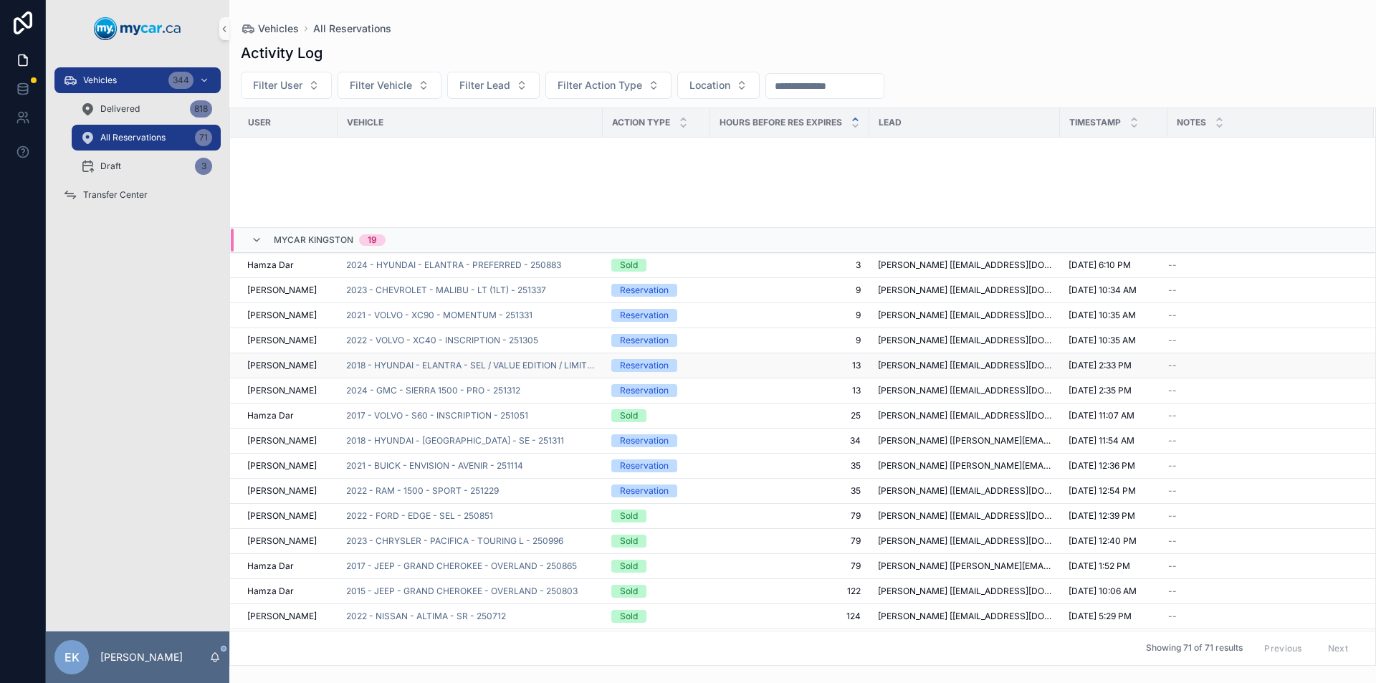
scroll to position [456, 0]
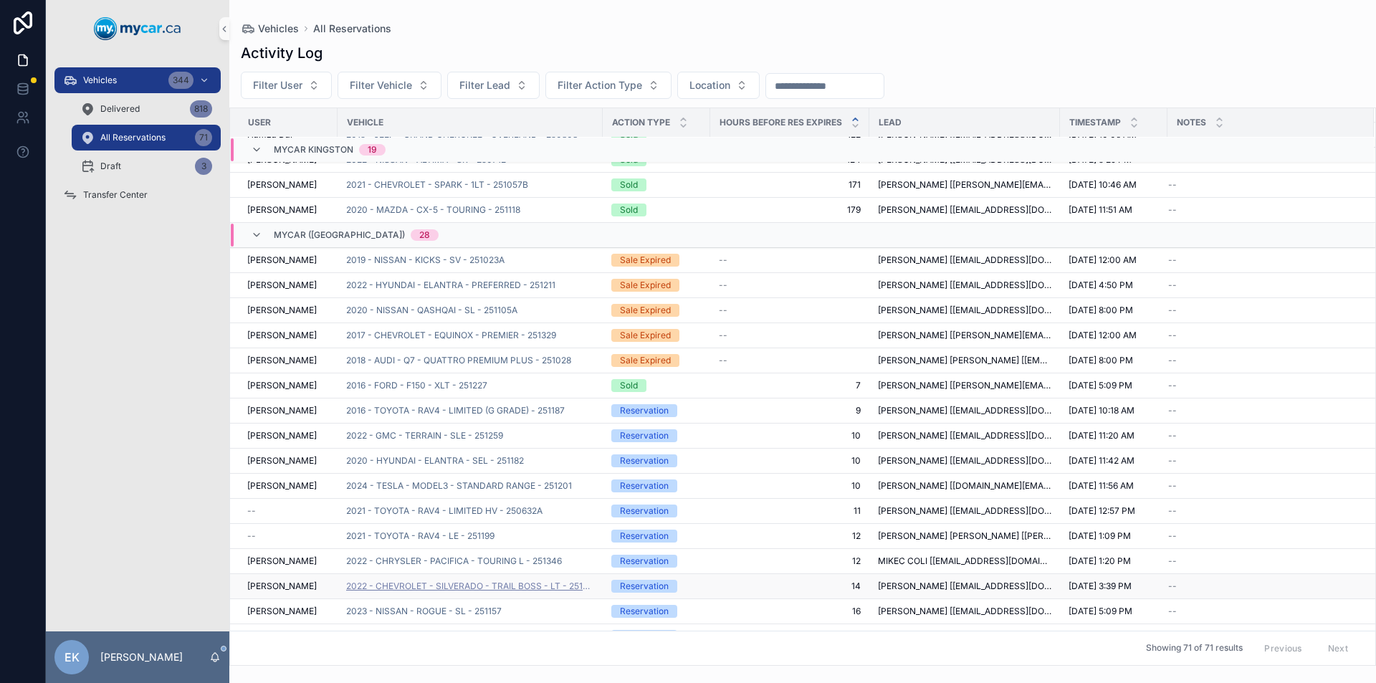
click at [577, 587] on span "2022 - CHEVROLET - SILVERADO - TRAIL BOSS - LT - 251287" at bounding box center [470, 585] width 248 height 11
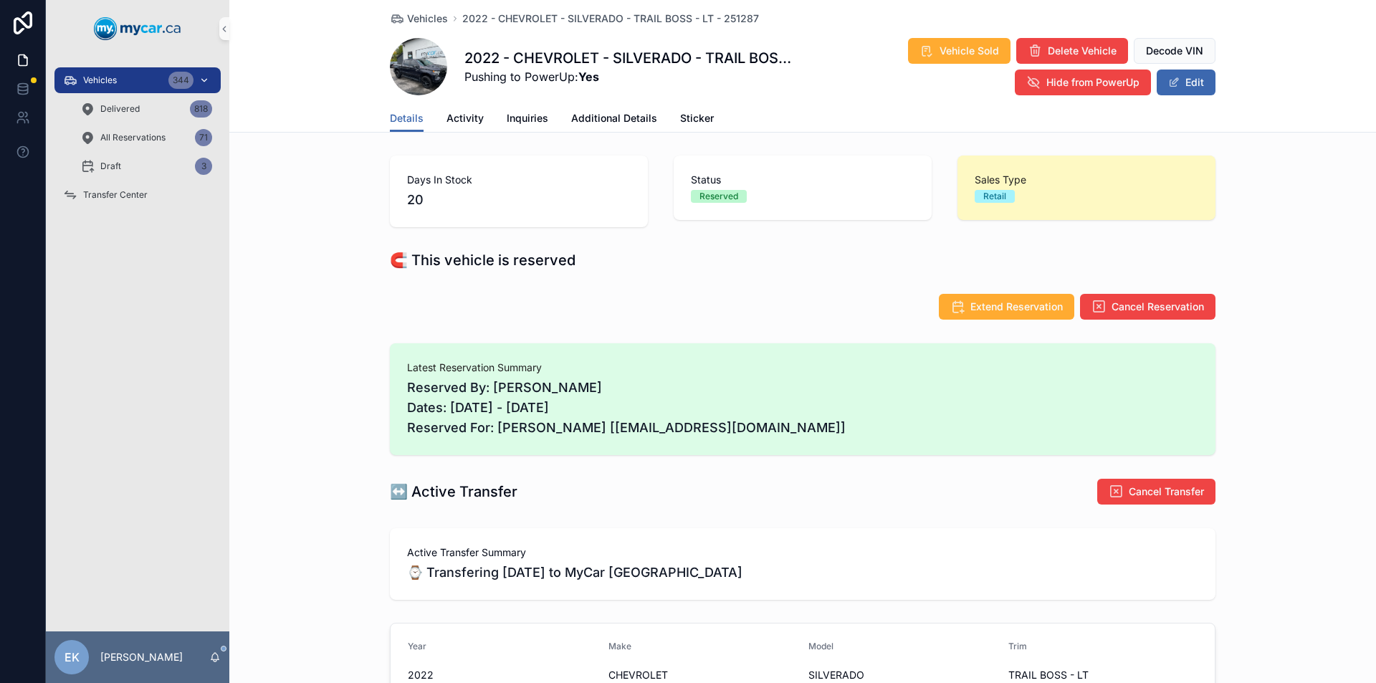
click at [185, 81] on div "344" at bounding box center [180, 80] width 25 height 17
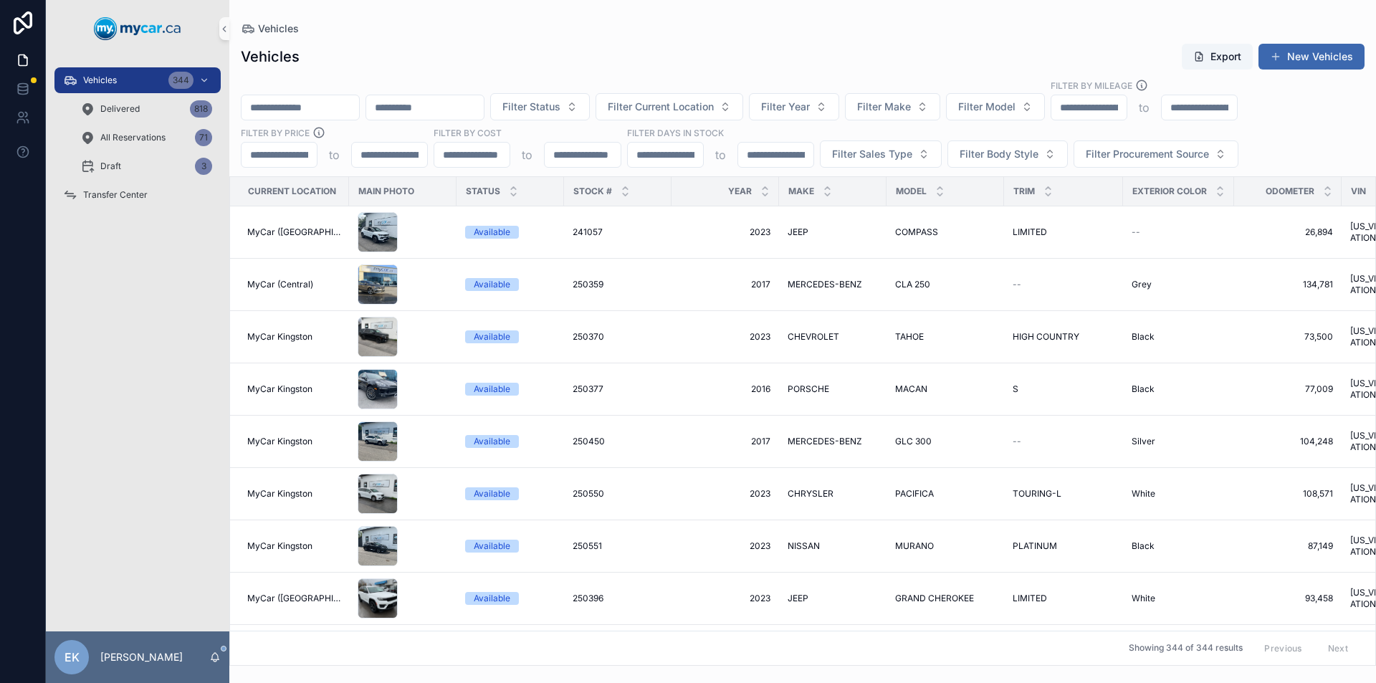
click at [289, 107] on input "scrollable content" at bounding box center [300, 107] width 118 height 20
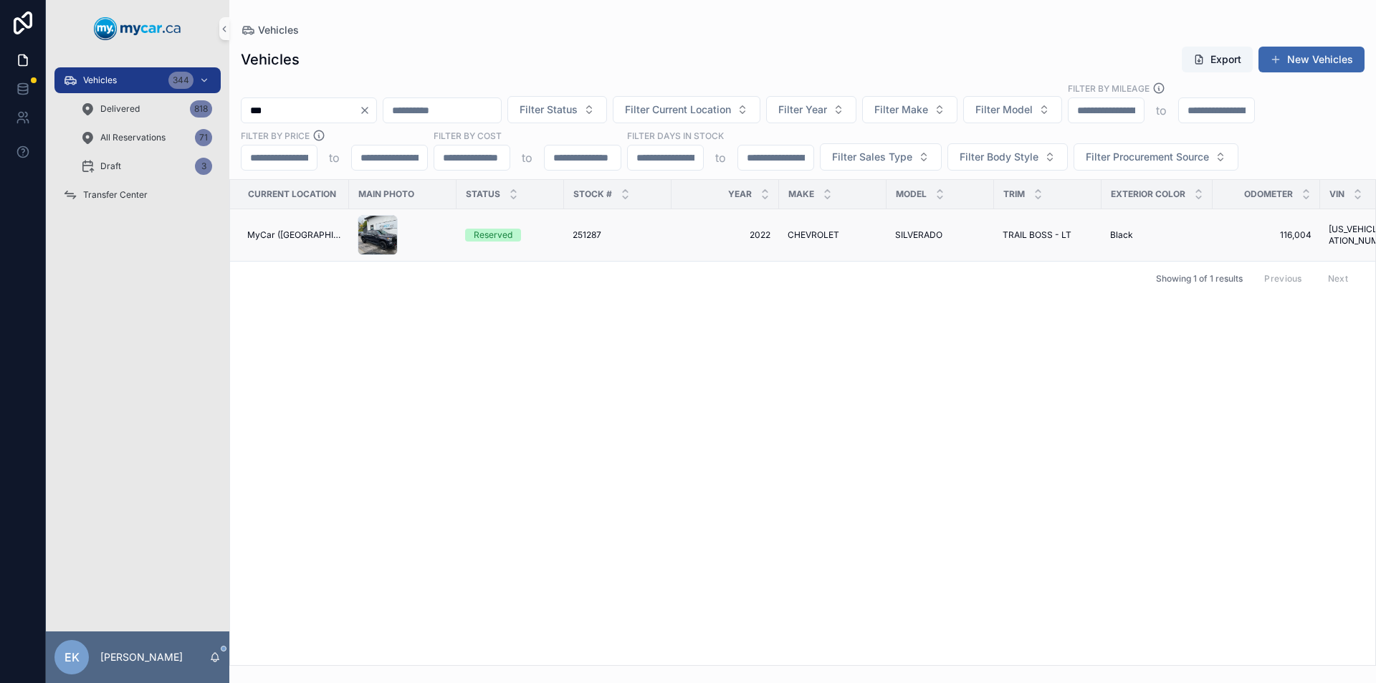
type input "***"
click at [581, 231] on span "251287" at bounding box center [587, 234] width 29 height 11
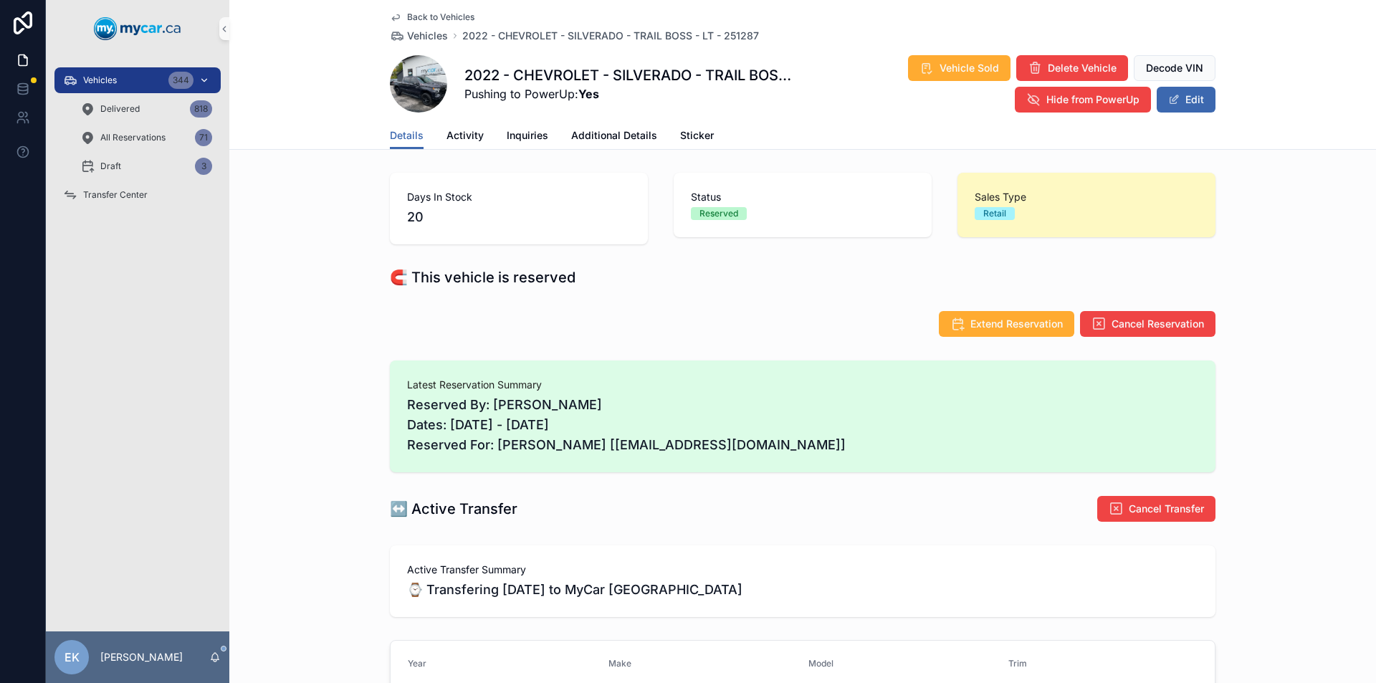
click at [133, 79] on div "Vehicles 344" at bounding box center [137, 80] width 149 height 23
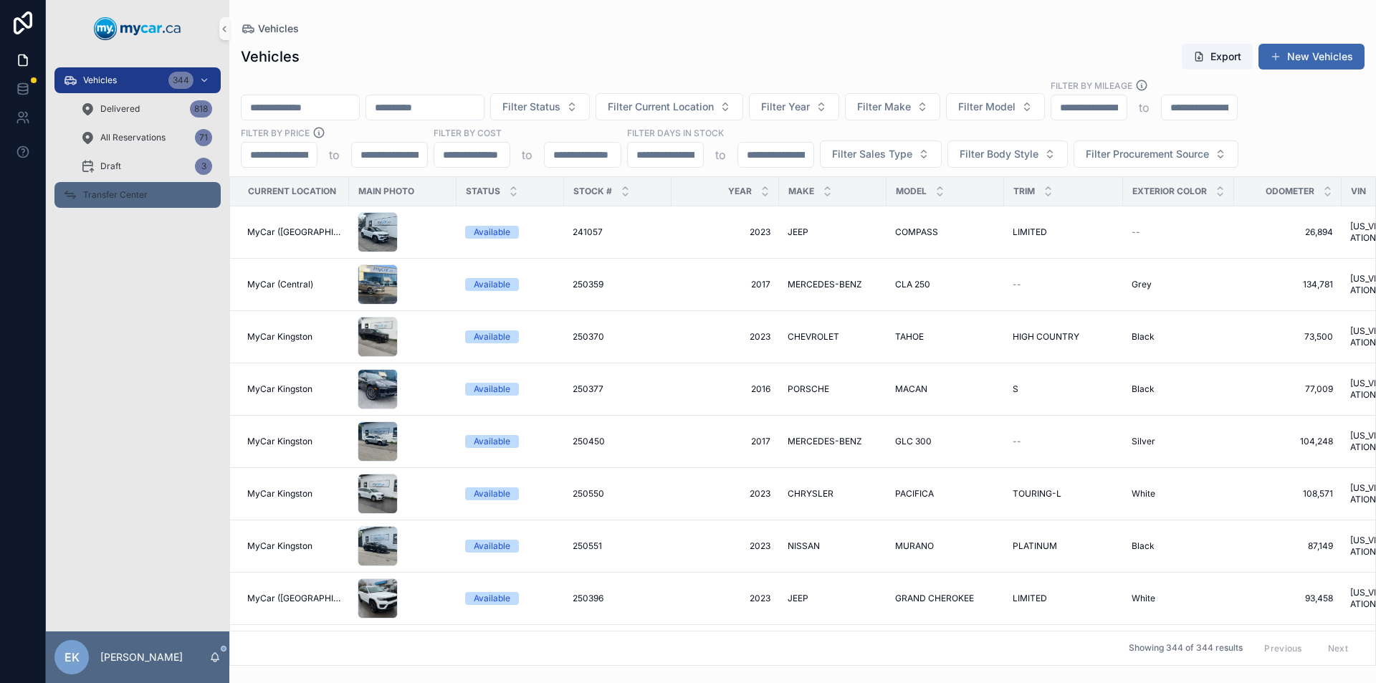
click at [125, 196] on span "Transfer Center" at bounding box center [115, 194] width 64 height 11
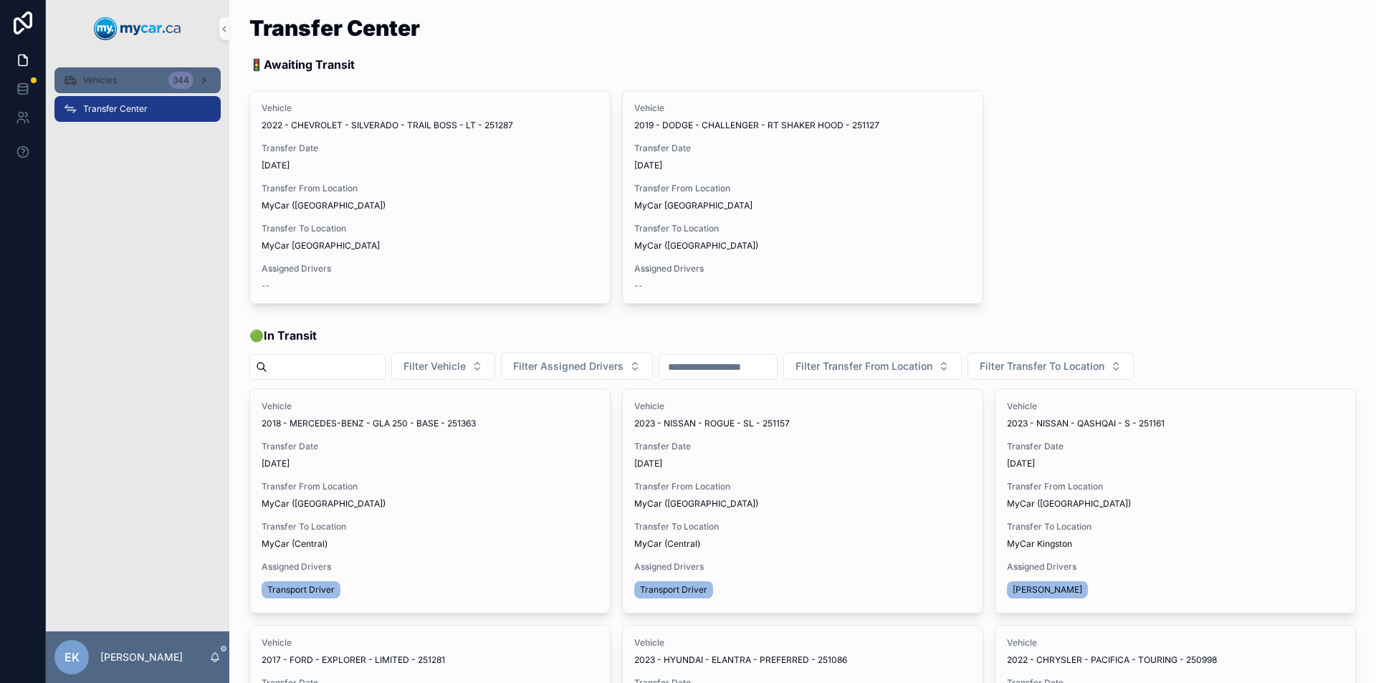
click at [155, 75] on div "Vehicles 344" at bounding box center [137, 80] width 149 height 23
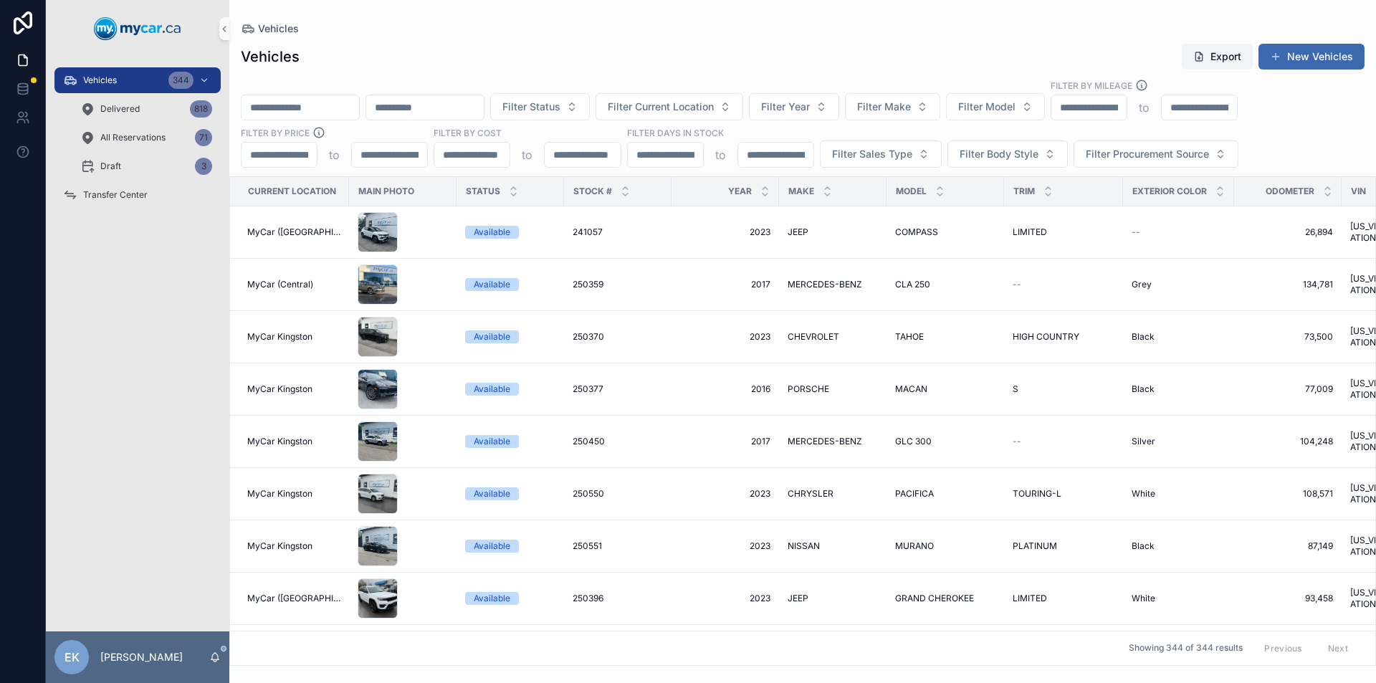
click at [327, 95] on div "scrollable content" at bounding box center [300, 108] width 119 height 26
click at [325, 110] on input "scrollable content" at bounding box center [300, 107] width 118 height 20
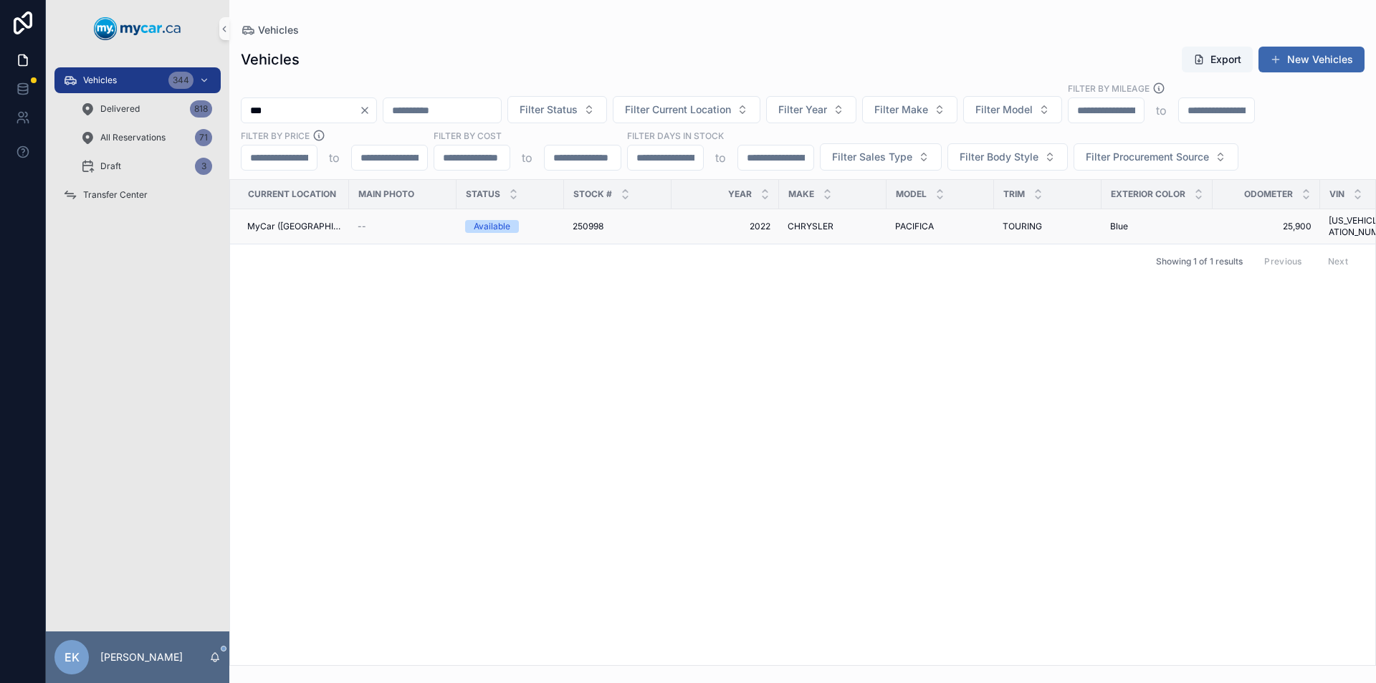
type input "***"
click at [310, 223] on span "MyCar ([GEOGRAPHIC_DATA])" at bounding box center [293, 226] width 93 height 11
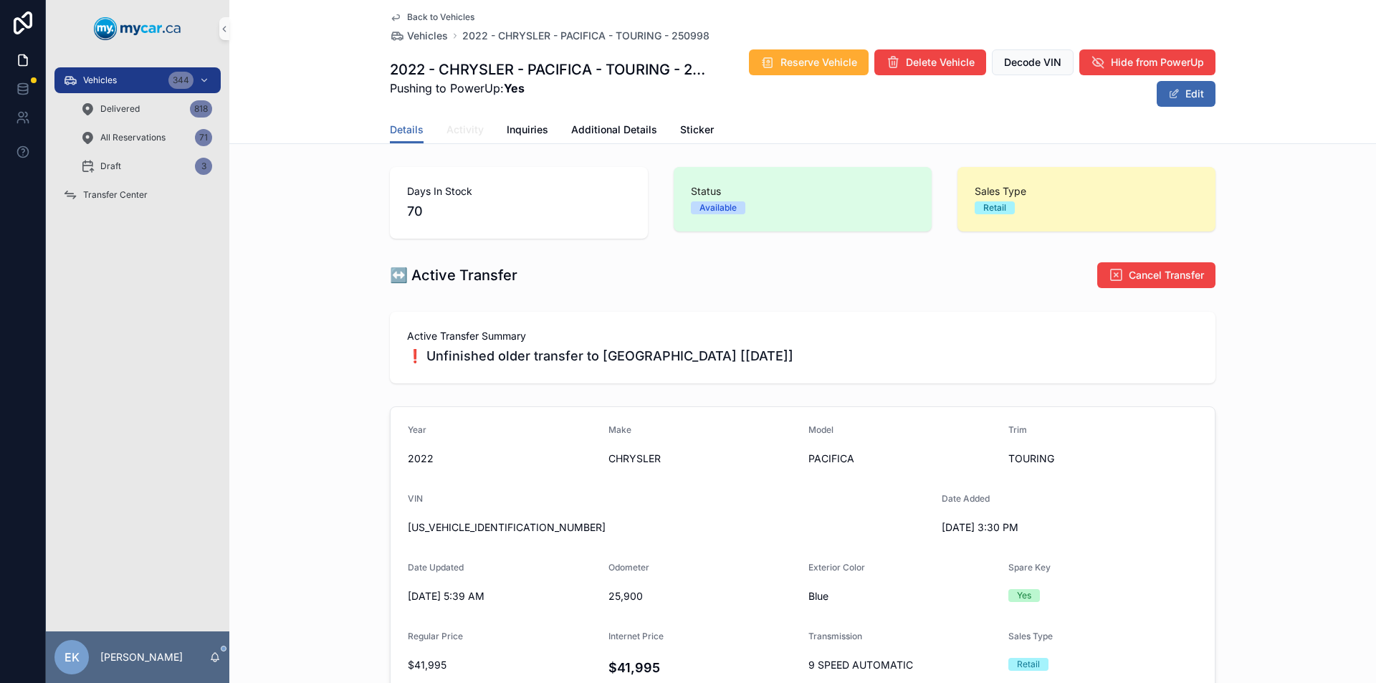
click at [466, 131] on span "Activity" at bounding box center [464, 130] width 37 height 14
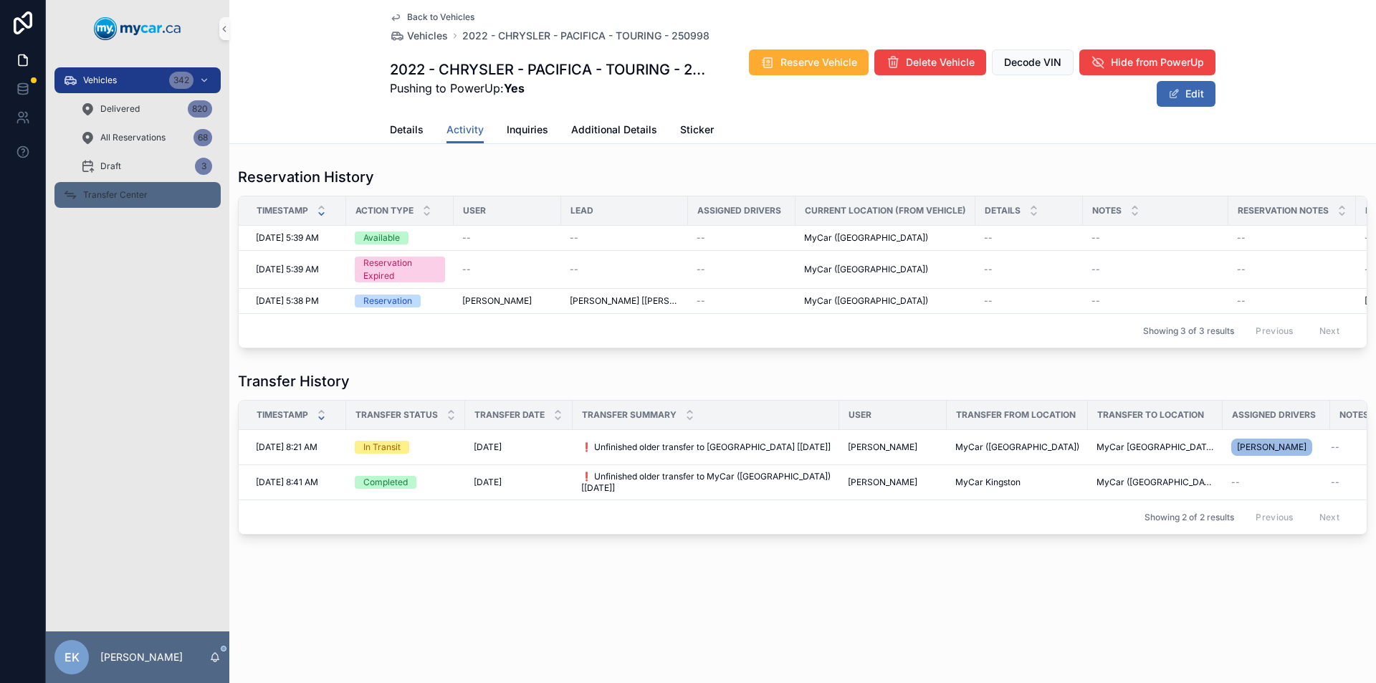
drag, startPoint x: 143, startPoint y: 77, endPoint x: 122, endPoint y: 196, distance: 120.7
click at [143, 77] on div "Vehicles 342" at bounding box center [137, 80] width 149 height 23
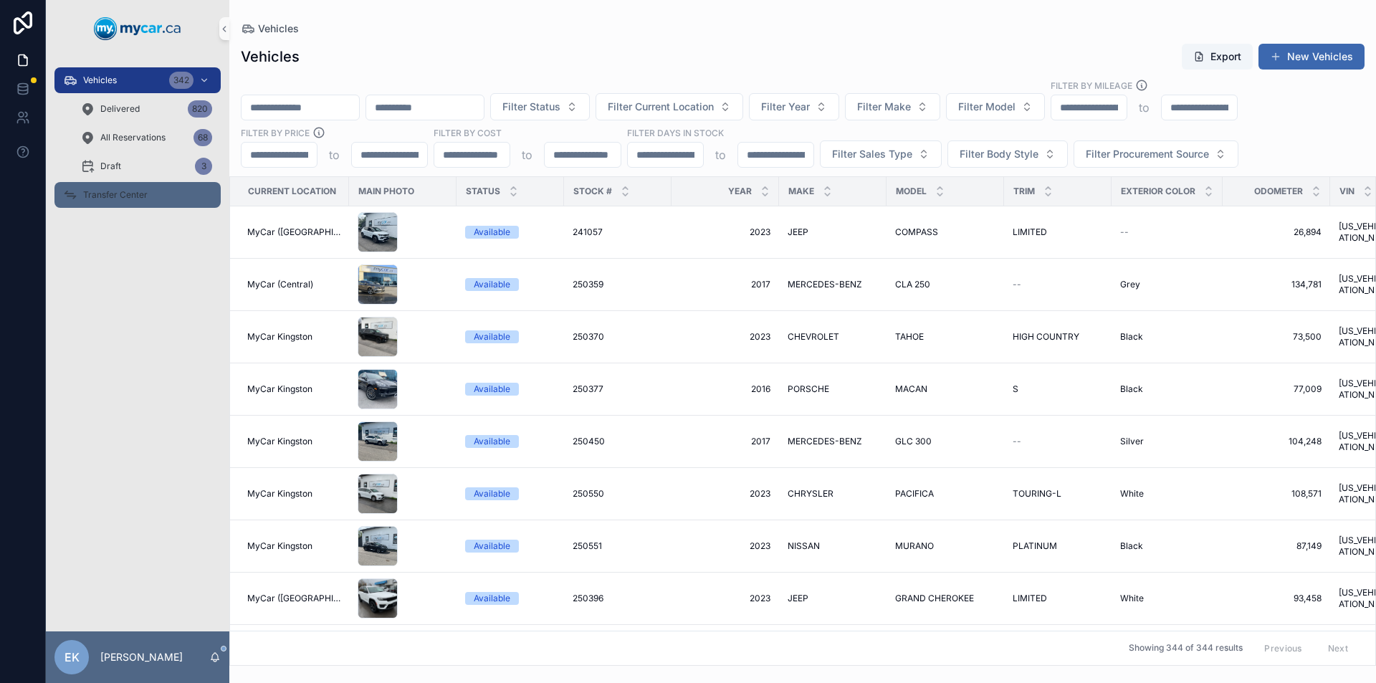
click at [122, 196] on span "Transfer Center" at bounding box center [115, 194] width 64 height 11
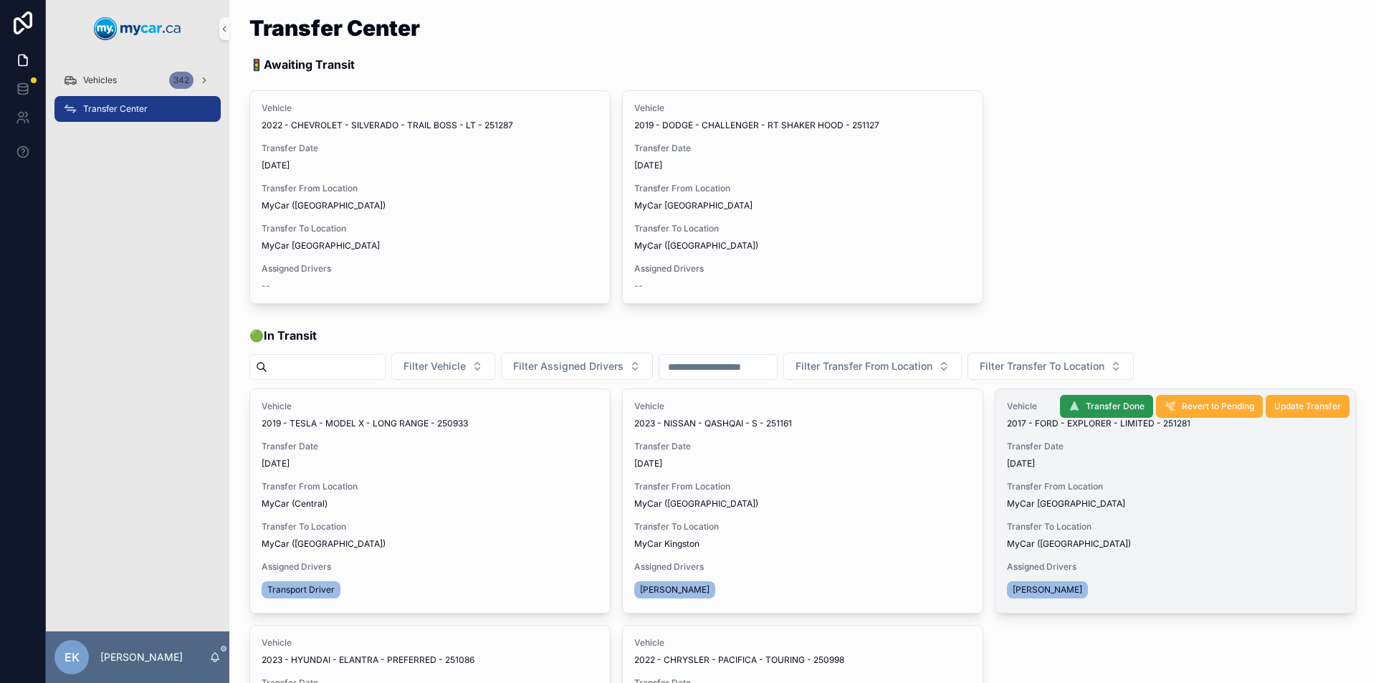
click at [1095, 407] on span "Transfer Done" at bounding box center [1115, 406] width 59 height 11
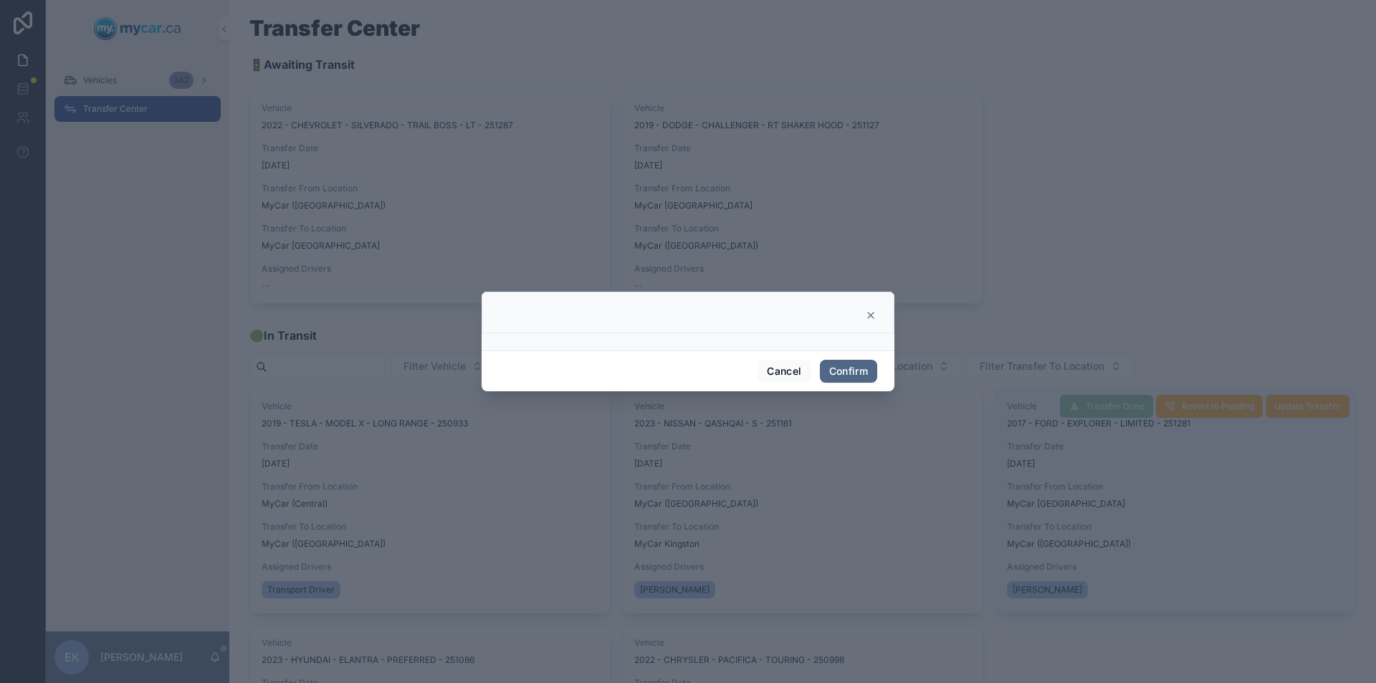
click at [851, 376] on button "Confirm" at bounding box center [848, 371] width 57 height 23
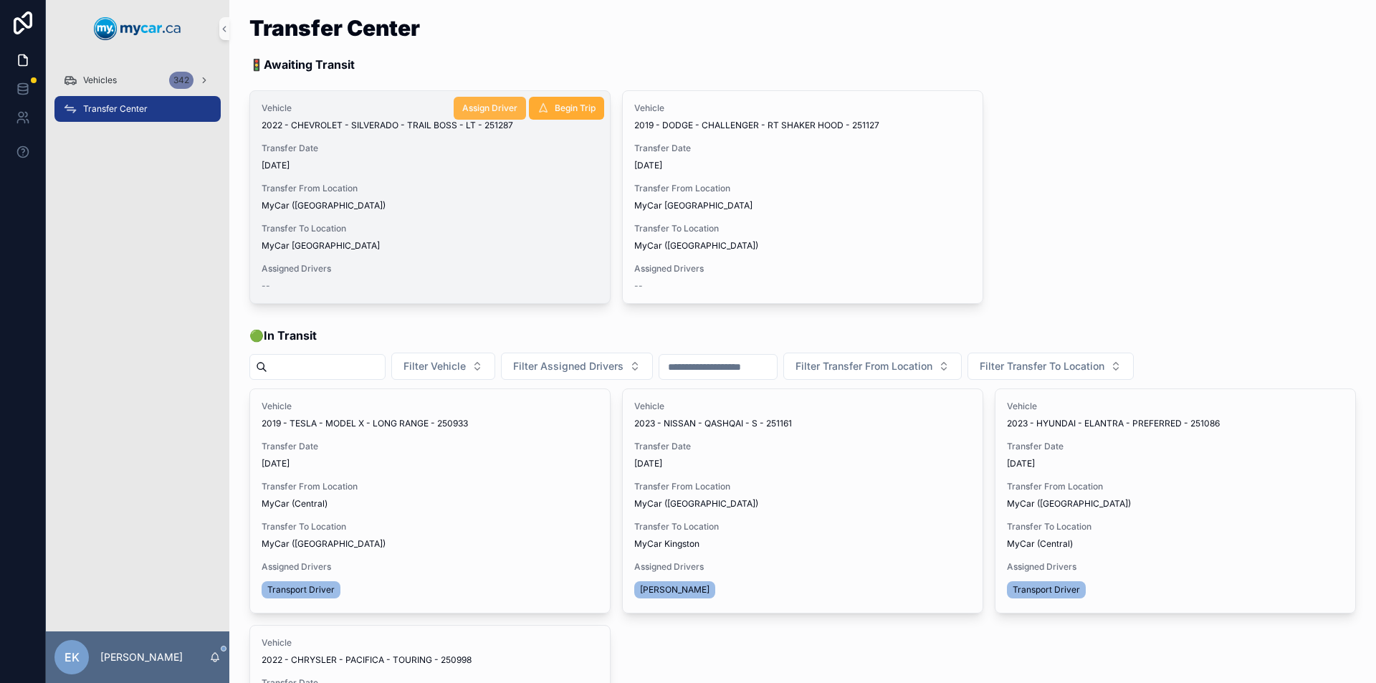
click at [475, 107] on span "Assign Driver" at bounding box center [489, 107] width 55 height 11
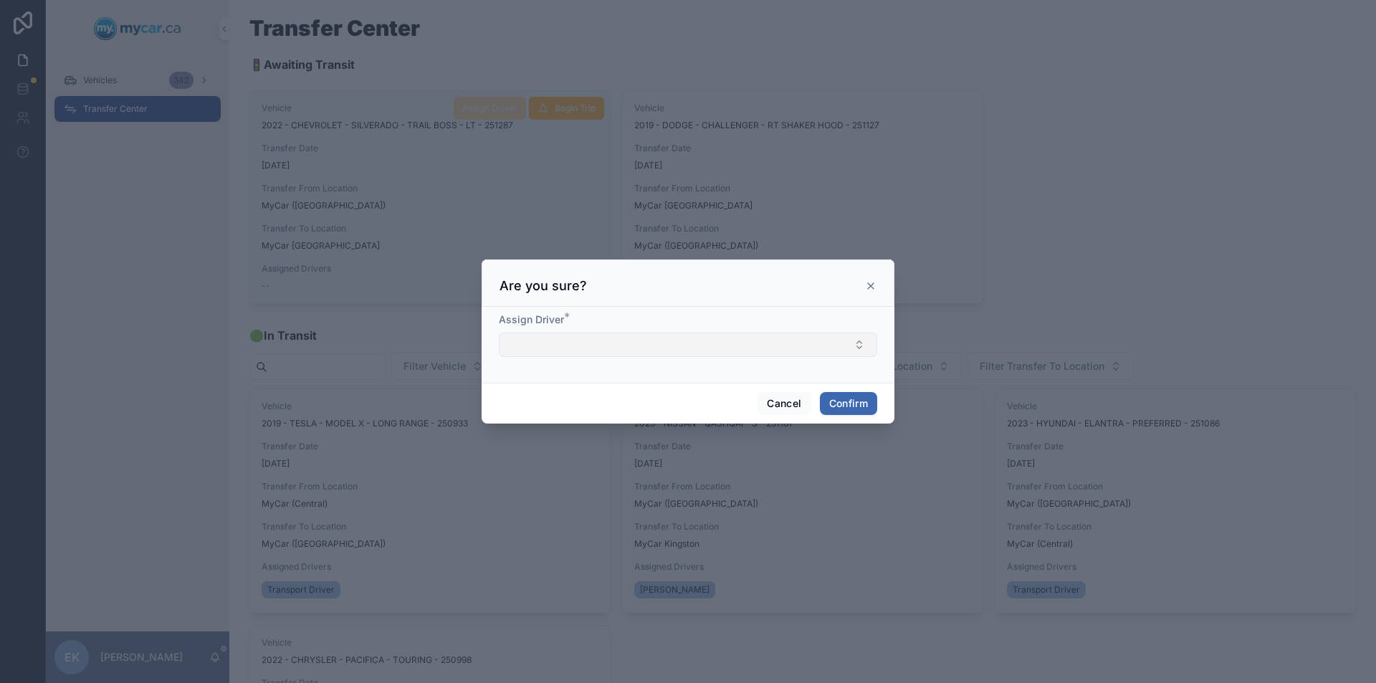
click at [757, 337] on button "Select Button" at bounding box center [688, 344] width 378 height 24
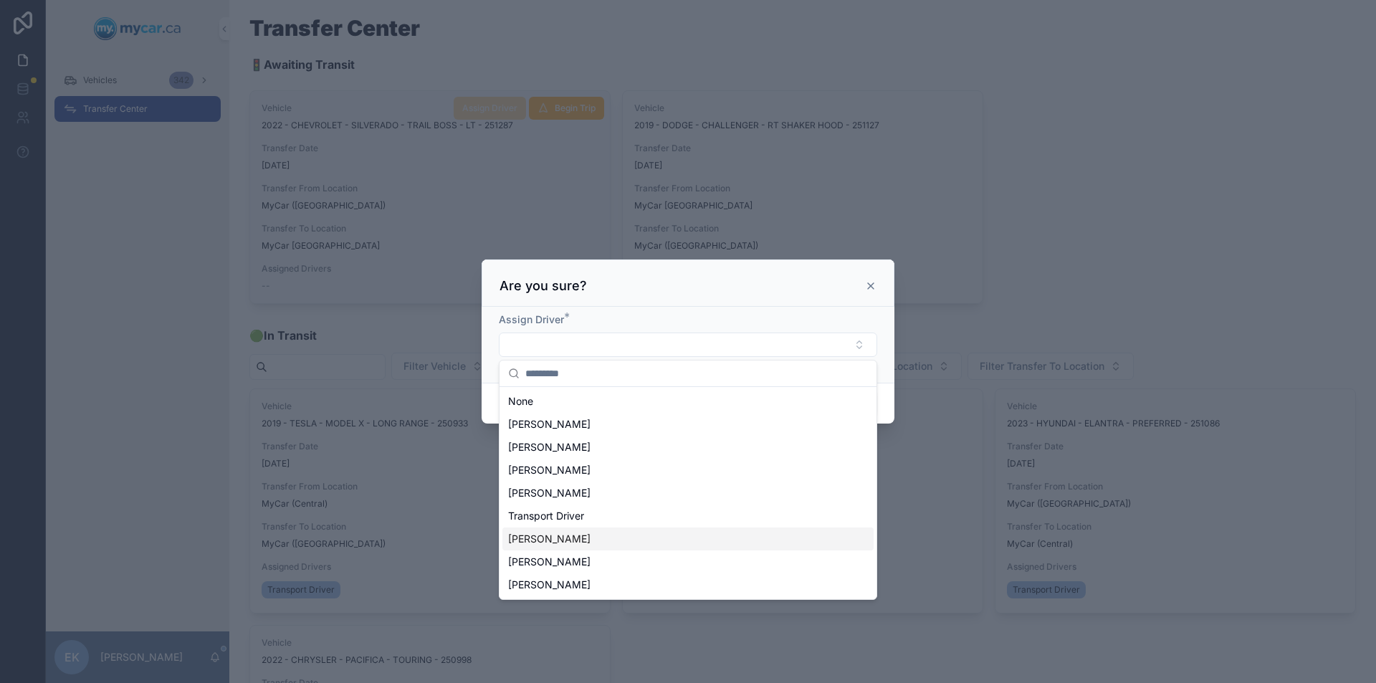
click at [547, 539] on span "[PERSON_NAME]" at bounding box center [549, 539] width 82 height 14
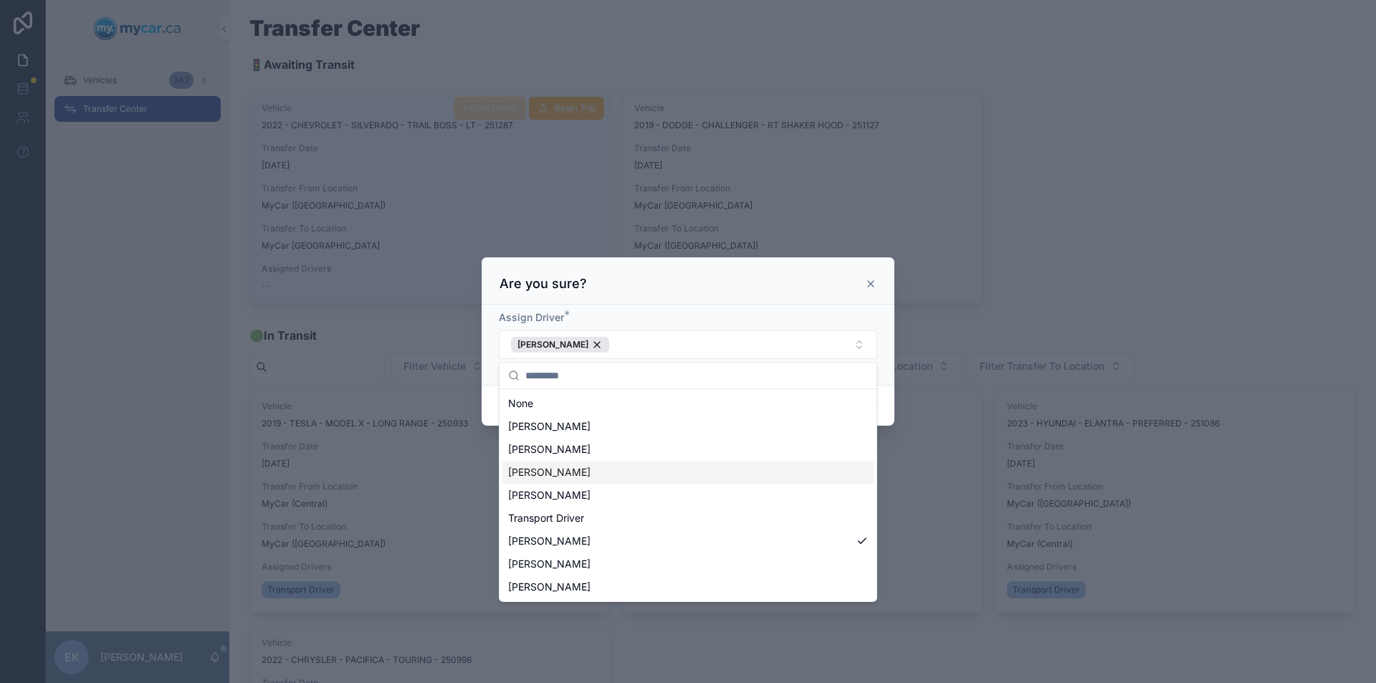
click at [887, 414] on div "Cancel Confirm" at bounding box center [688, 405] width 413 height 41
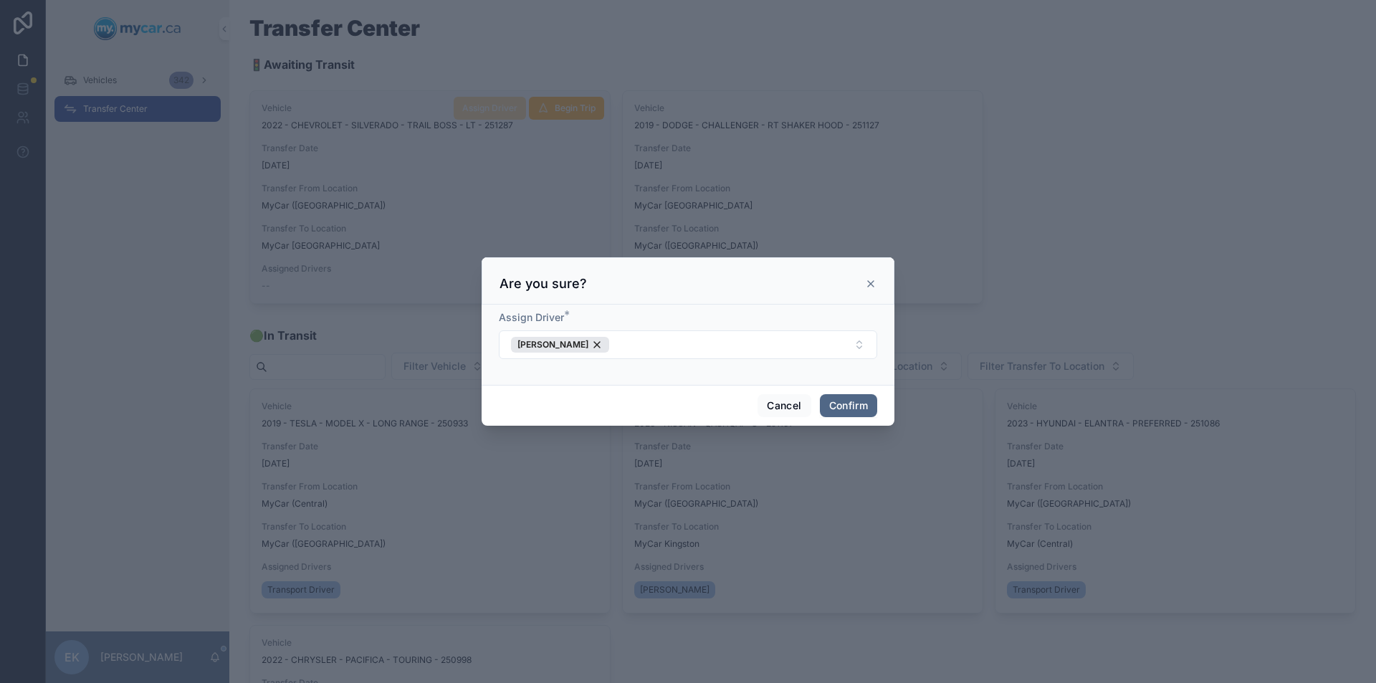
click at [839, 403] on button "Confirm" at bounding box center [848, 405] width 57 height 23
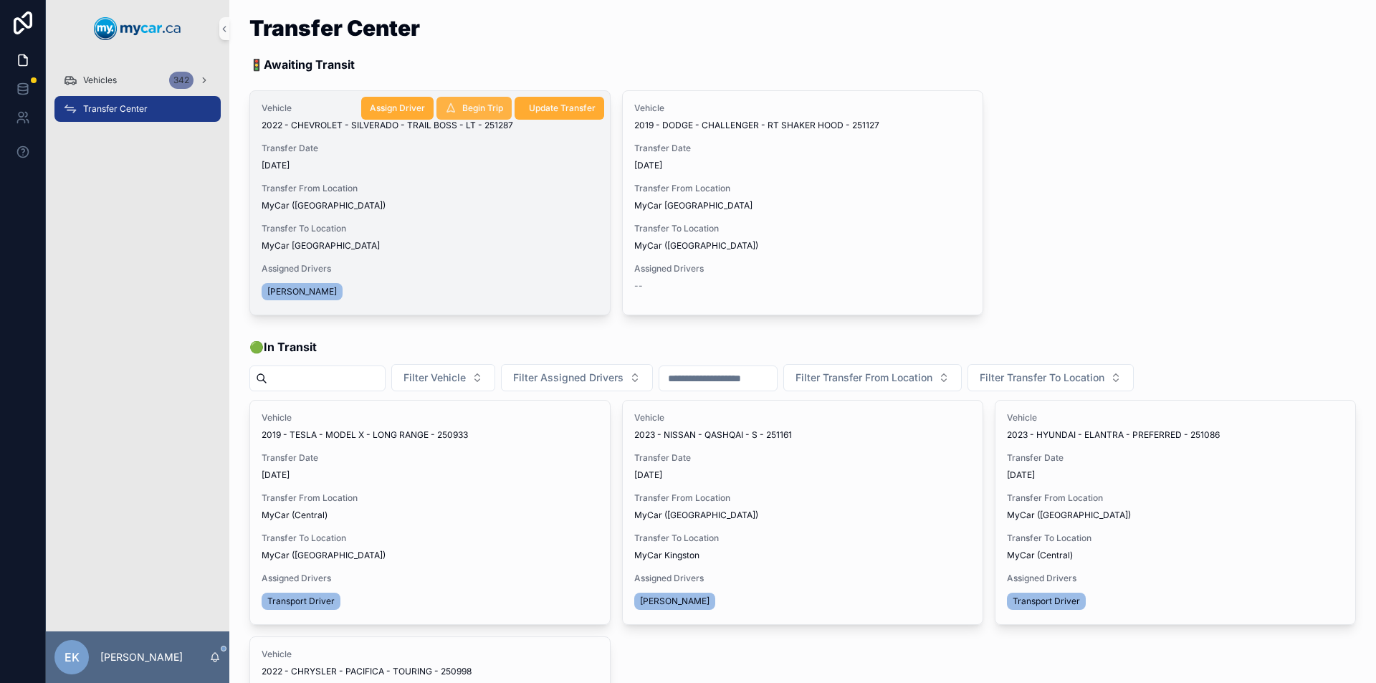
click at [473, 108] on span "Begin Trip" at bounding box center [482, 107] width 41 height 11
